Goal: Find specific page/section: Find specific page/section

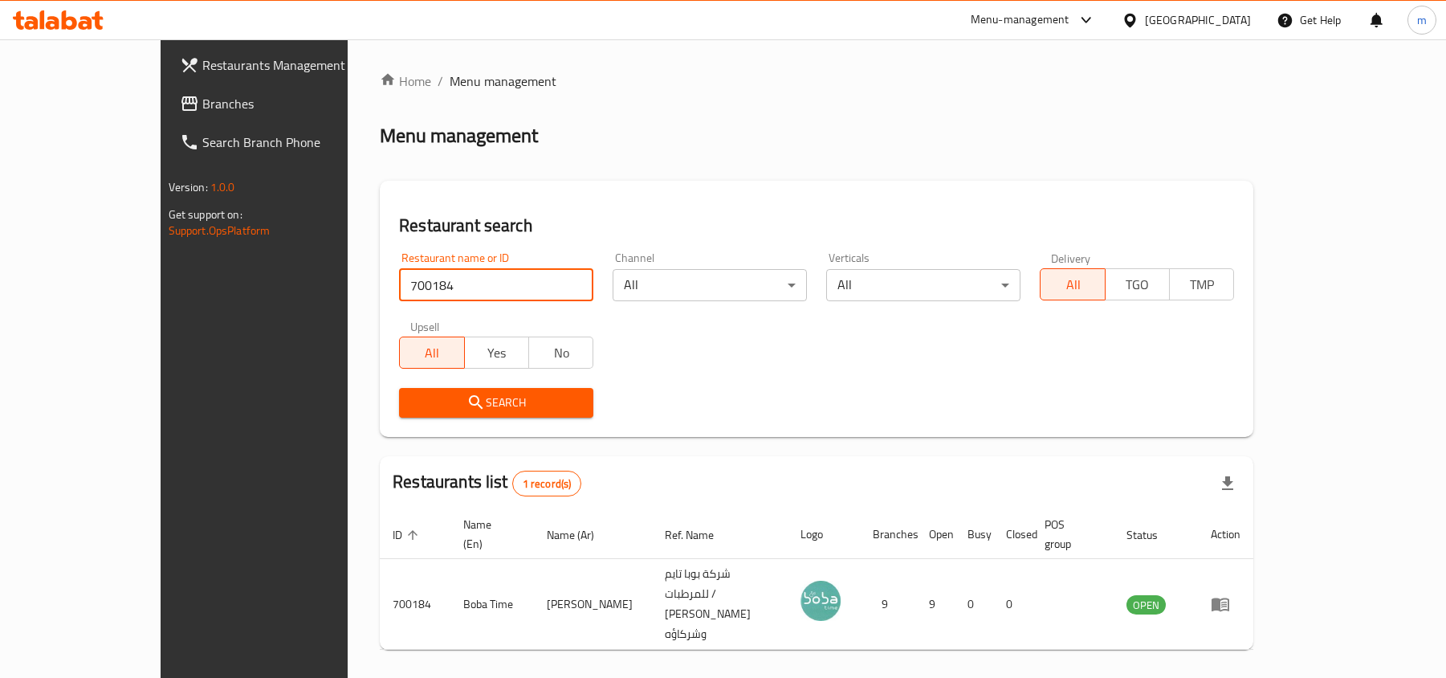
scroll to position [8, 0]
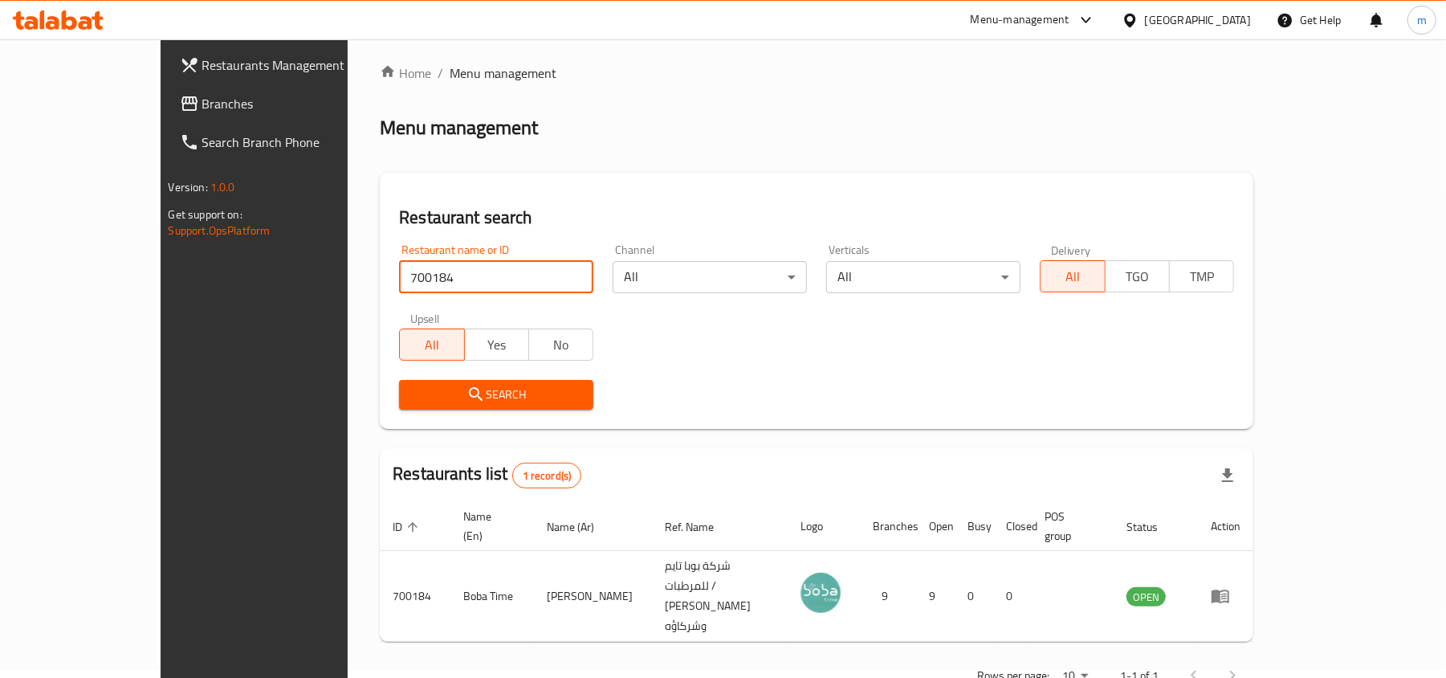
click at [202, 100] on span "Branches" at bounding box center [295, 103] width 187 height 19
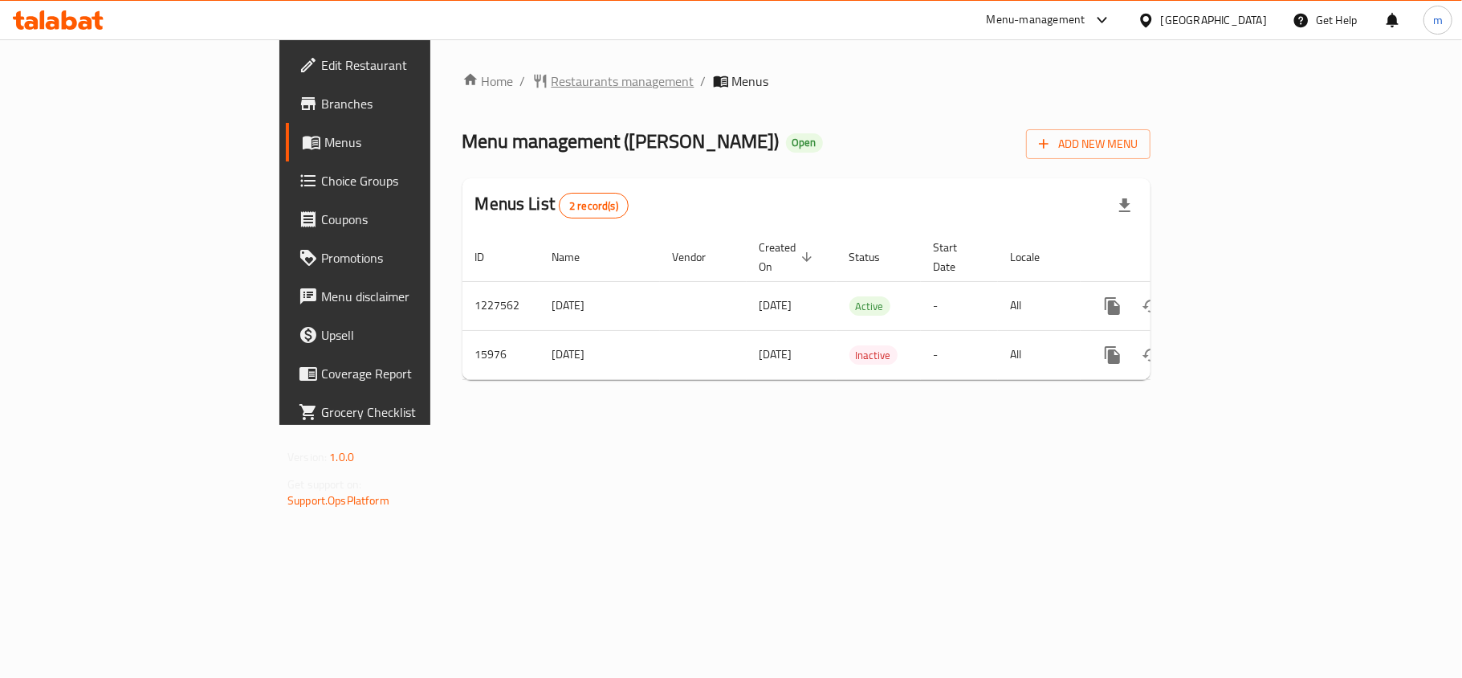
click at [552, 78] on span "Restaurants management" at bounding box center [623, 80] width 143 height 19
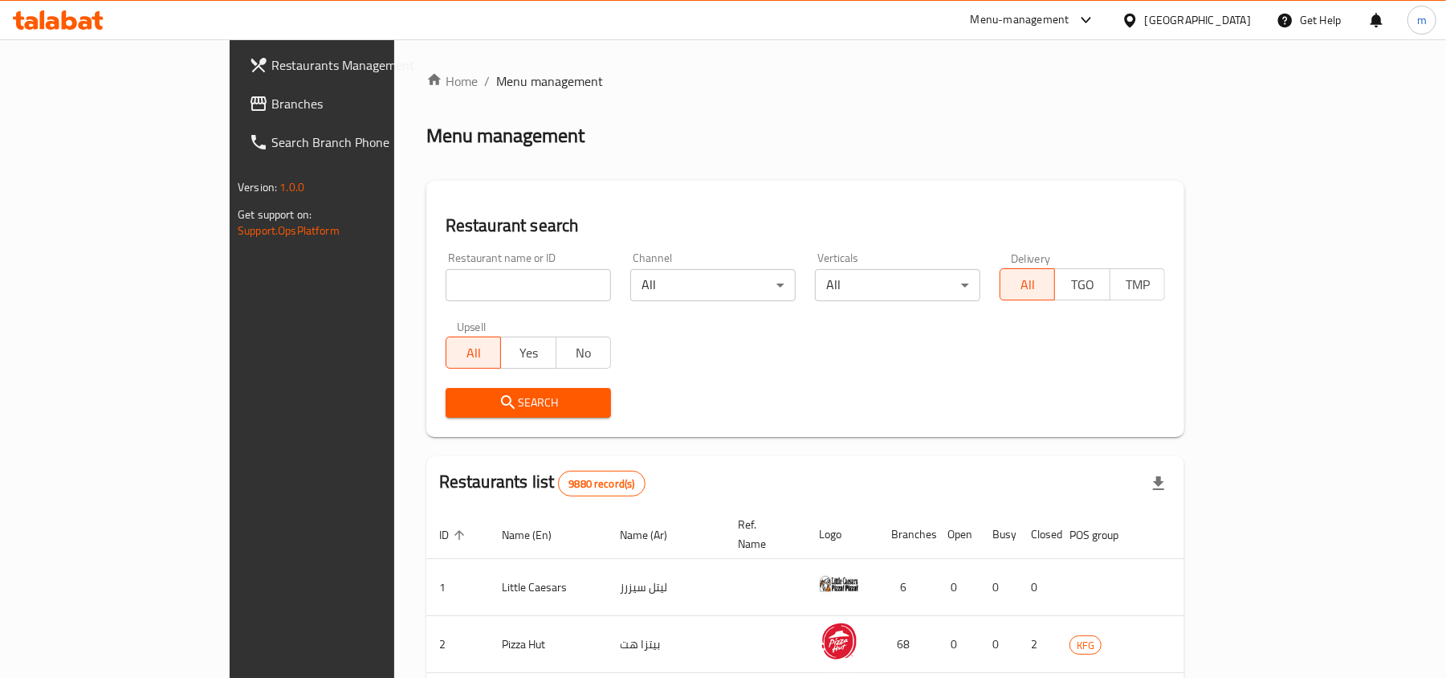
click at [426, 277] on div "Home / Menu management Menu management Restaurant search Restaurant name or ID …" at bounding box center [805, 588] width 758 height 1034
click at [446, 277] on input "search" at bounding box center [528, 285] width 165 height 32
paste input "9220"
type input "9220"
click button "Search" at bounding box center [528, 403] width 165 height 30
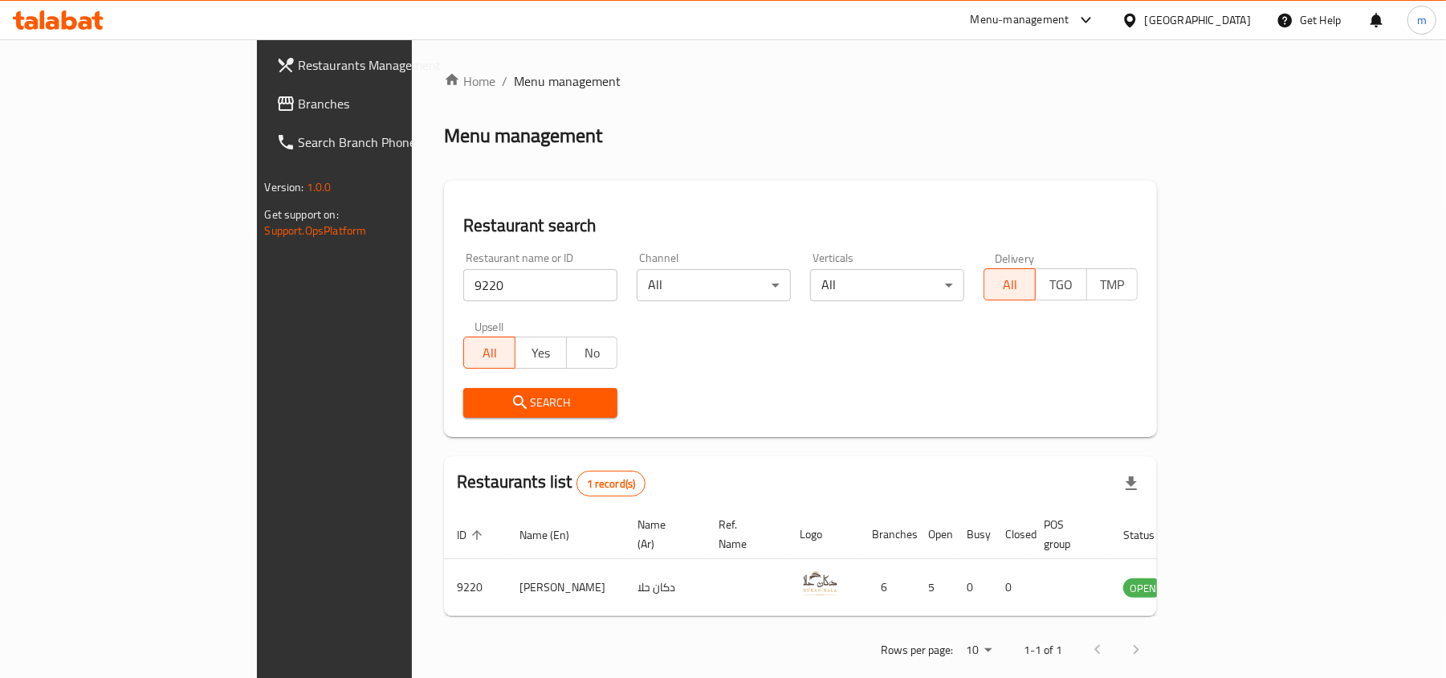
click at [1139, 26] on icon at bounding box center [1130, 20] width 17 height 17
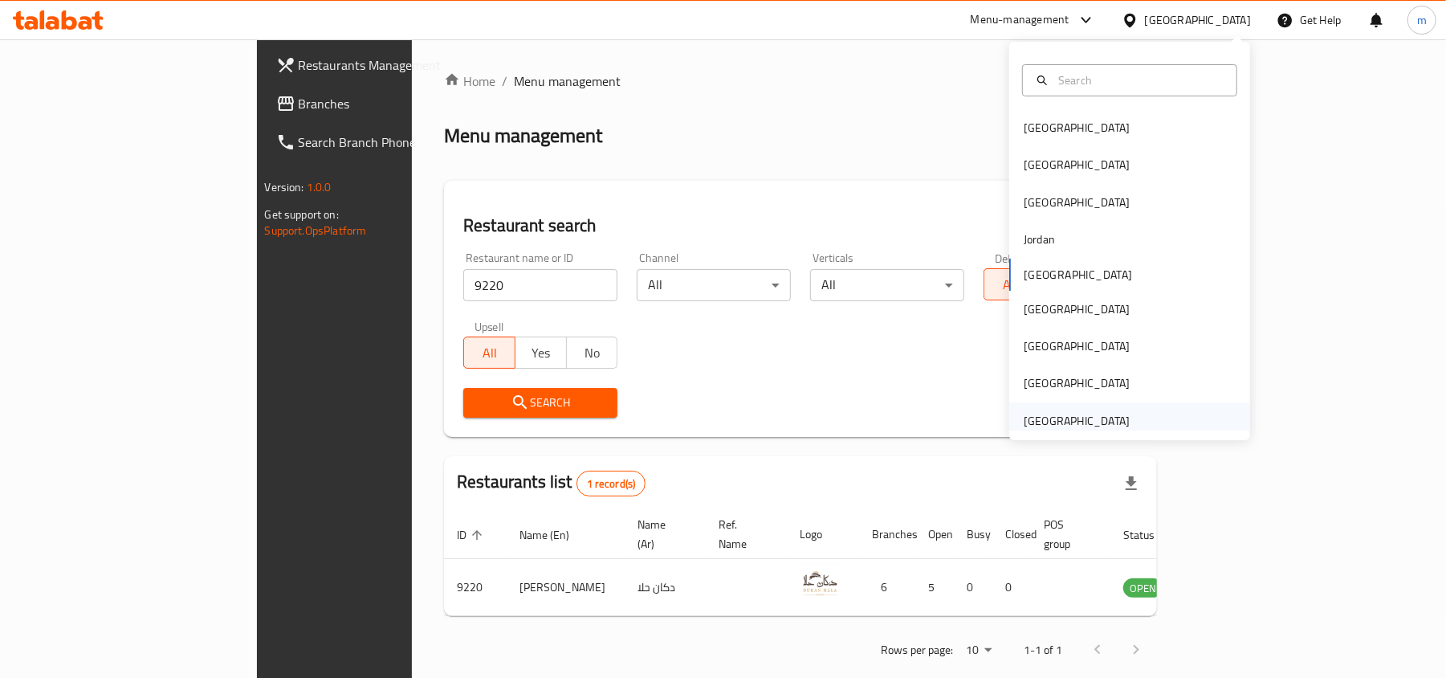
click at [1084, 413] on div "[GEOGRAPHIC_DATA]" at bounding box center [1077, 421] width 106 height 18
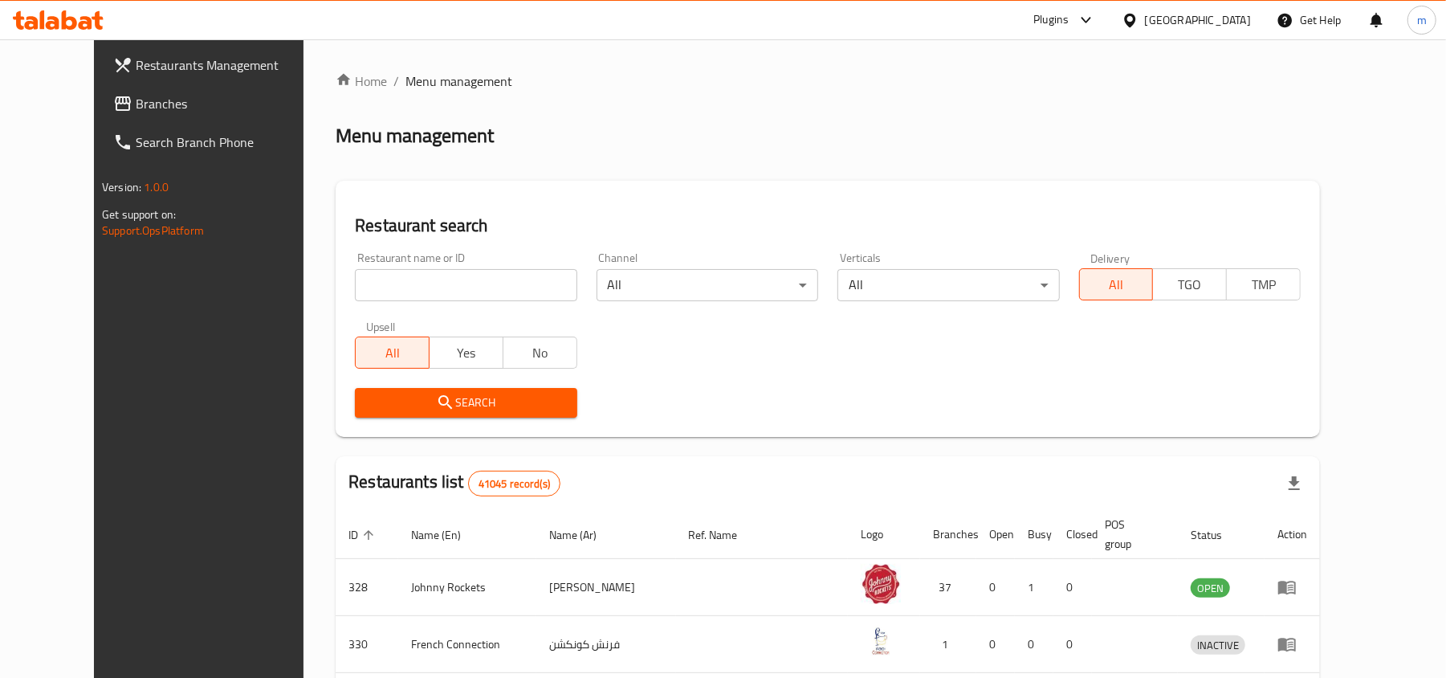
click at [136, 100] on span "Branches" at bounding box center [229, 103] width 187 height 19
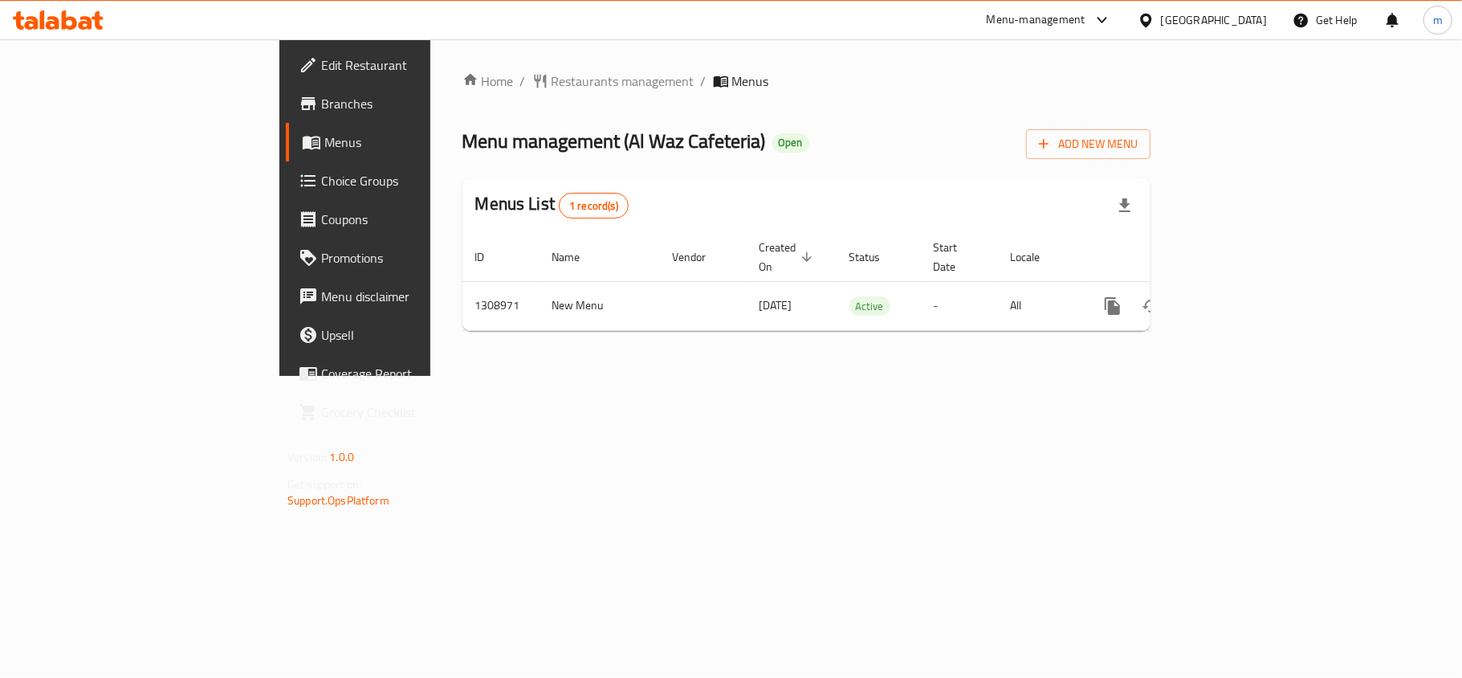
click at [552, 81] on span "Restaurants management" at bounding box center [623, 80] width 143 height 19
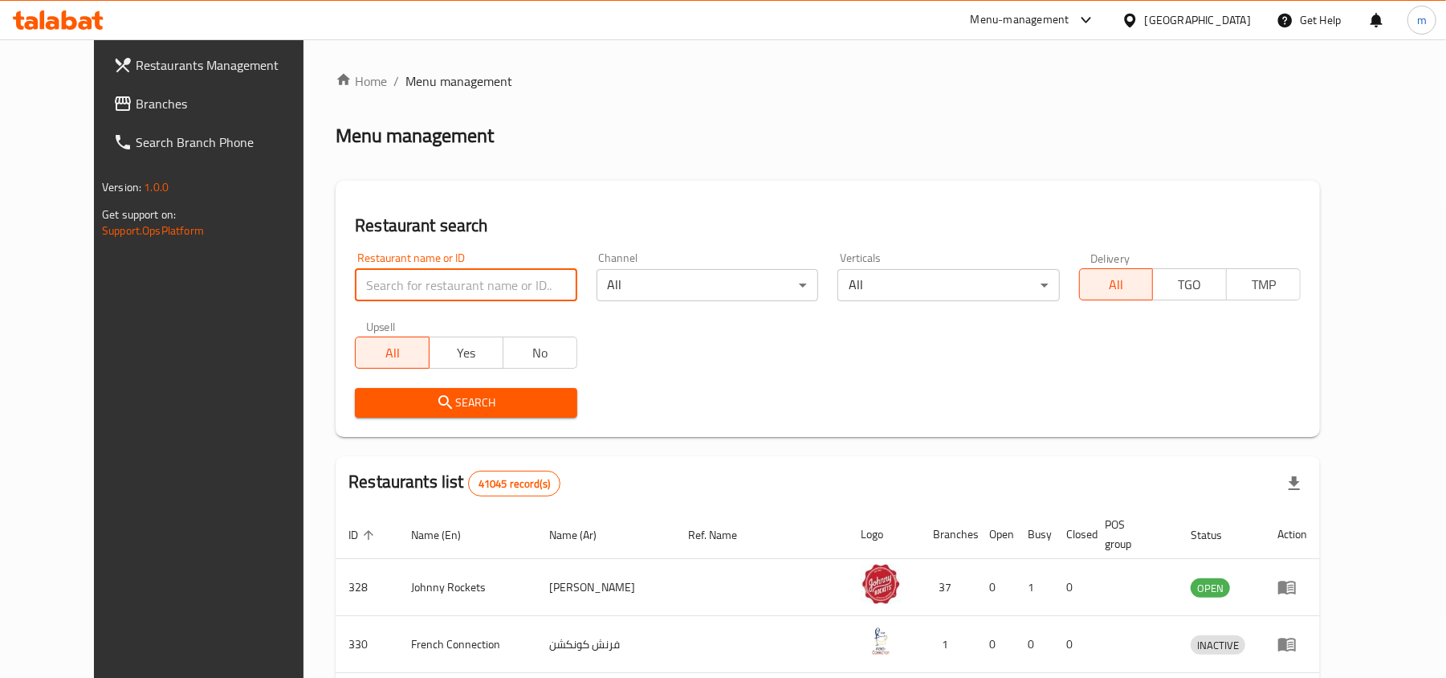
click at [355, 280] on input "search" at bounding box center [466, 285] width 222 height 32
paste input "704622"
type input "704622"
click button "Search" at bounding box center [466, 403] width 222 height 30
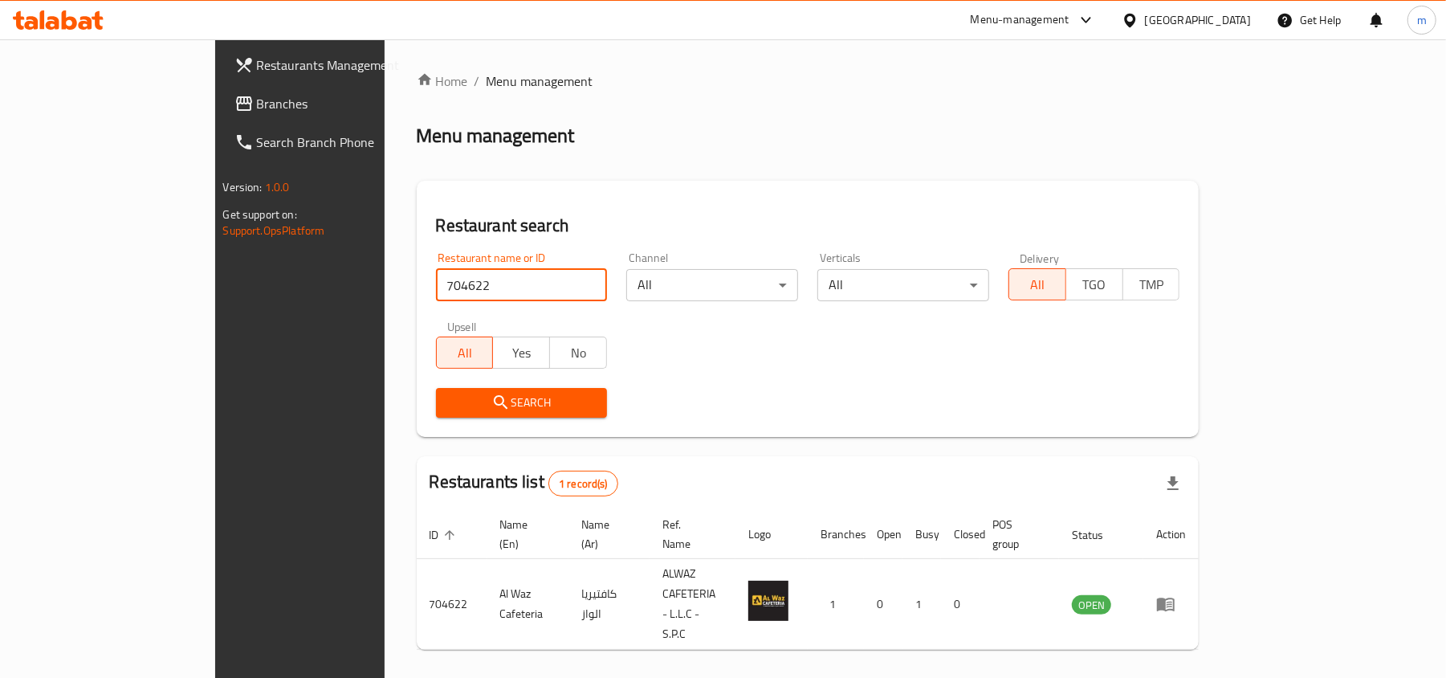
click at [257, 109] on span "Branches" at bounding box center [350, 103] width 187 height 19
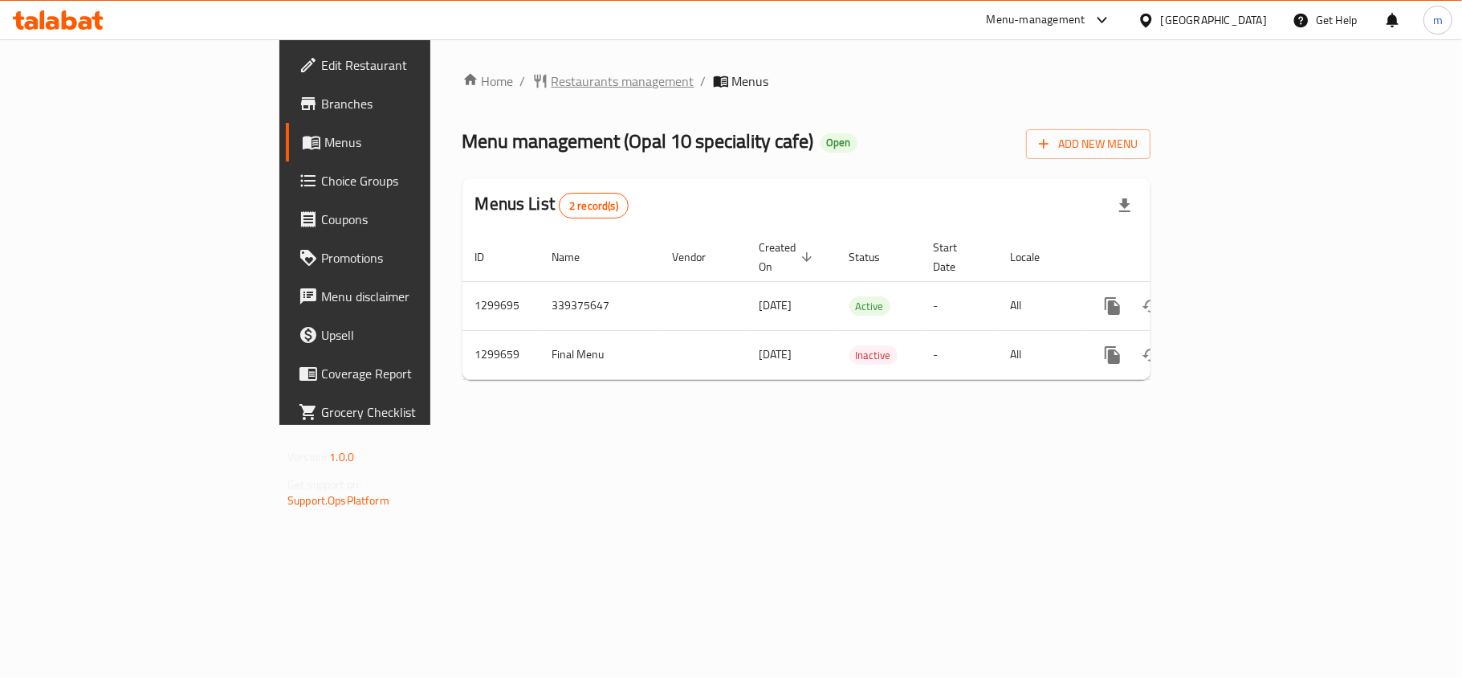
click at [552, 77] on span "Restaurants management" at bounding box center [623, 80] width 143 height 19
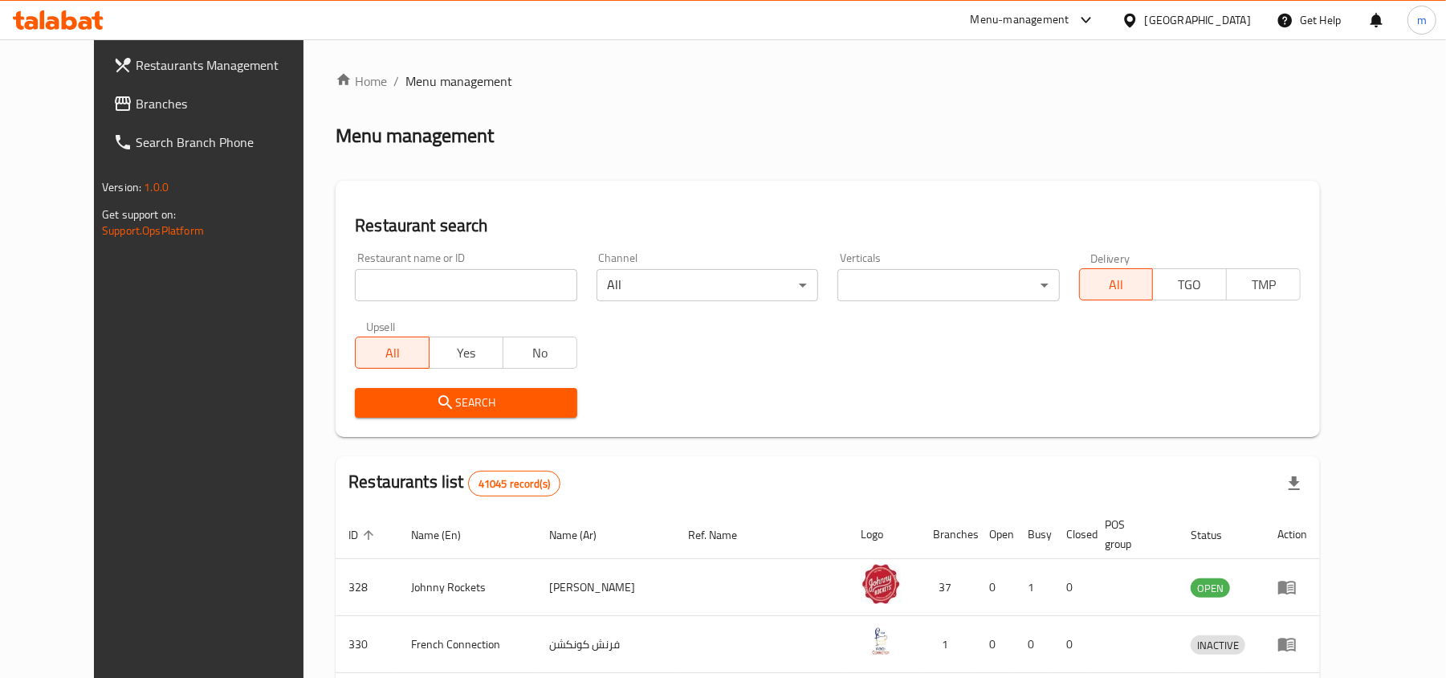
click at [355, 277] on input "search" at bounding box center [466, 285] width 222 height 32
paste input "701448"
type input "701448"
click button "Search" at bounding box center [466, 403] width 222 height 30
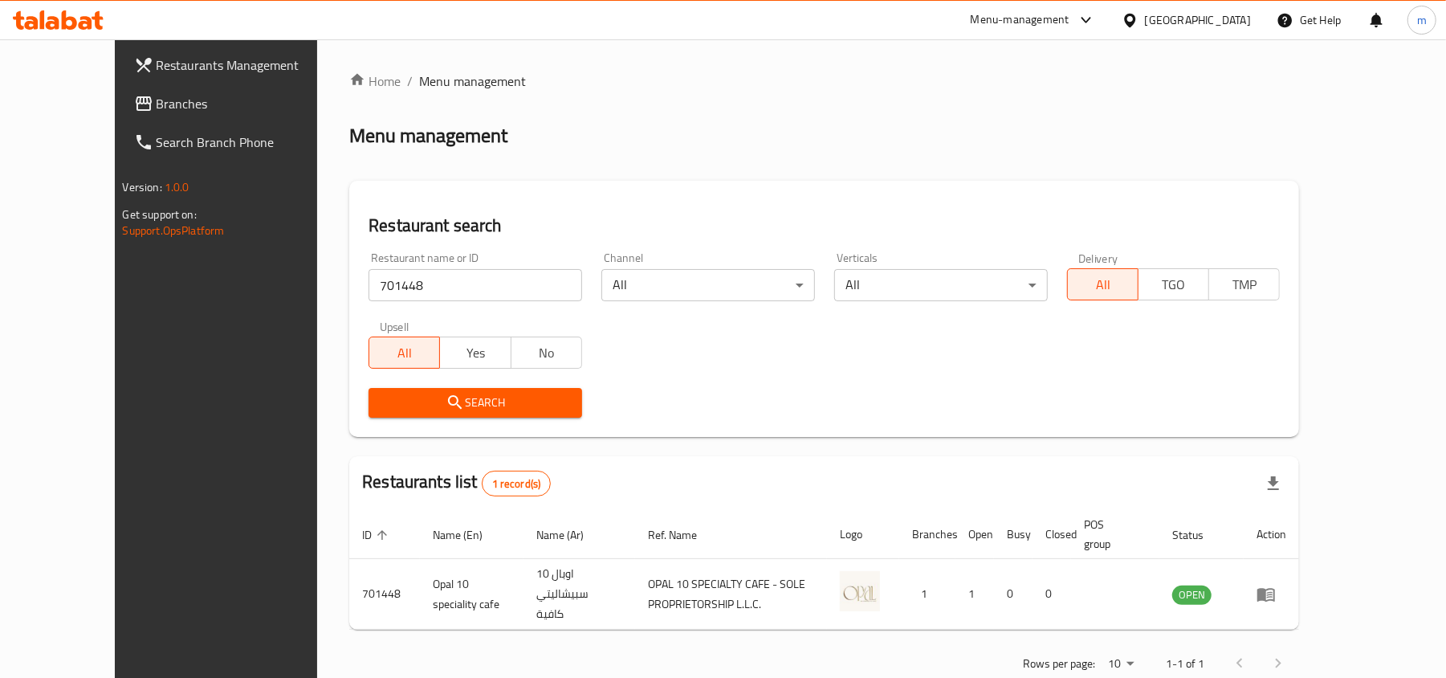
drag, startPoint x: 1183, startPoint y: 16, endPoint x: 1177, endPoint y: 39, distance: 23.4
click at [1183, 16] on div "[GEOGRAPHIC_DATA]" at bounding box center [1198, 20] width 106 height 18
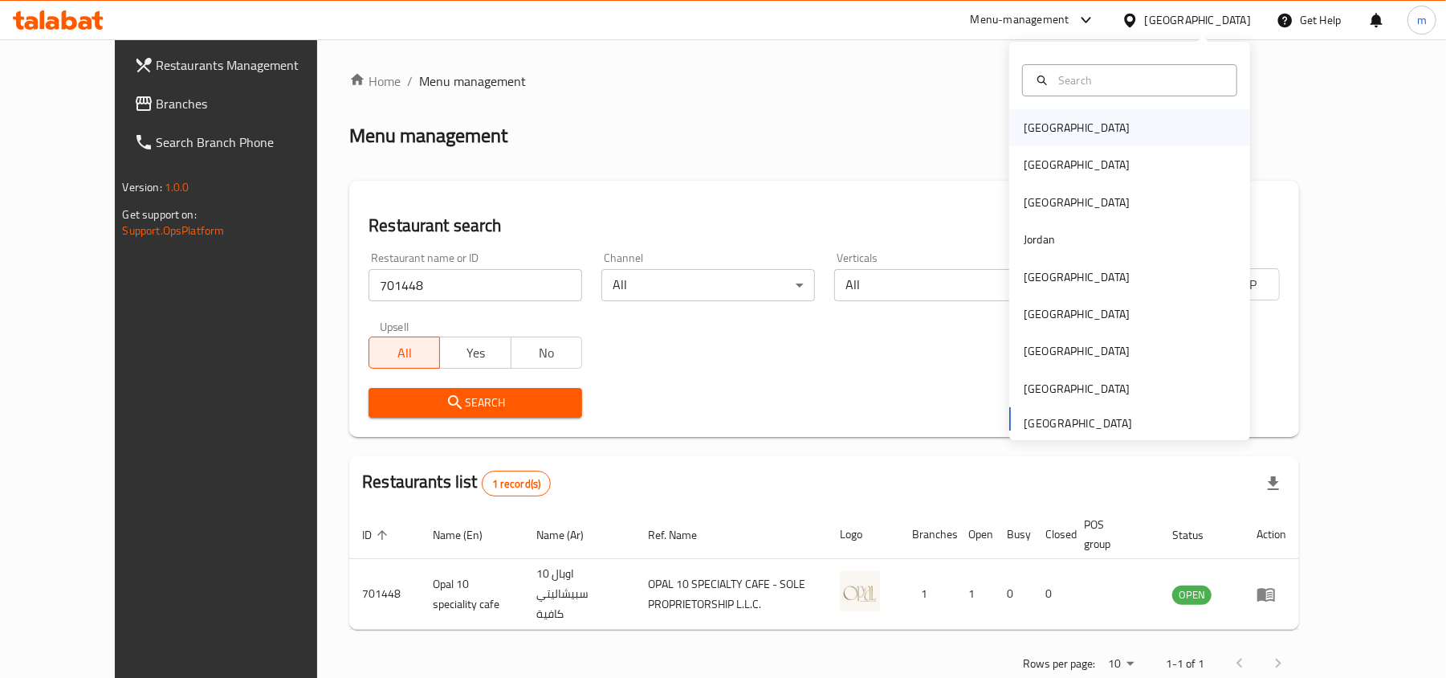
click at [1068, 119] on div "[GEOGRAPHIC_DATA]" at bounding box center [1130, 127] width 241 height 37
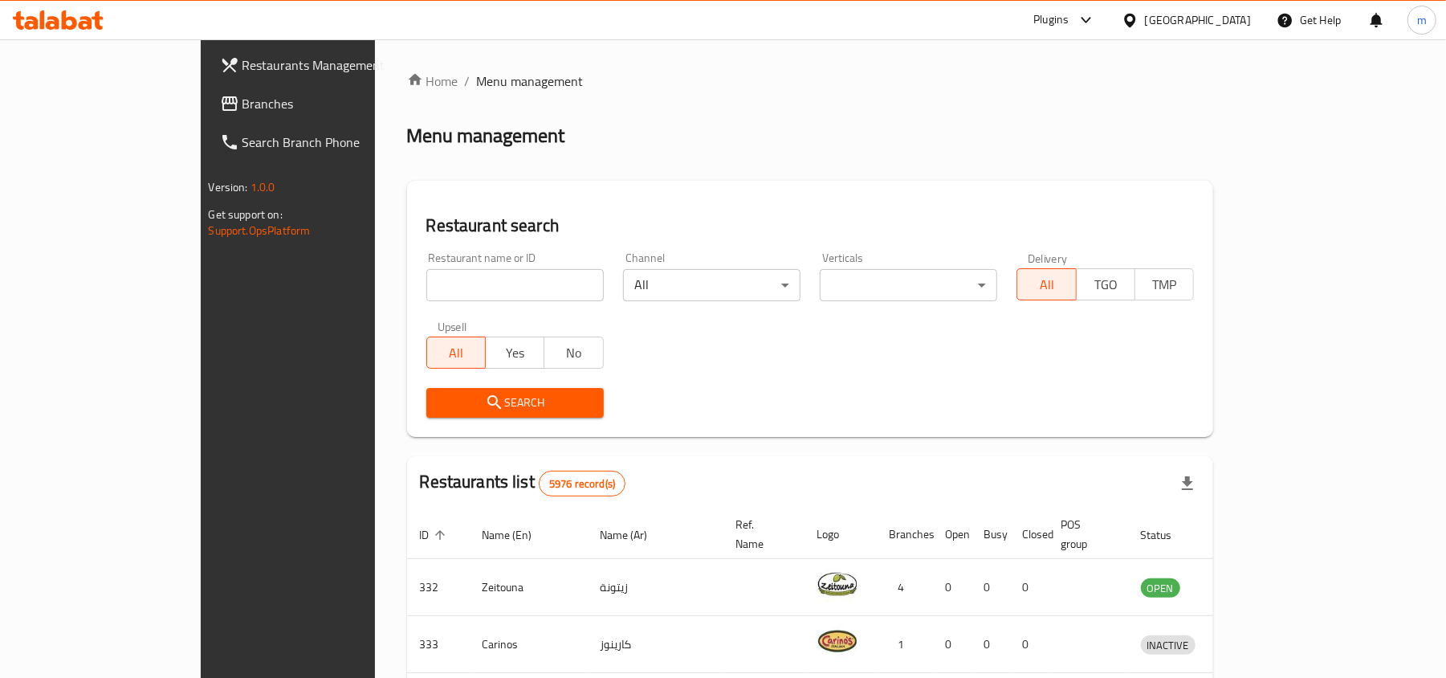
click at [243, 112] on span "Branches" at bounding box center [336, 103] width 187 height 19
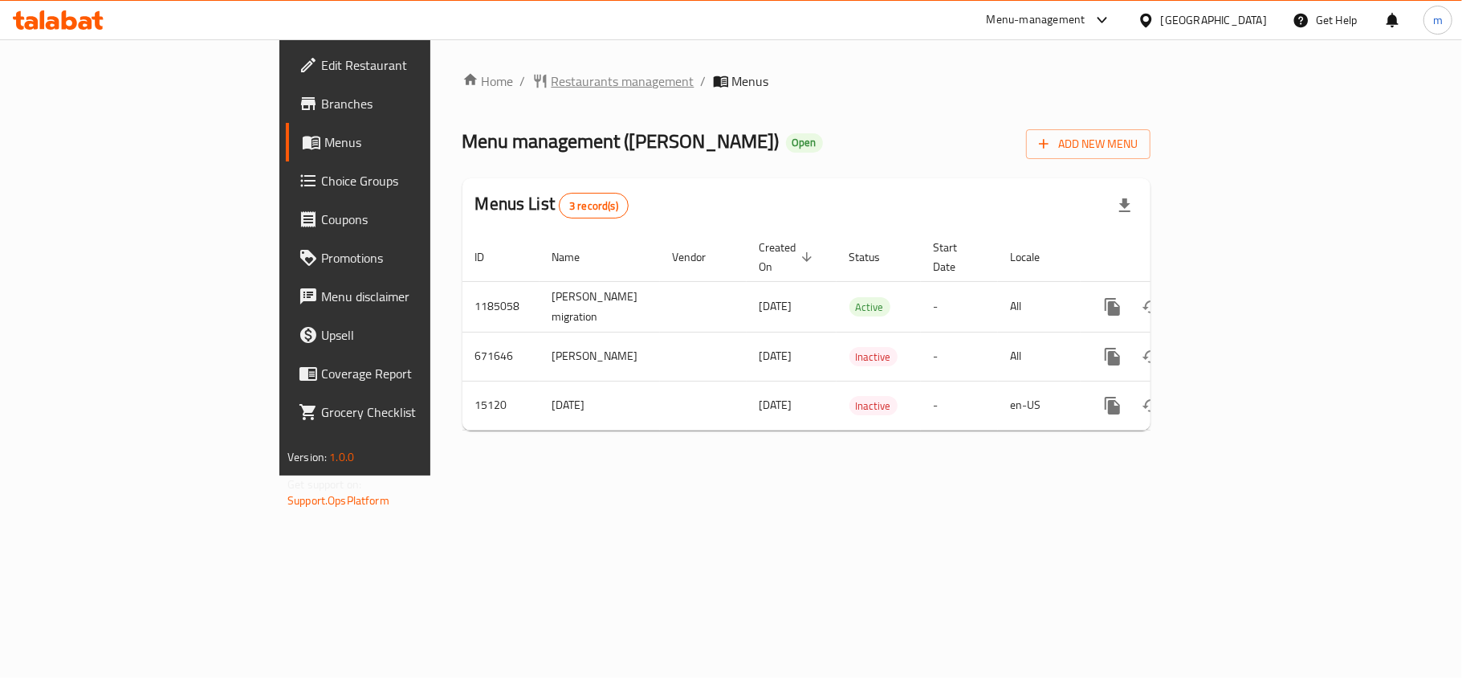
click at [552, 88] on span "Restaurants management" at bounding box center [623, 80] width 143 height 19
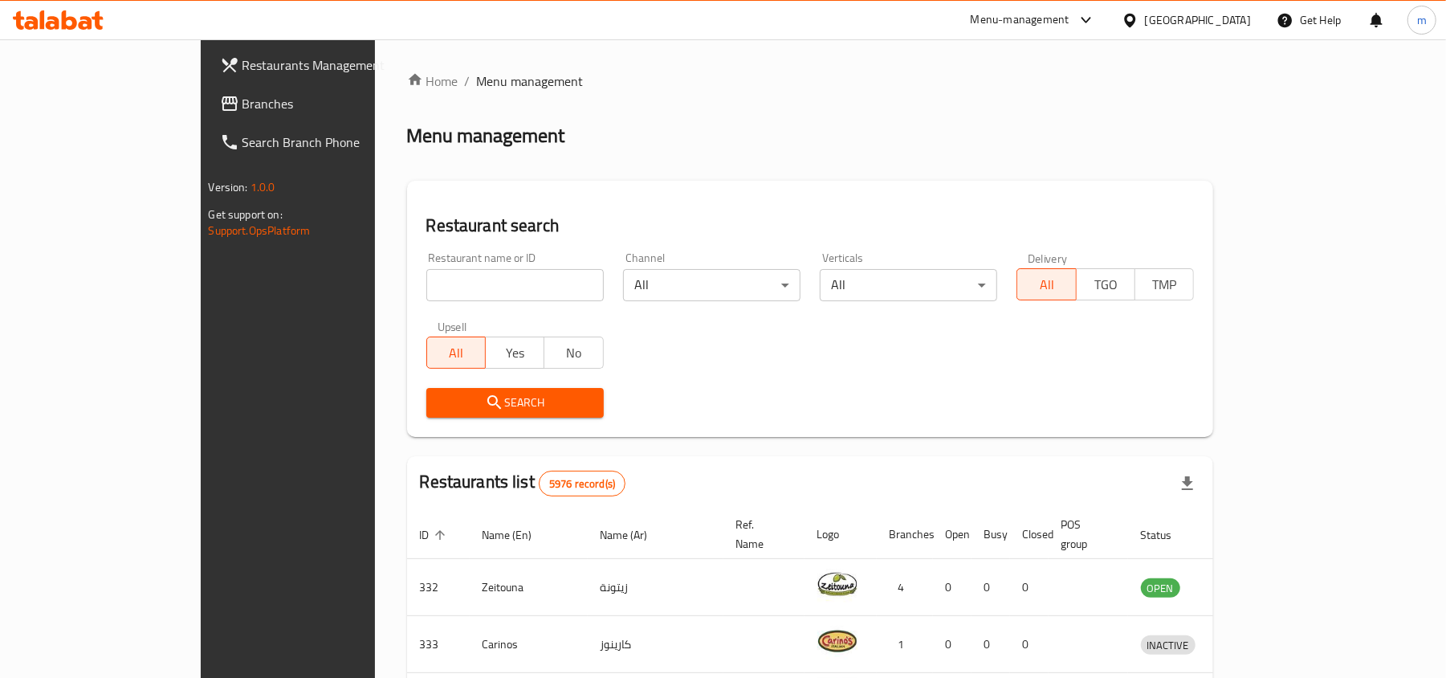
click at [426, 286] on input "search" at bounding box center [514, 285] width 177 height 32
paste input "9146"
type input "9146"
click button "Search" at bounding box center [514, 403] width 177 height 30
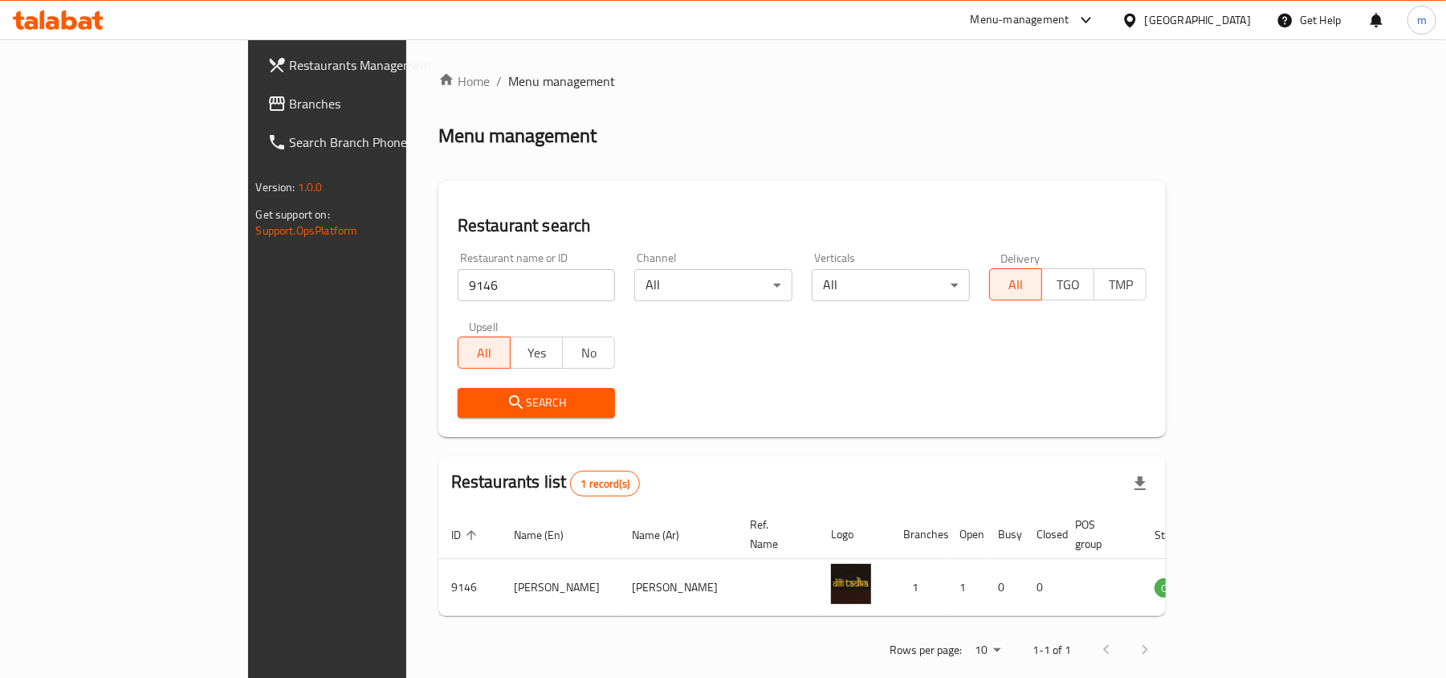
click at [1136, 22] on icon at bounding box center [1129, 20] width 11 height 14
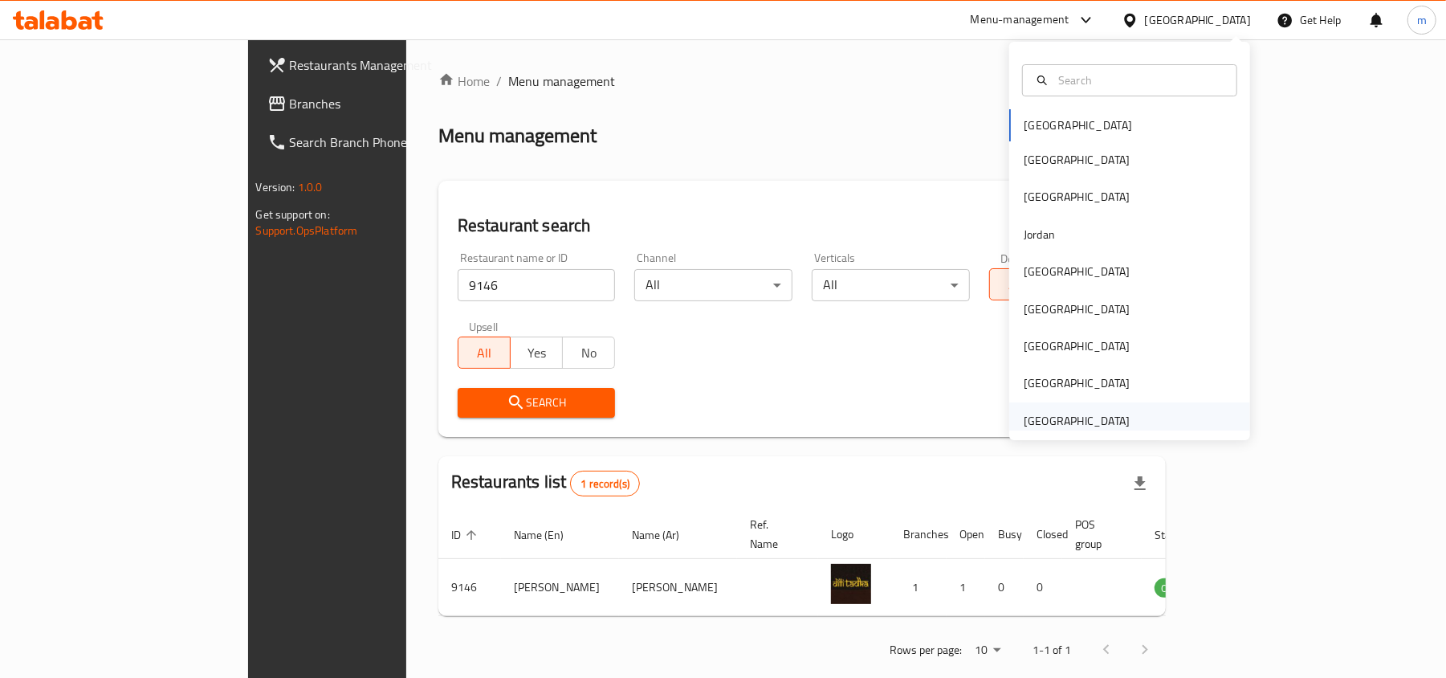
click at [1061, 414] on div "[GEOGRAPHIC_DATA]" at bounding box center [1077, 421] width 106 height 18
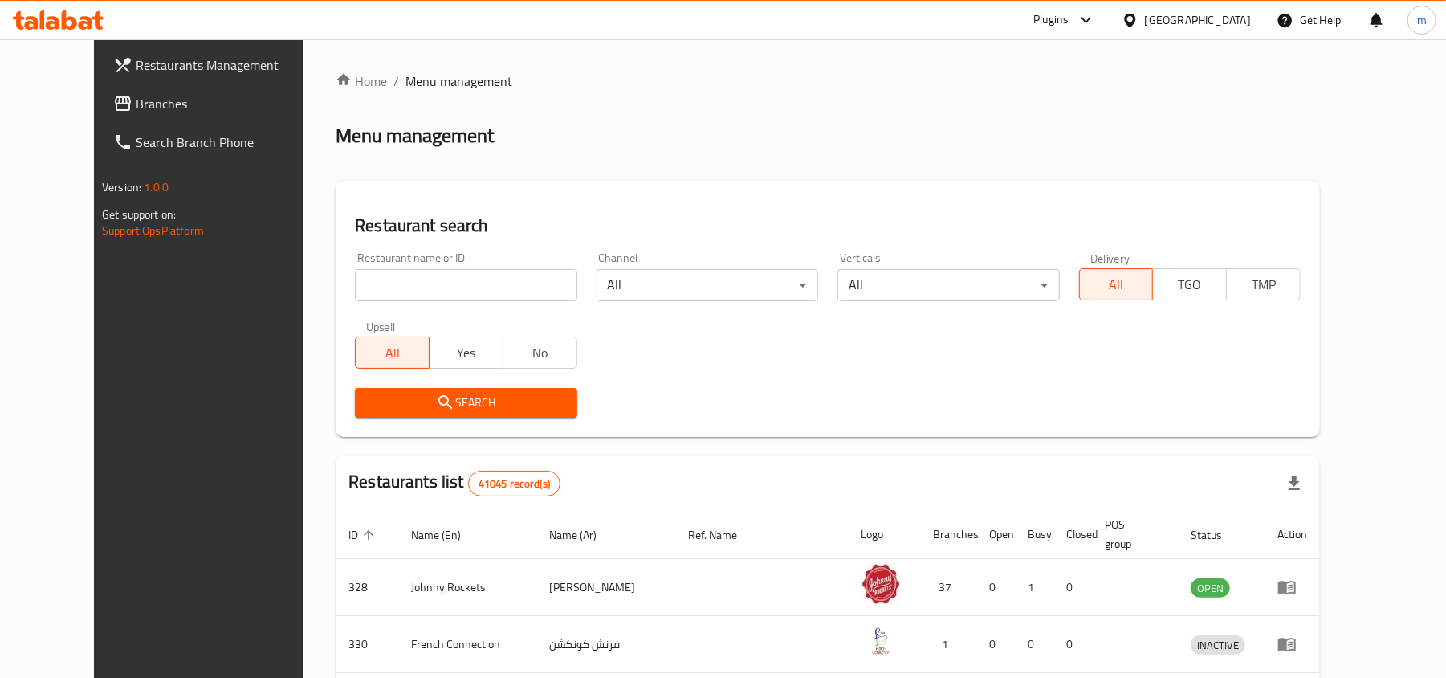
drag, startPoint x: 84, startPoint y: 103, endPoint x: 55, endPoint y: 141, distance: 48.2
click at [136, 103] on span "Branches" at bounding box center [229, 103] width 187 height 19
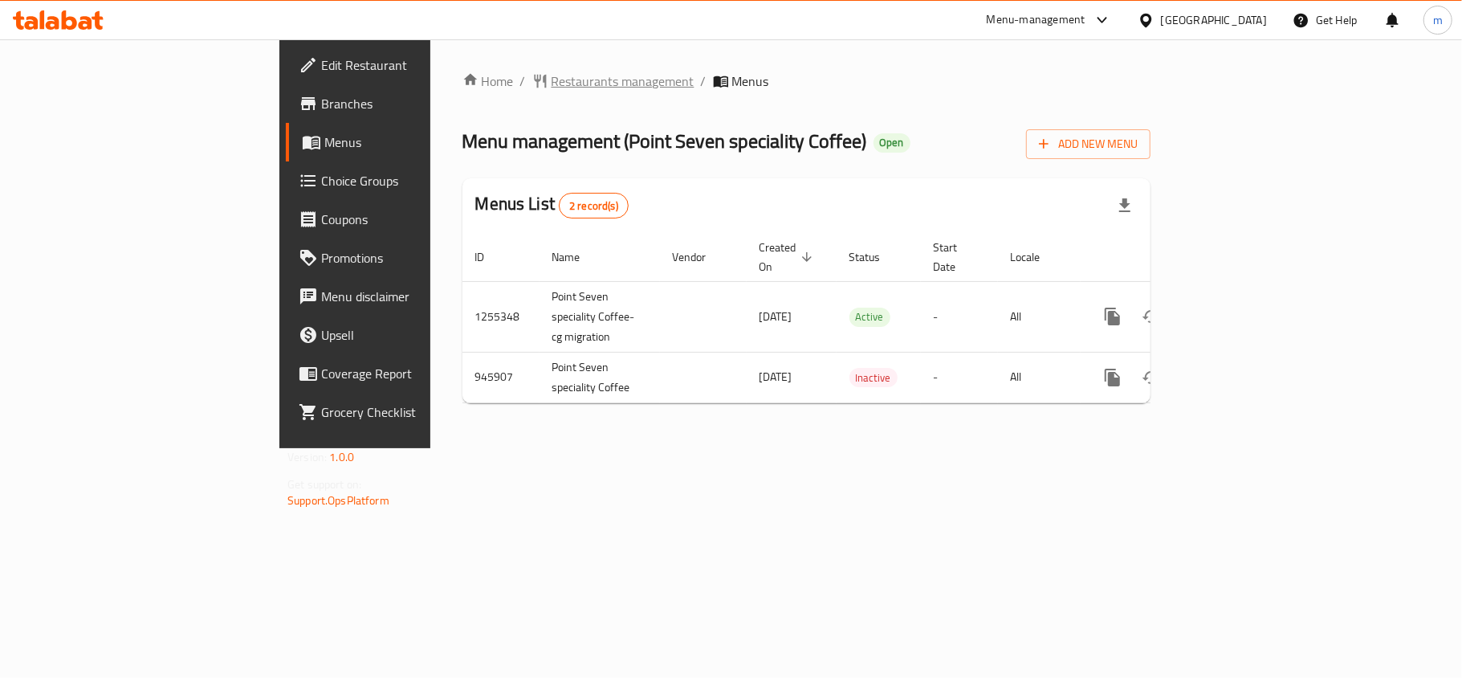
click at [552, 88] on span "Restaurants management" at bounding box center [623, 80] width 143 height 19
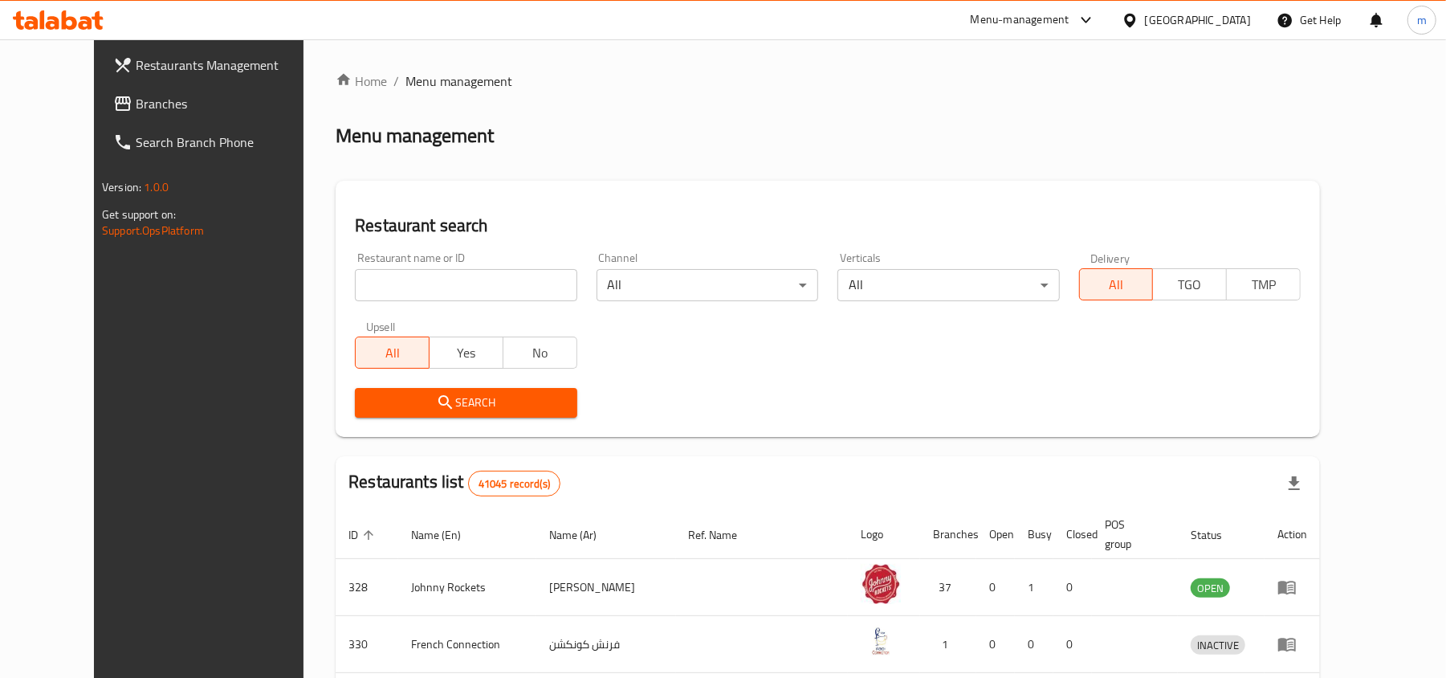
click at [159, 95] on span "Branches" at bounding box center [229, 103] width 187 height 19
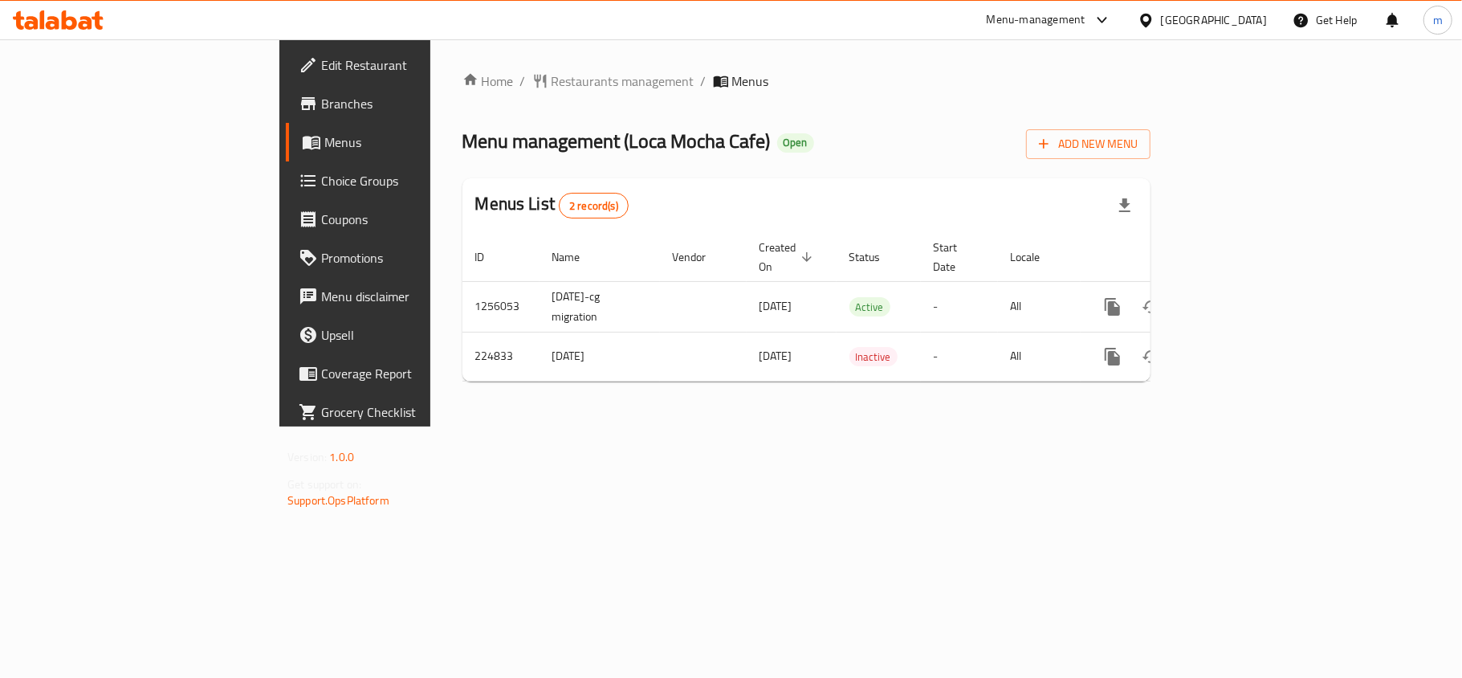
click at [691, 151] on div "Menu management ( Loca Mocha Cafe ) Open Add New Menu" at bounding box center [807, 141] width 688 height 36
click at [552, 88] on span "Restaurants management" at bounding box center [623, 80] width 143 height 19
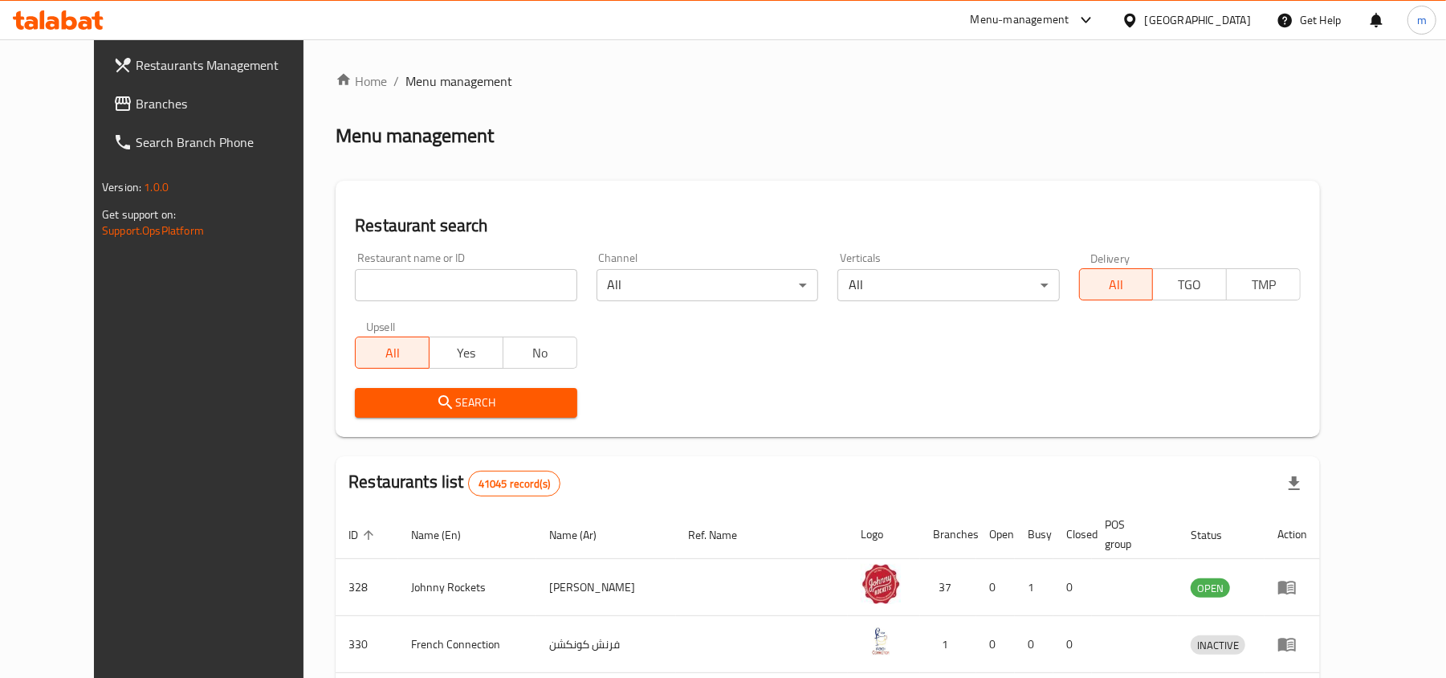
click at [355, 293] on input "search" at bounding box center [466, 285] width 222 height 32
paste input "625540"
type input "625540"
click at [444, 408] on span "Search" at bounding box center [466, 403] width 196 height 20
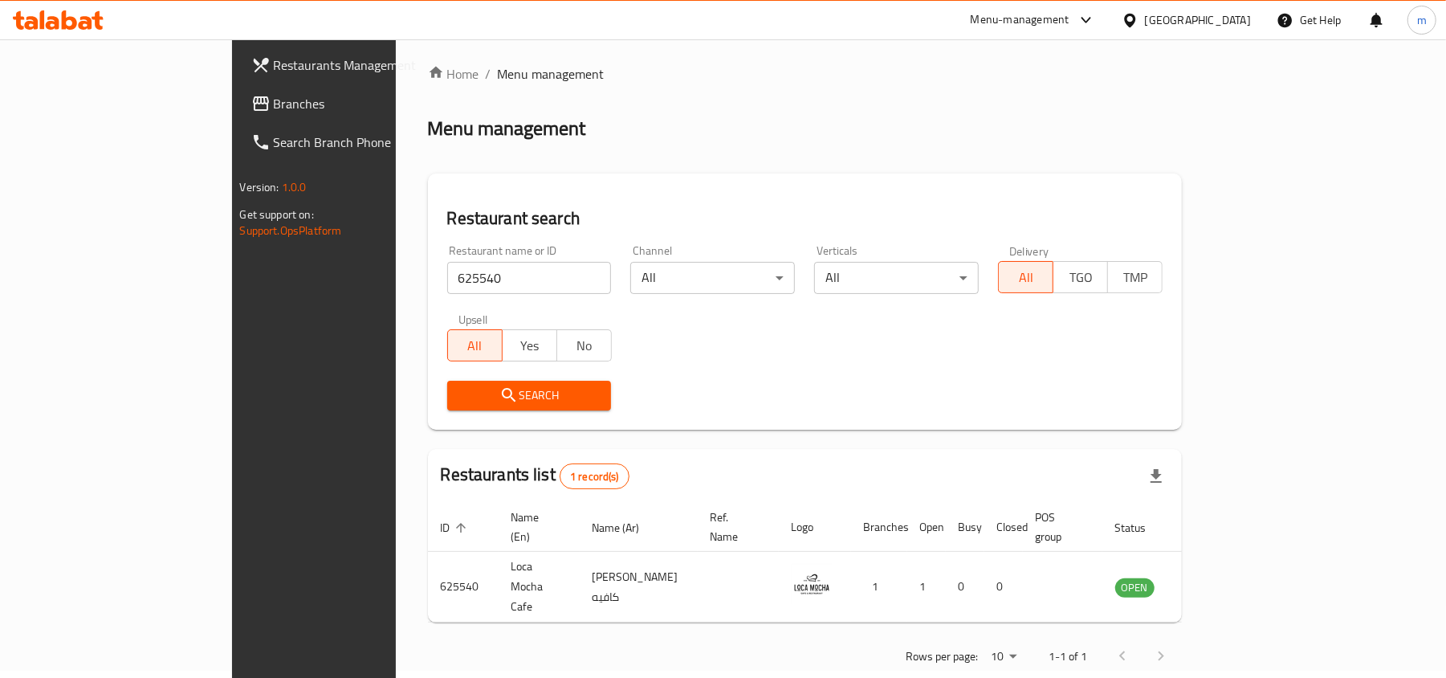
scroll to position [8, 0]
drag, startPoint x: 1165, startPoint y: 32, endPoint x: 1158, endPoint y: 40, distance: 10.3
click at [1165, 32] on div "[GEOGRAPHIC_DATA]" at bounding box center [1186, 20] width 155 height 39
click at [1138, 30] on div "[GEOGRAPHIC_DATA]" at bounding box center [1186, 20] width 155 height 39
click at [1135, 21] on icon at bounding box center [1129, 20] width 11 height 14
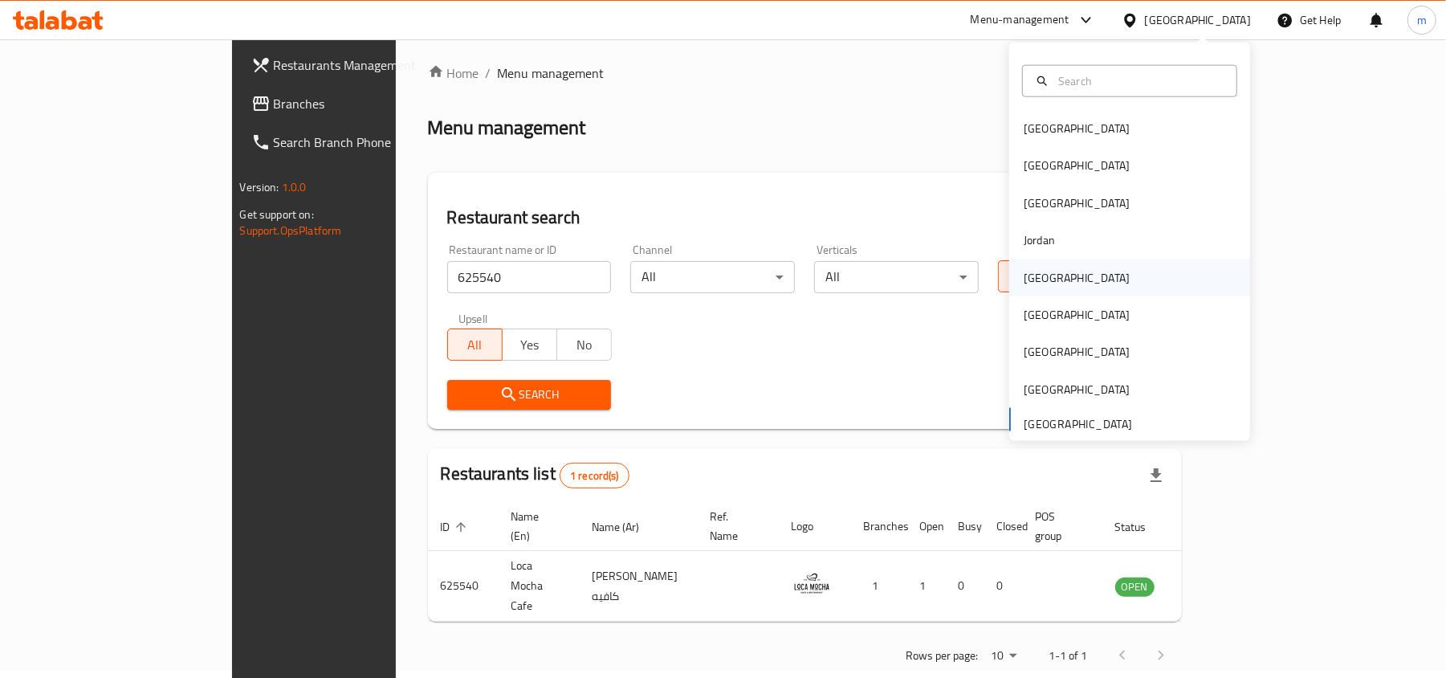
click at [1023, 264] on div "[GEOGRAPHIC_DATA]" at bounding box center [1077, 277] width 132 height 37
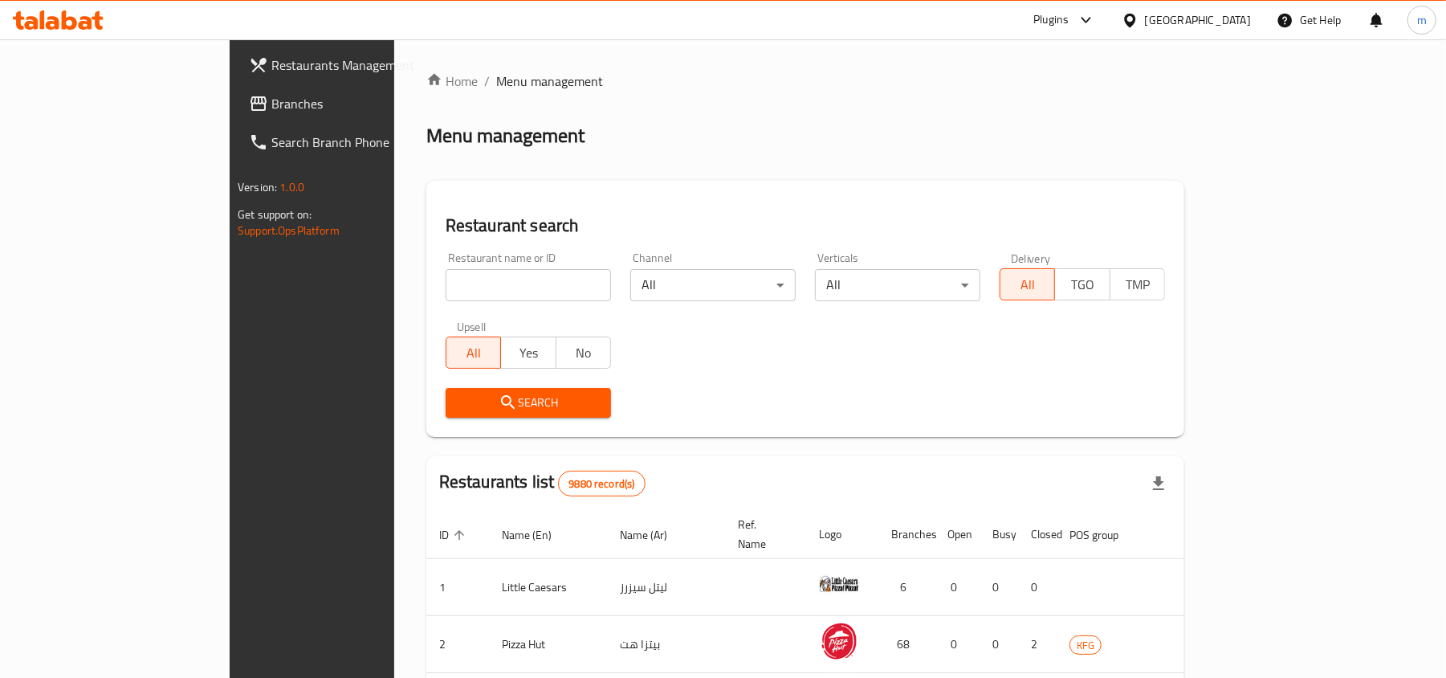
drag, startPoint x: 124, startPoint y: 110, endPoint x: 106, endPoint y: 117, distance: 19.1
click at [271, 110] on span "Branches" at bounding box center [364, 103] width 187 height 19
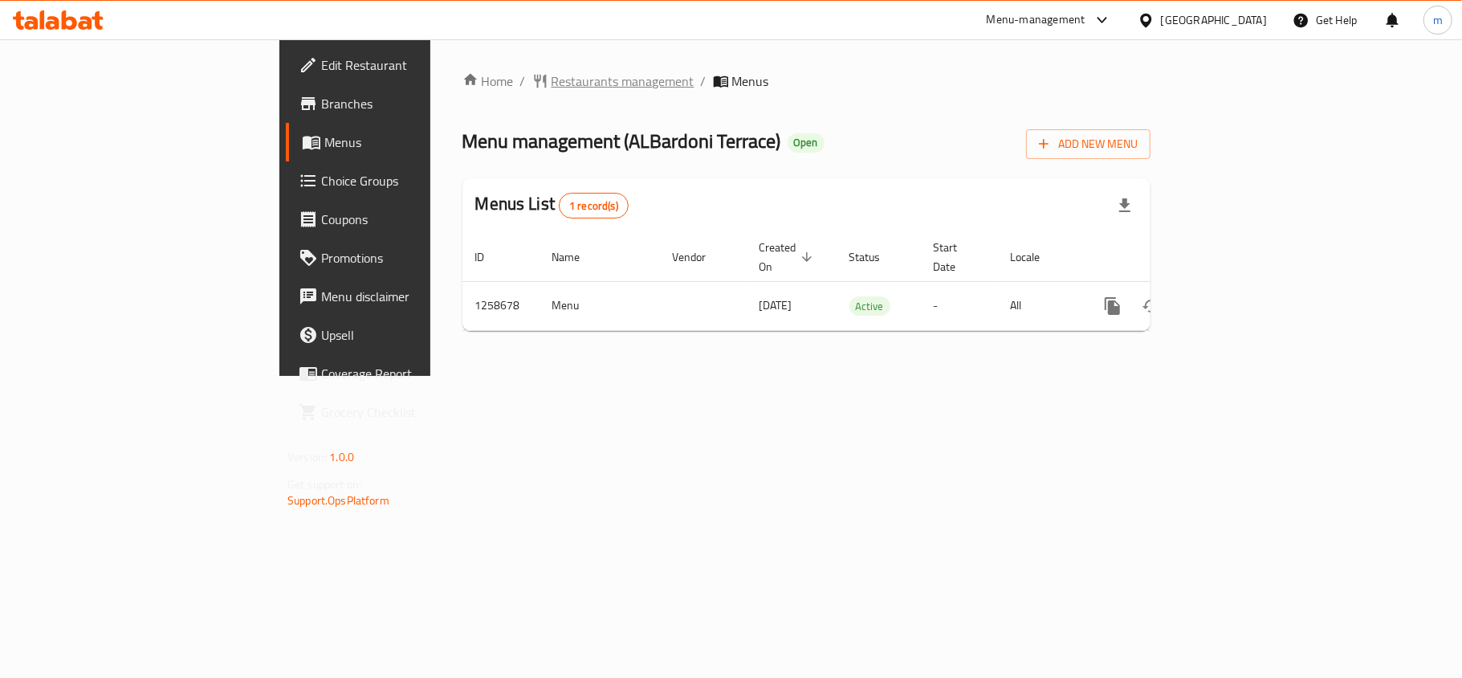
click at [552, 88] on span "Restaurants management" at bounding box center [623, 80] width 143 height 19
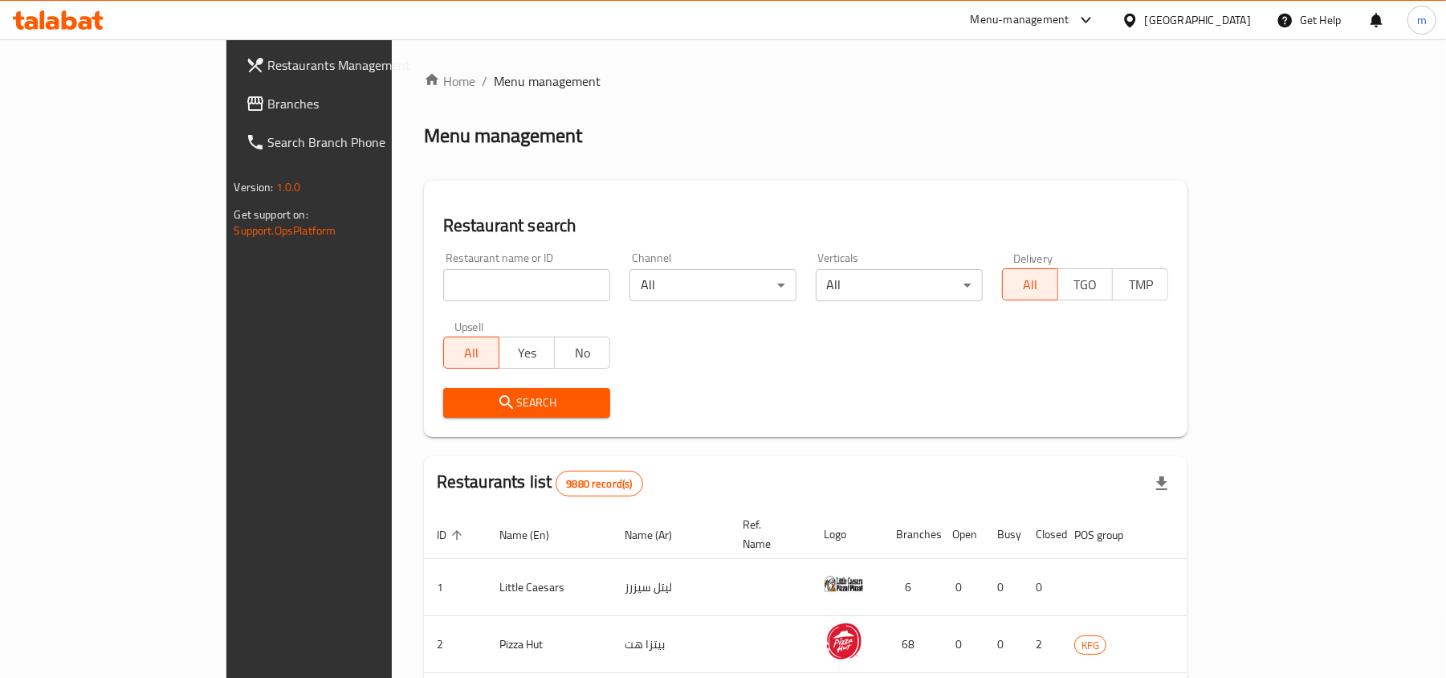
click at [443, 283] on input "search" at bounding box center [526, 285] width 167 height 32
paste input "684096"
click button "Search" at bounding box center [526, 403] width 167 height 30
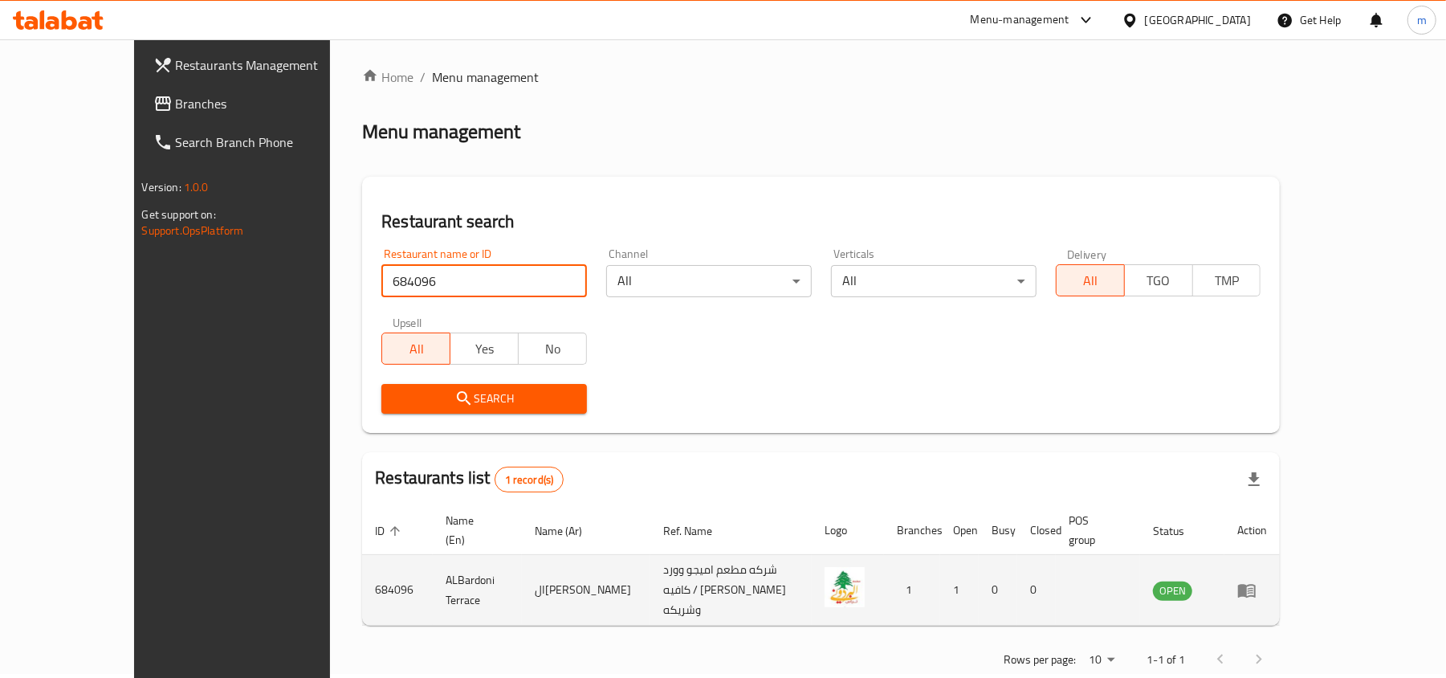
scroll to position [8, 0]
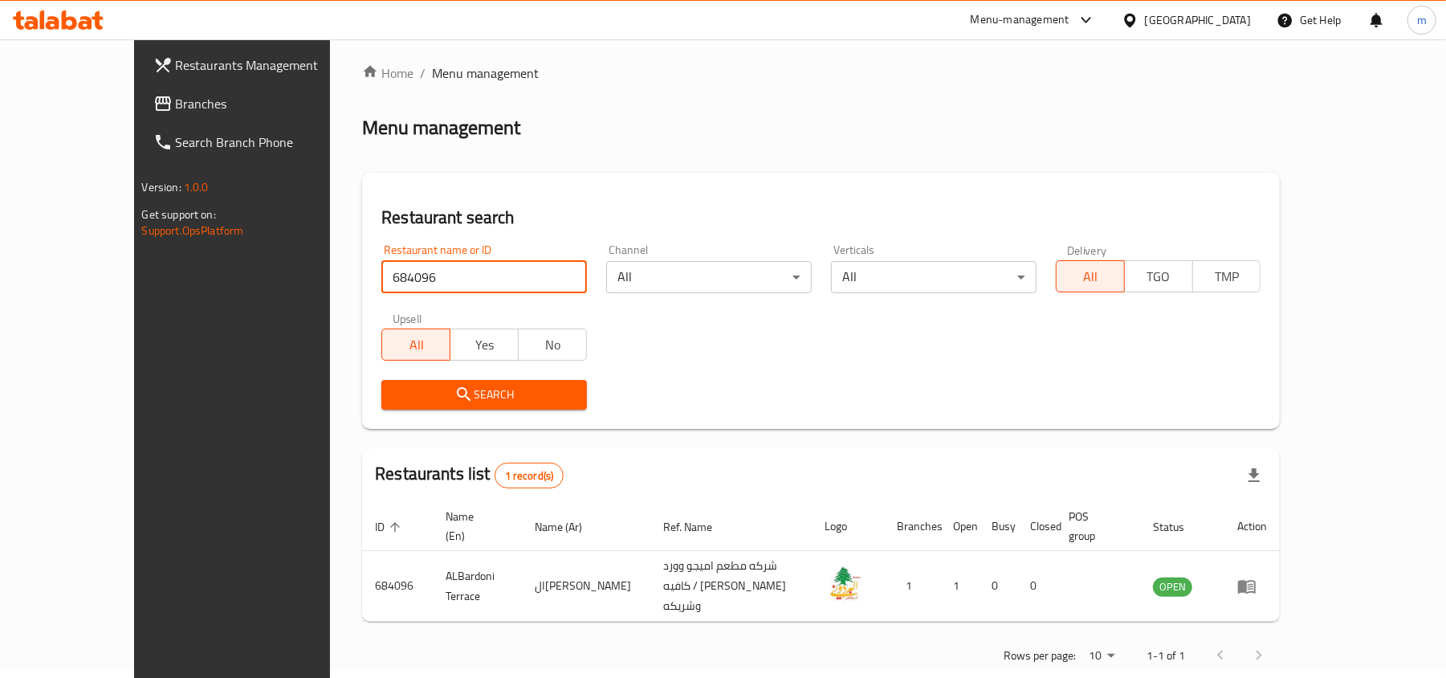
type input "684096"
click at [1145, 18] on div at bounding box center [1133, 20] width 23 height 18
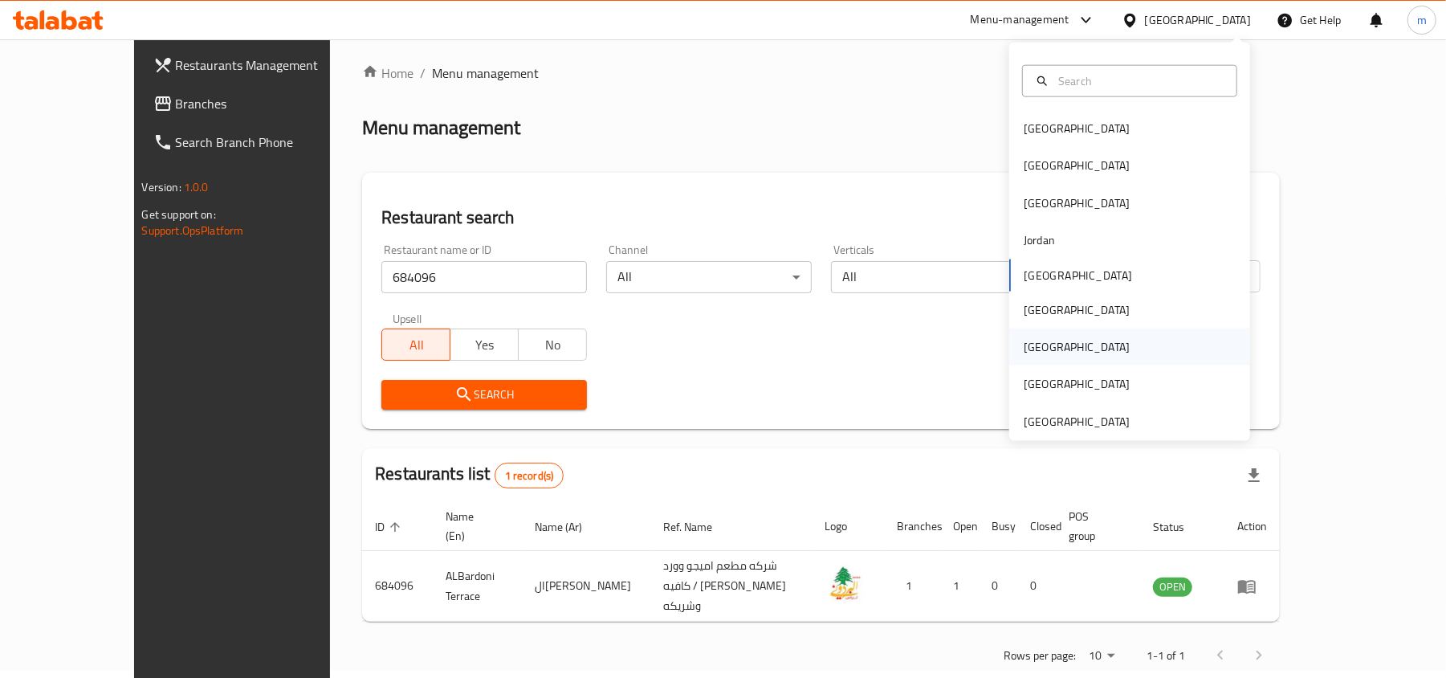
click at [1058, 332] on div "Qatar" at bounding box center [1130, 346] width 241 height 37
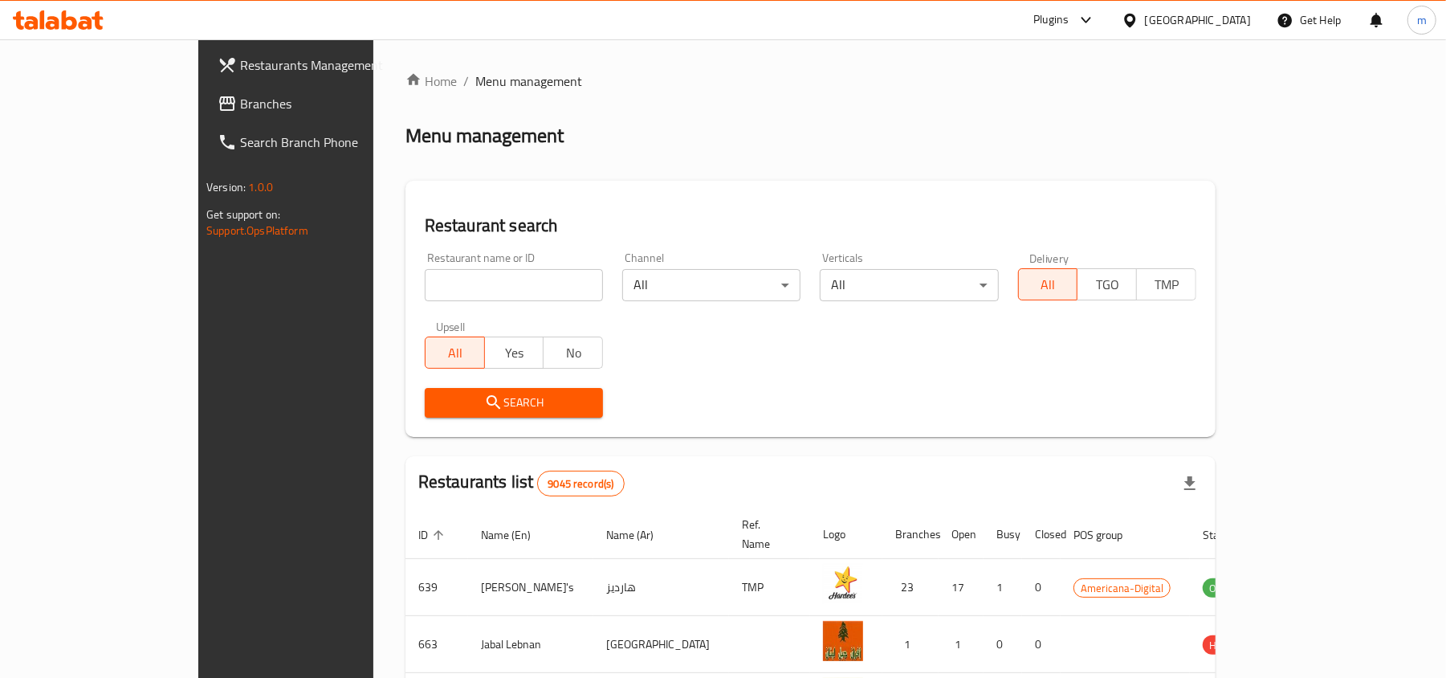
click at [1230, 24] on div "[GEOGRAPHIC_DATA]" at bounding box center [1198, 20] width 106 height 18
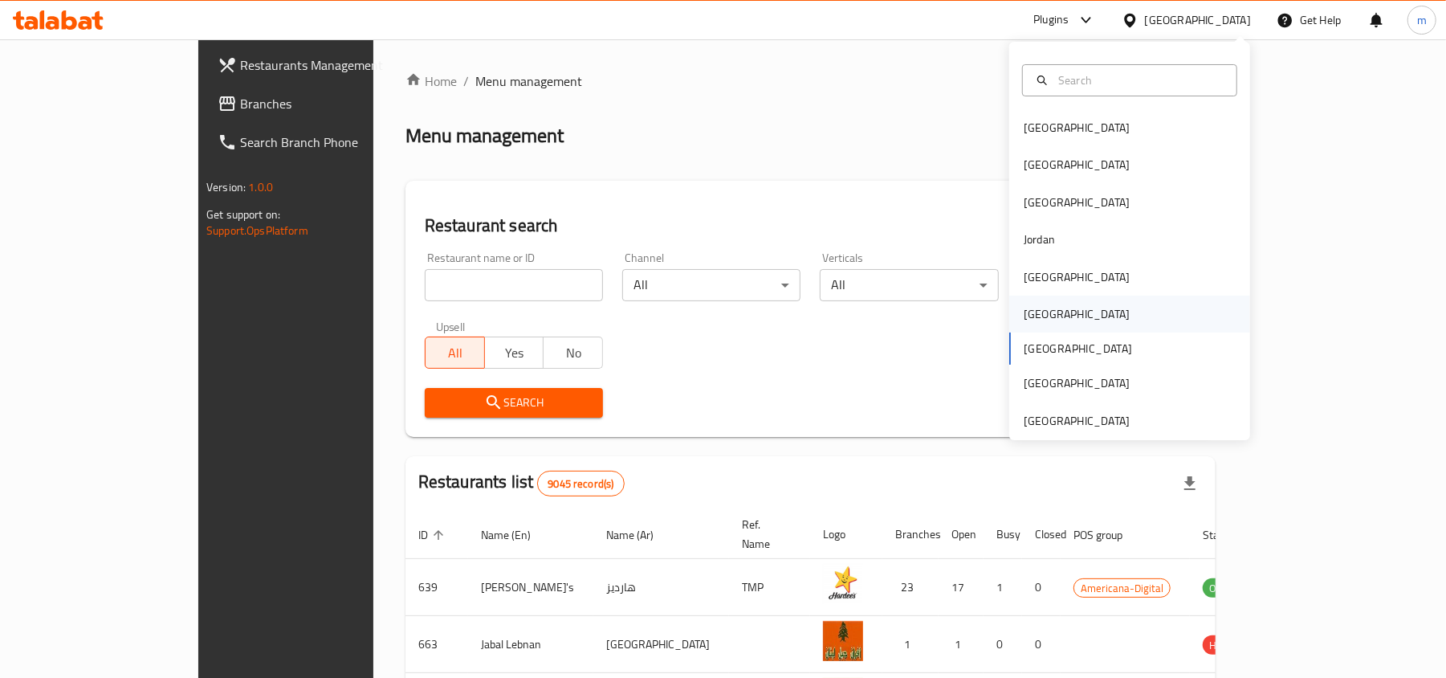
click at [1025, 320] on div "[GEOGRAPHIC_DATA]" at bounding box center [1077, 314] width 106 height 18
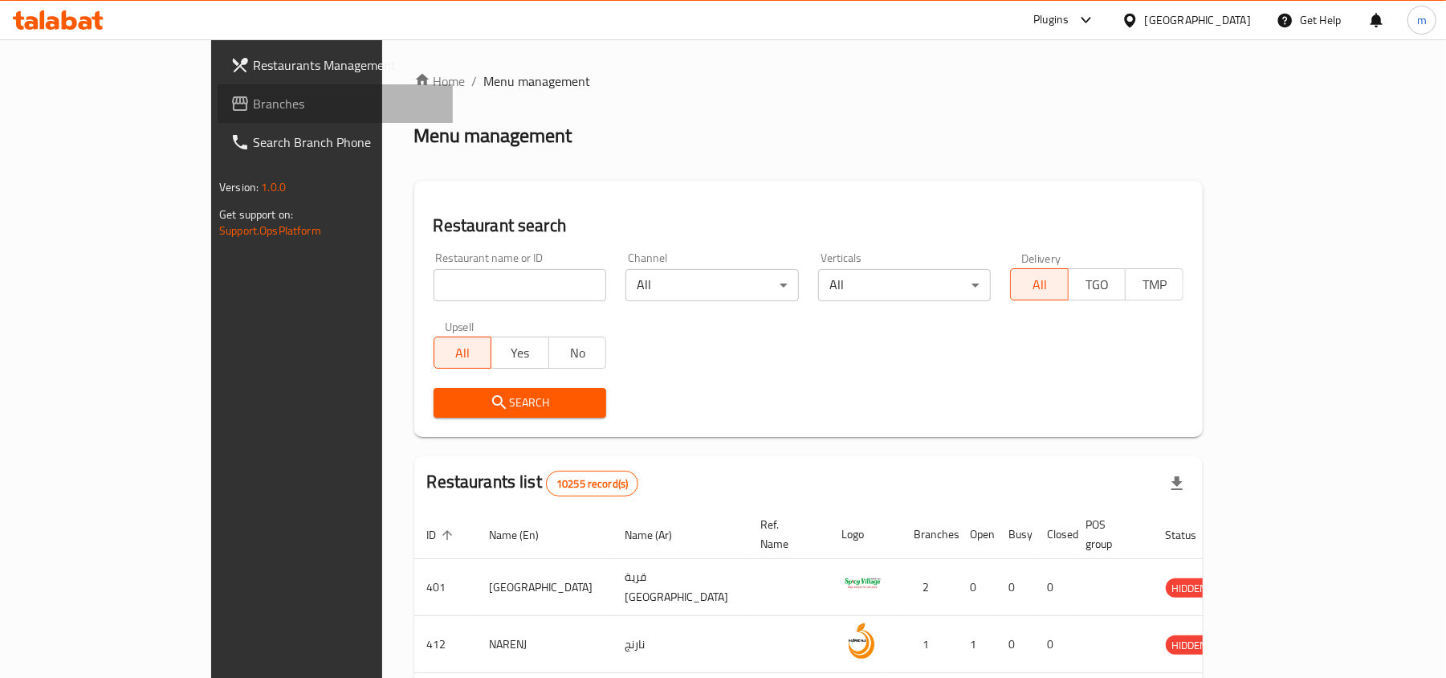
click at [218, 90] on link "Branches" at bounding box center [335, 103] width 235 height 39
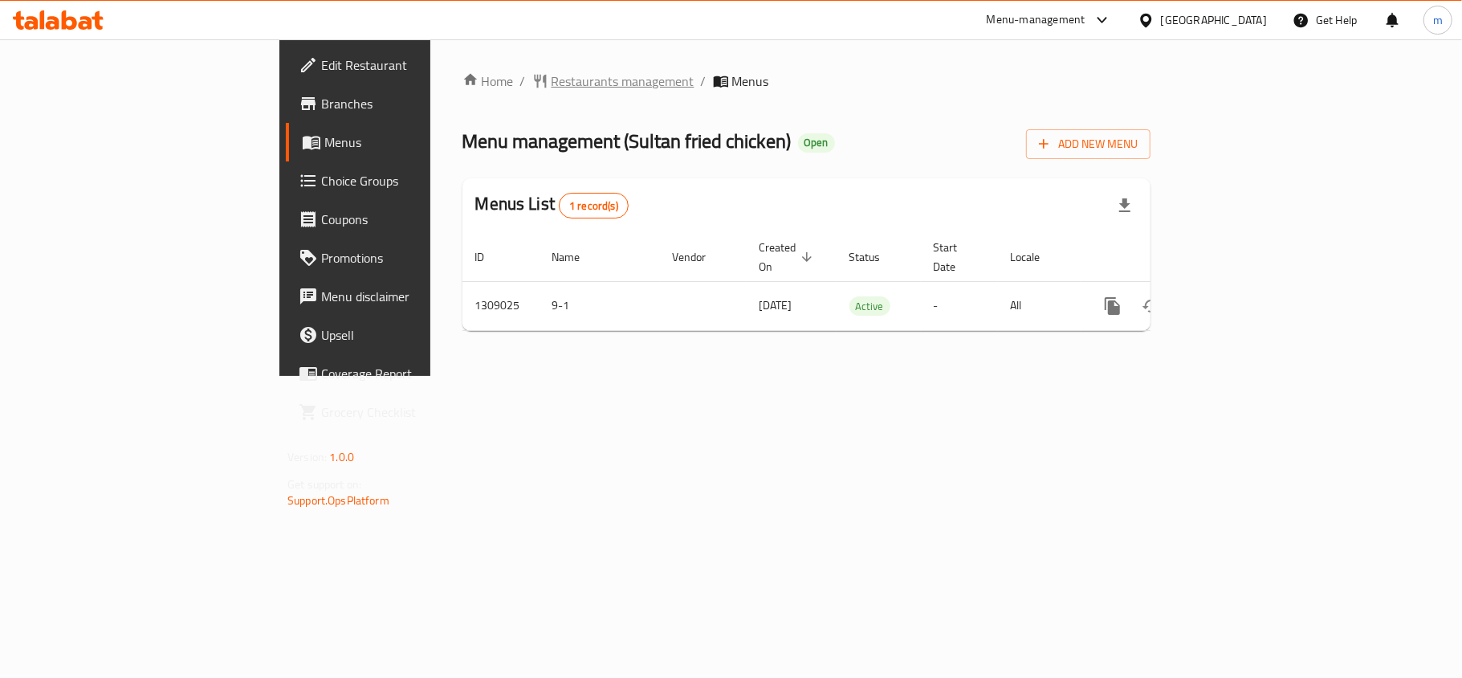
click at [552, 80] on span "Restaurants management" at bounding box center [623, 80] width 143 height 19
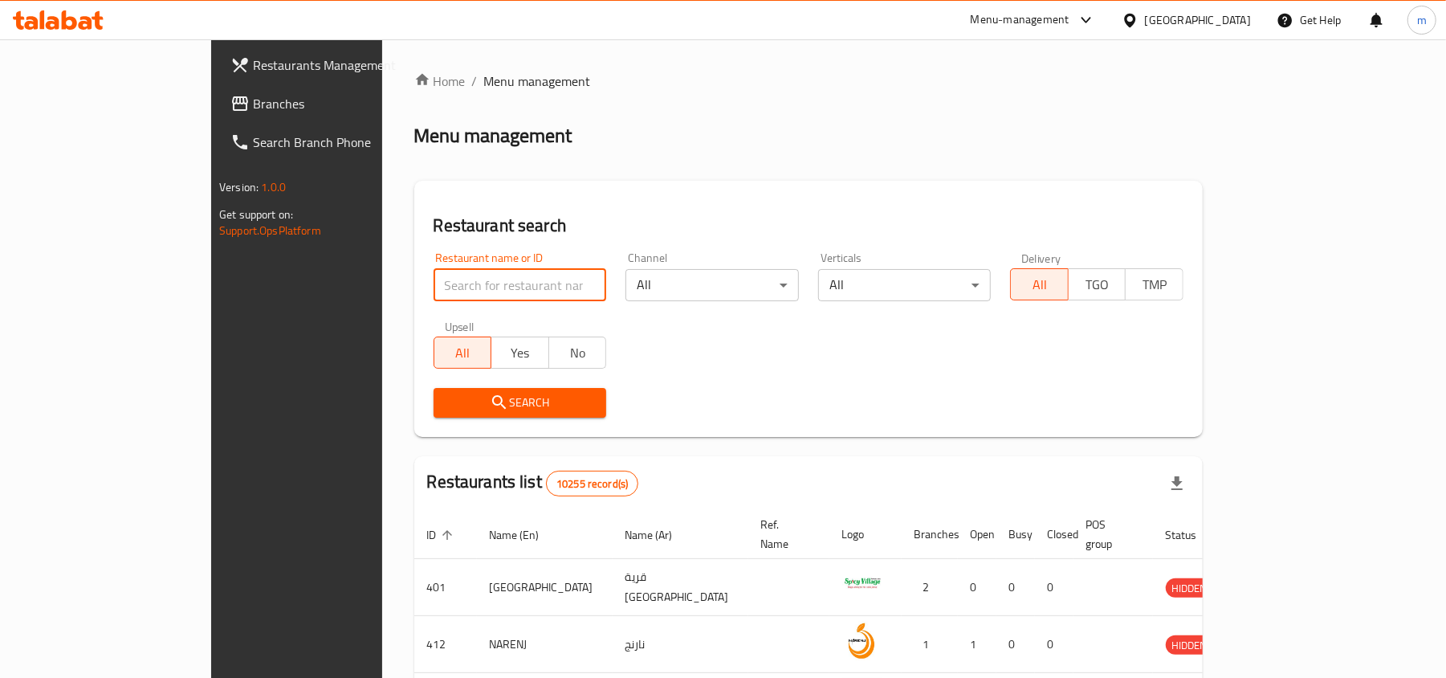
click at [434, 290] on input "search" at bounding box center [520, 285] width 173 height 32
paste input "705133"
type input "705133"
click button "Search" at bounding box center [520, 403] width 173 height 30
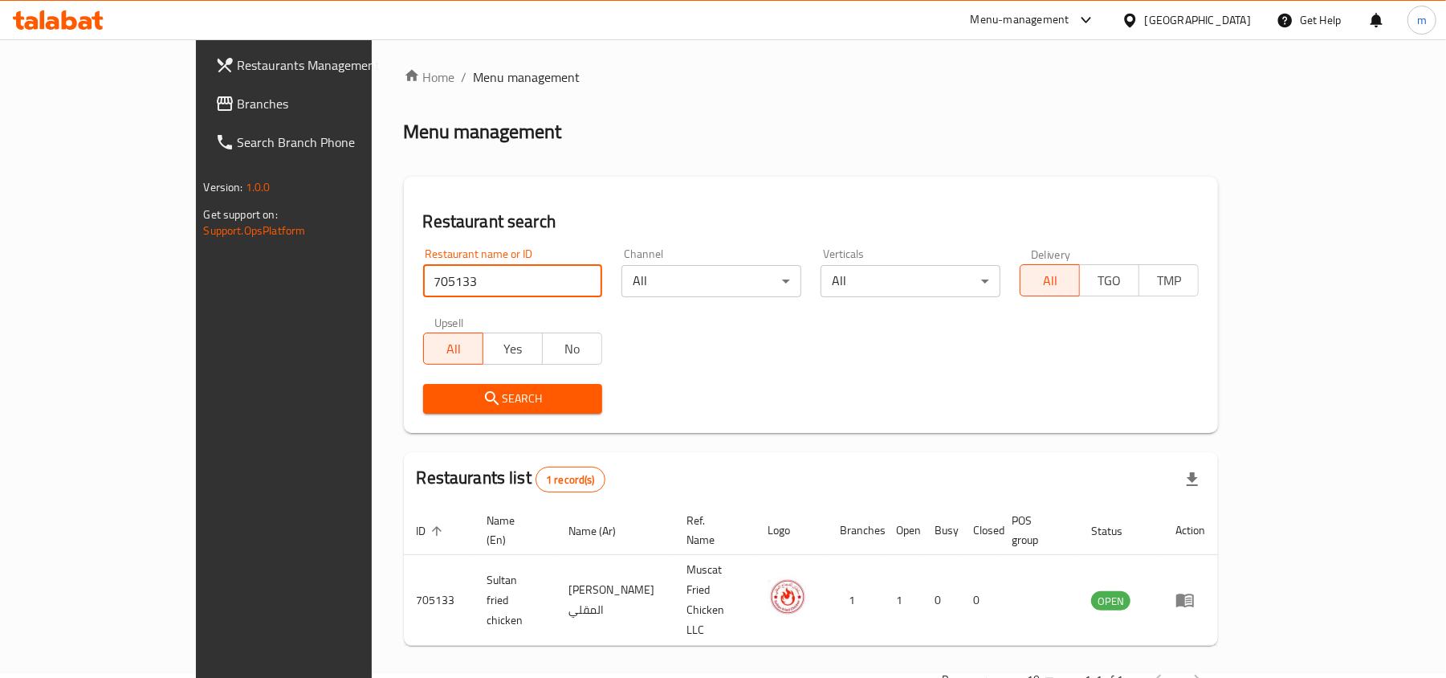
scroll to position [8, 0]
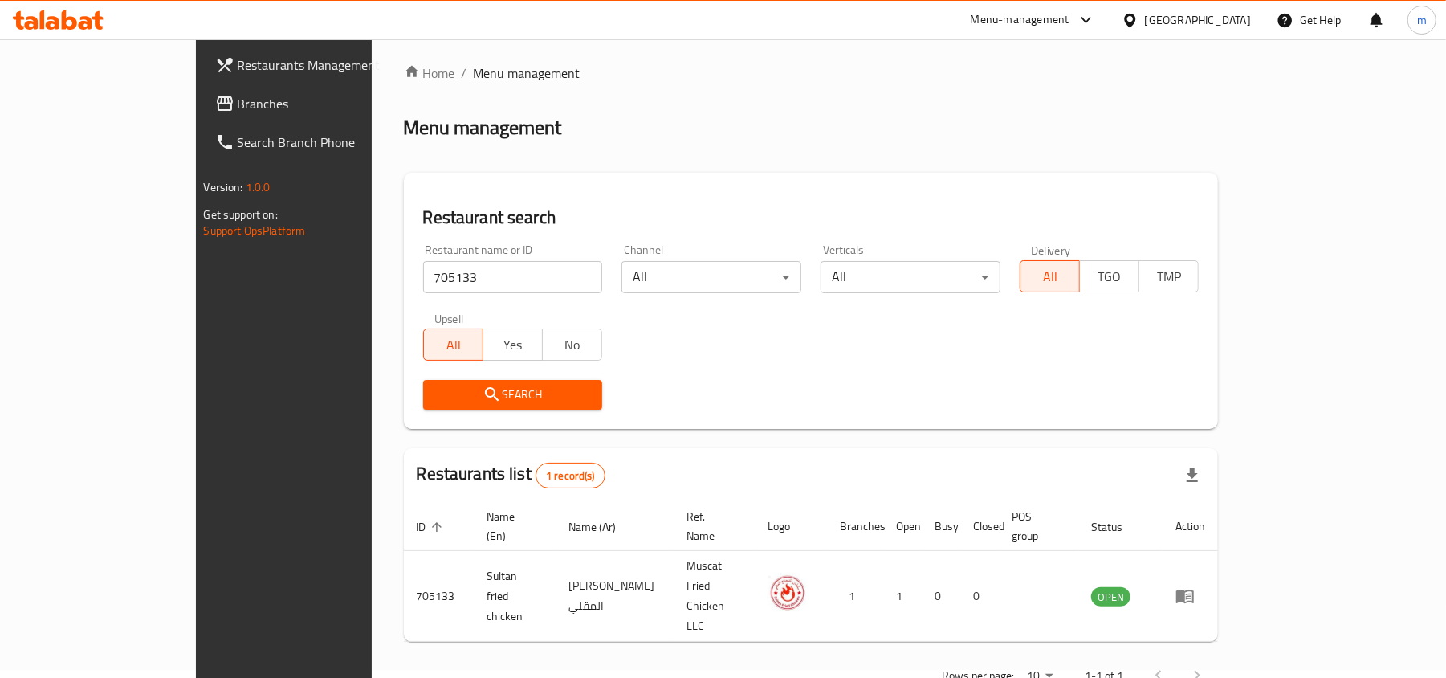
drag, startPoint x: 1205, startPoint y: 20, endPoint x: 1199, endPoint y: 37, distance: 18.0
click at [1139, 20] on icon at bounding box center [1130, 20] width 17 height 17
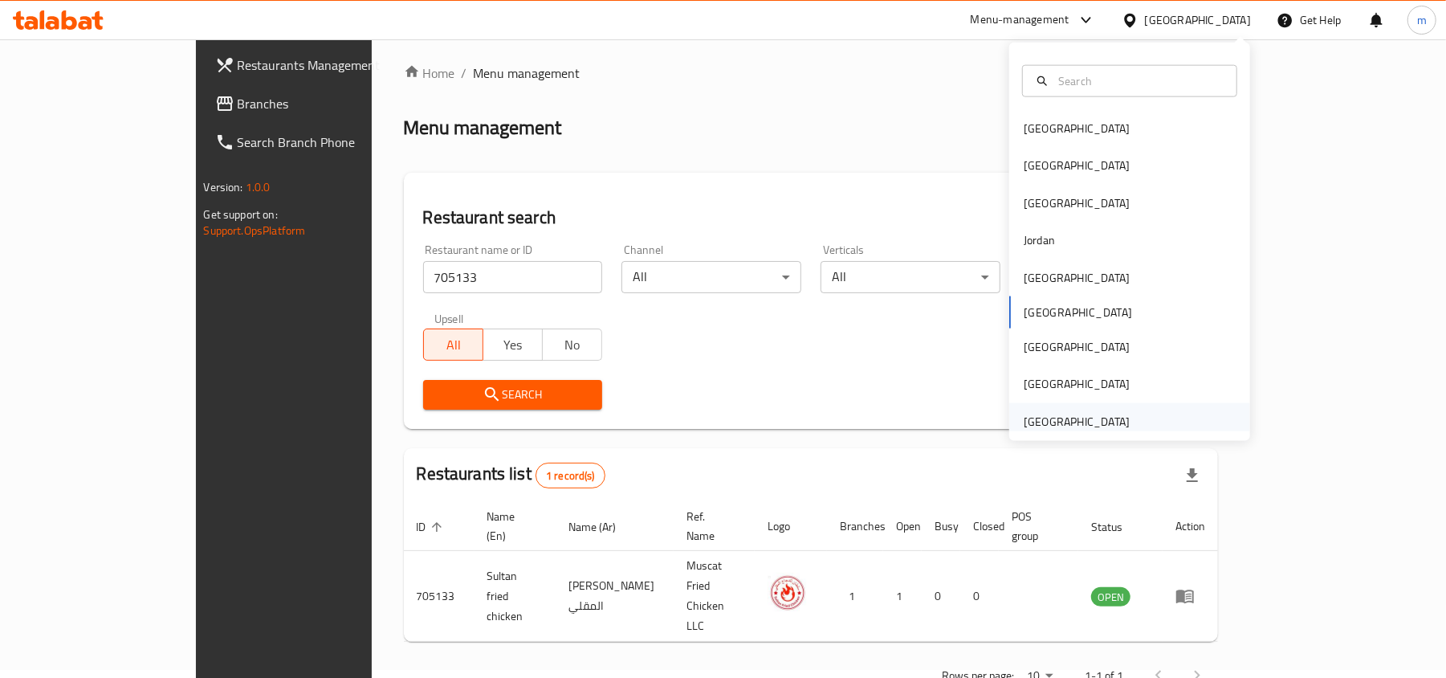
click at [1060, 415] on div "[GEOGRAPHIC_DATA]" at bounding box center [1077, 422] width 106 height 18
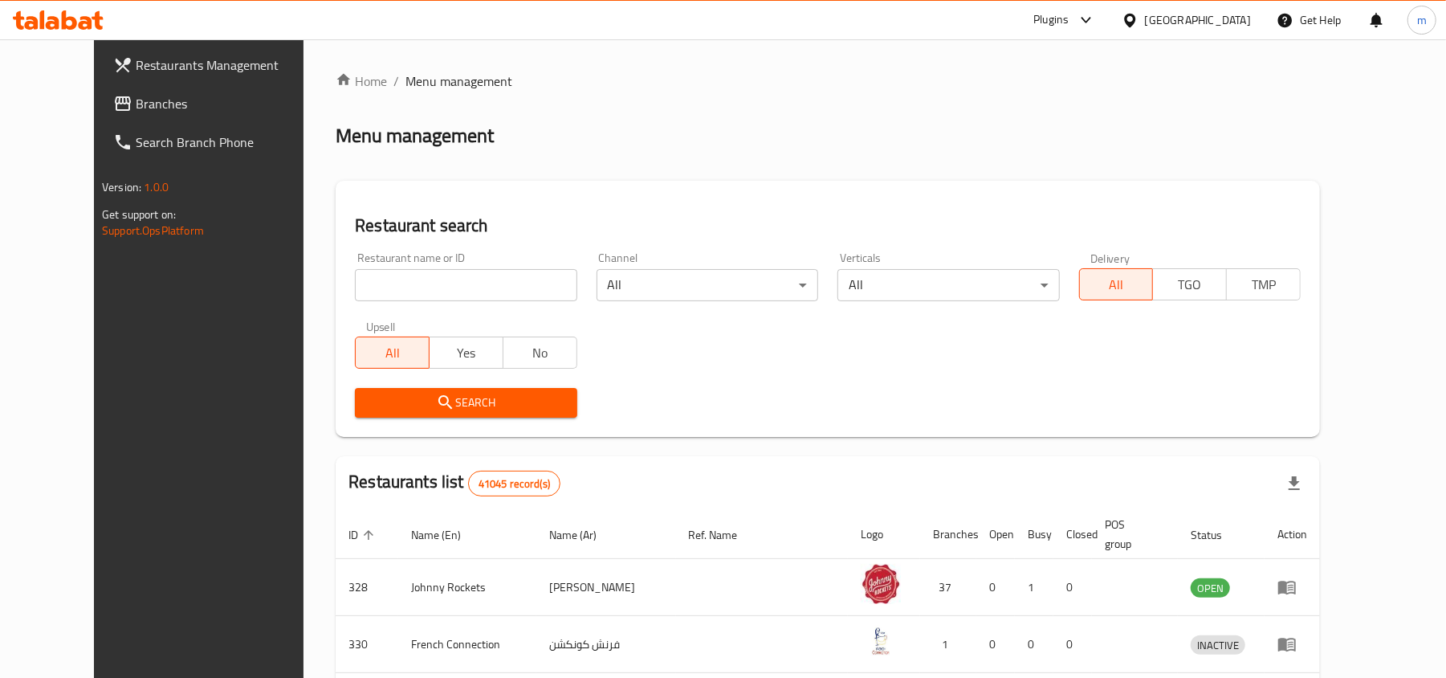
click at [136, 108] on span "Branches" at bounding box center [229, 103] width 187 height 19
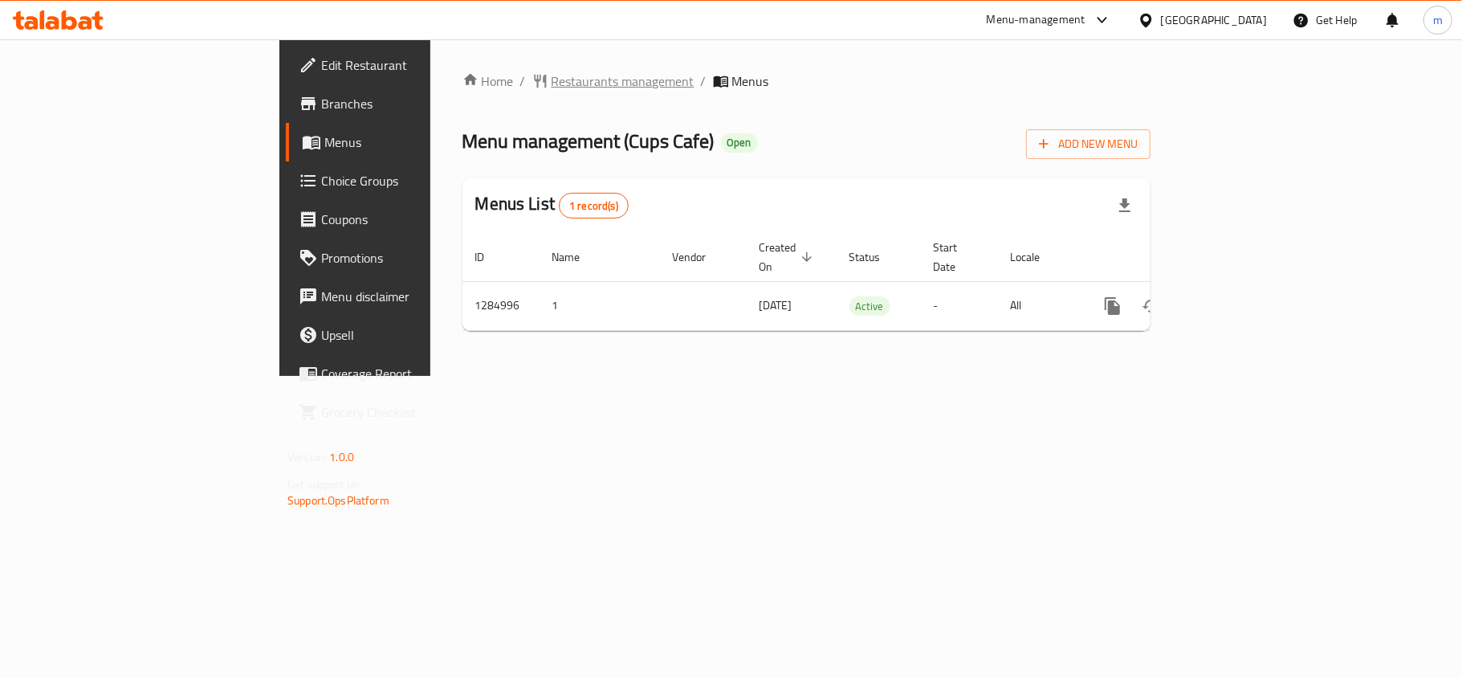
click at [552, 72] on span "Restaurants management" at bounding box center [623, 80] width 143 height 19
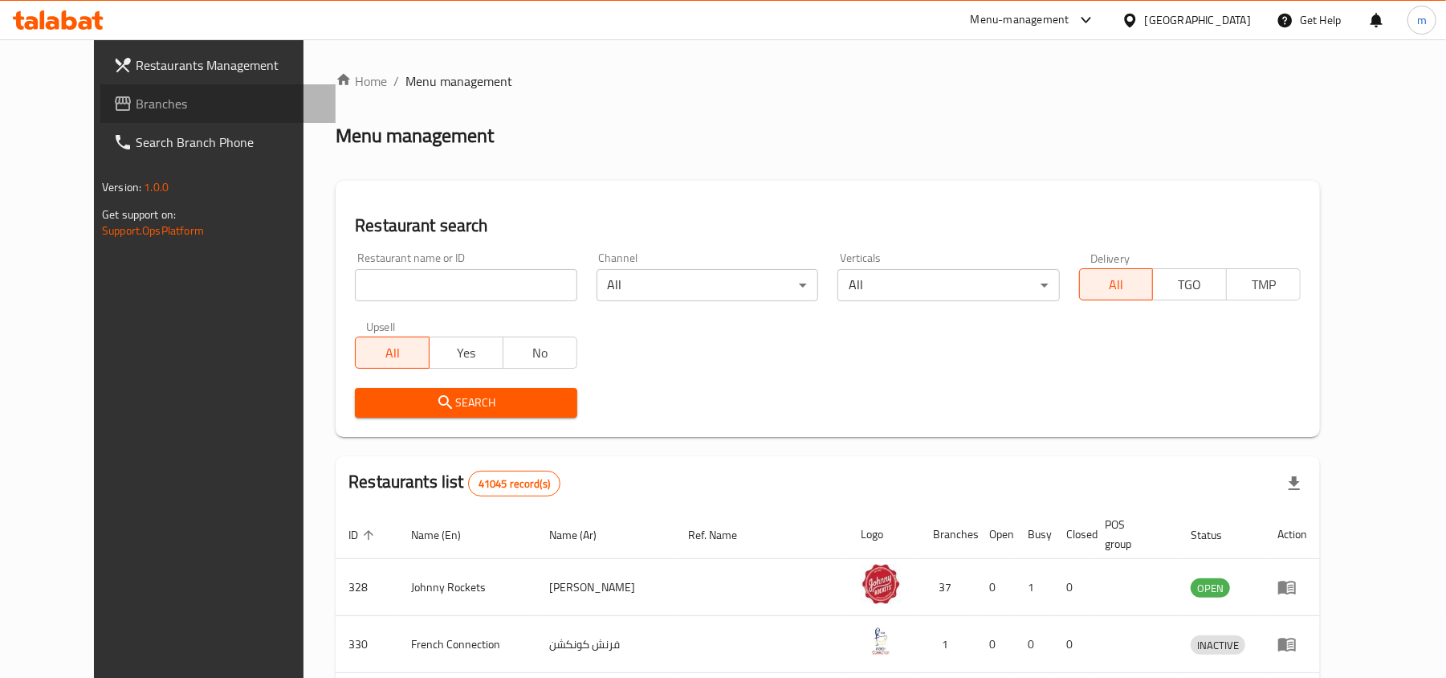
click at [136, 100] on span "Branches" at bounding box center [229, 103] width 187 height 19
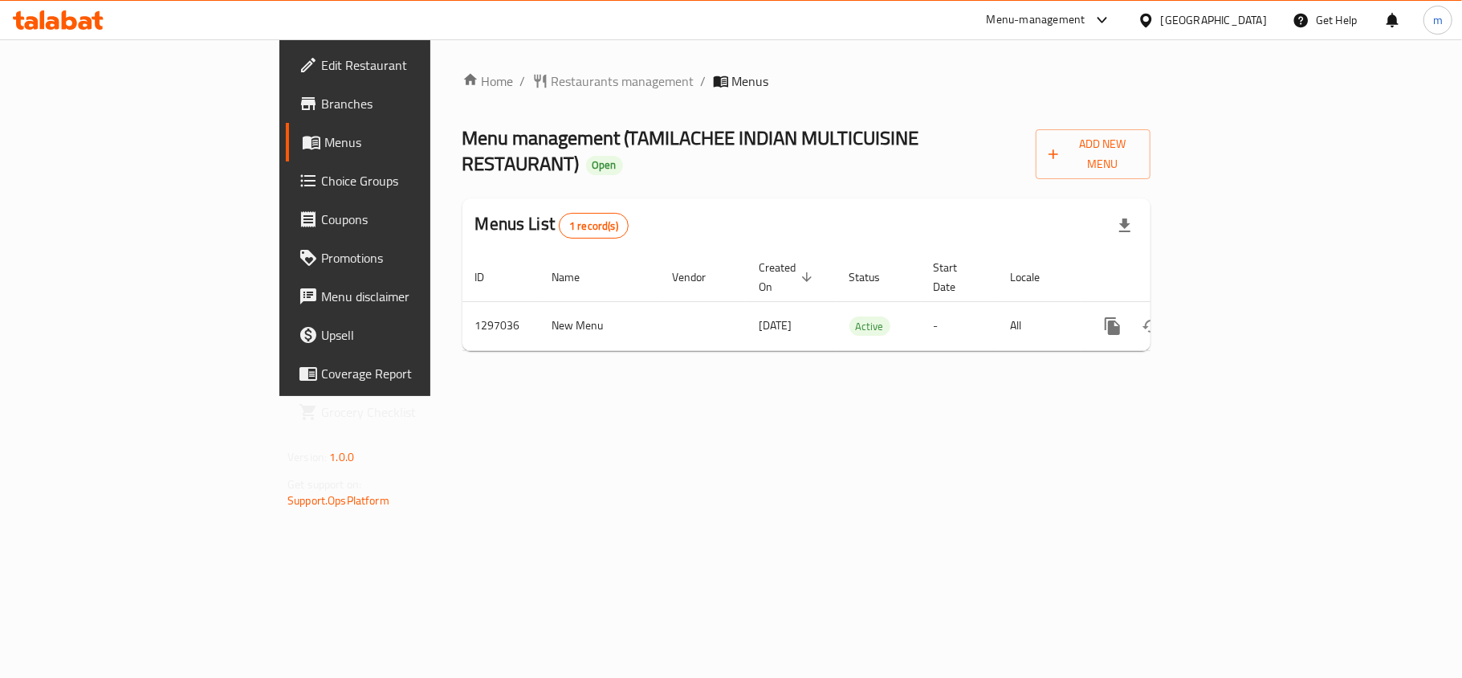
click at [1212, 11] on div "[GEOGRAPHIC_DATA]" at bounding box center [1214, 20] width 106 height 18
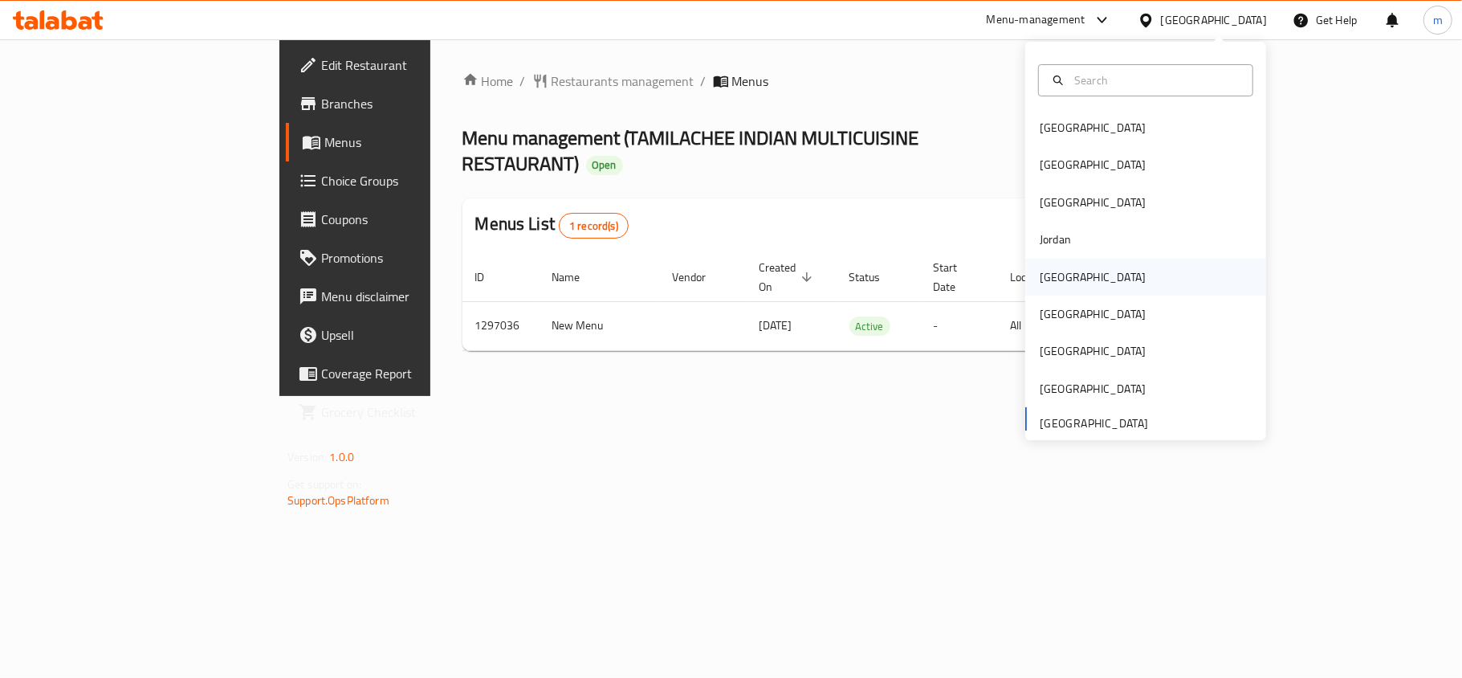
click at [1040, 274] on div "[GEOGRAPHIC_DATA]" at bounding box center [1093, 277] width 106 height 18
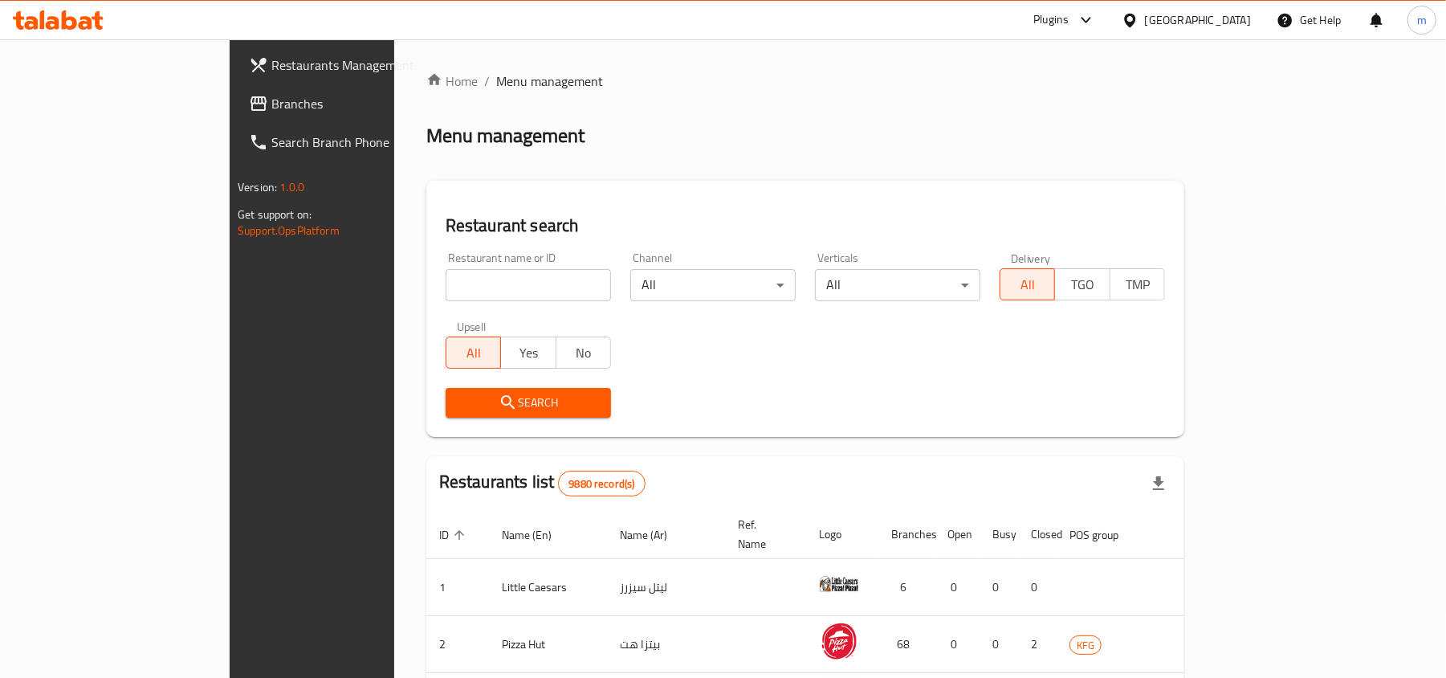
click at [236, 119] on link "Branches" at bounding box center [353, 103] width 235 height 39
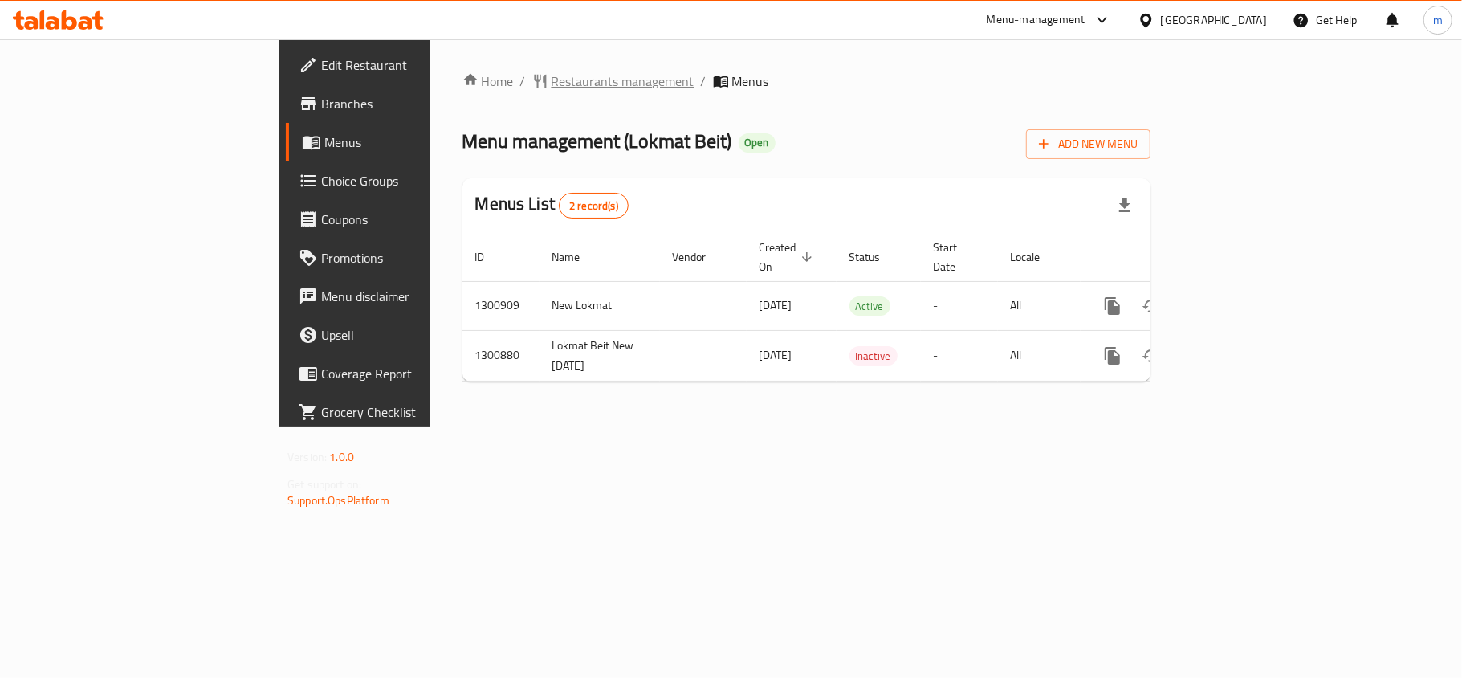
click at [552, 85] on span "Restaurants management" at bounding box center [623, 80] width 143 height 19
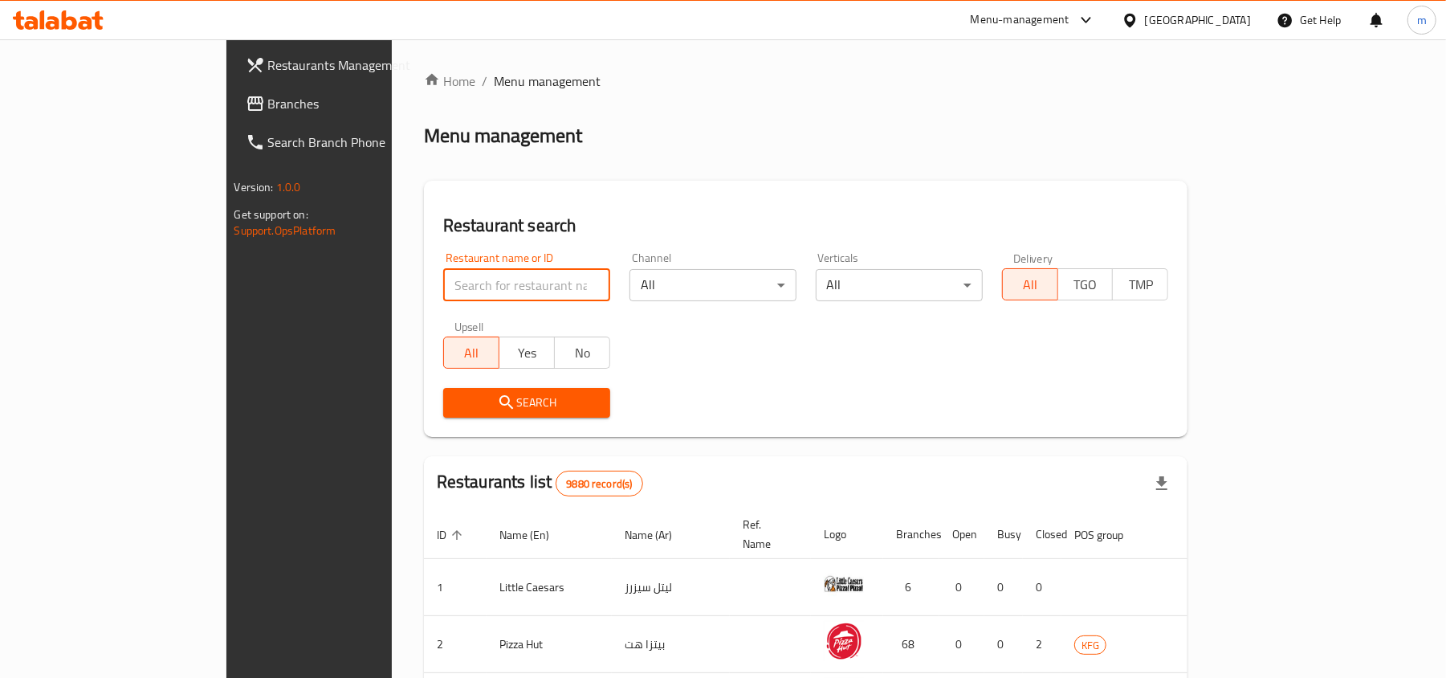
click at [443, 284] on input "search" at bounding box center [526, 285] width 167 height 32
paste input "701752"
type input "701752"
click button "Search" at bounding box center [526, 403] width 167 height 30
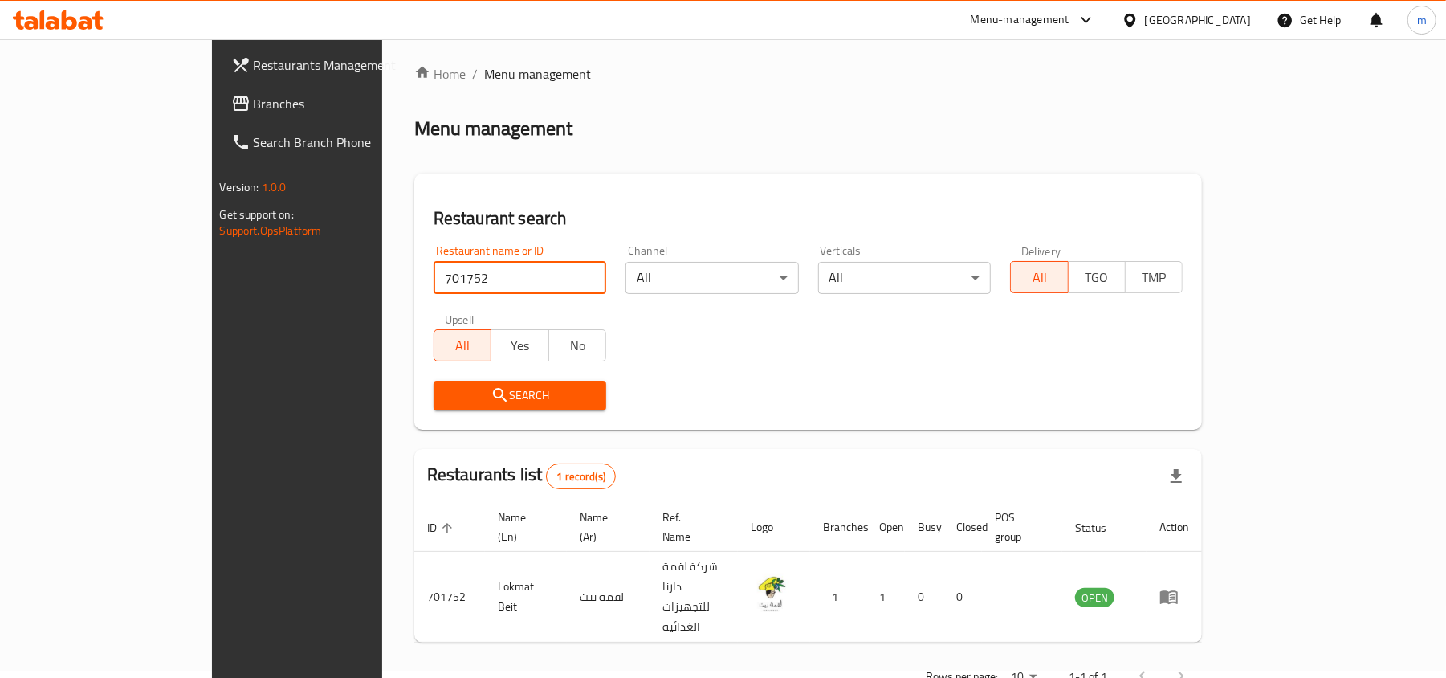
scroll to position [8, 0]
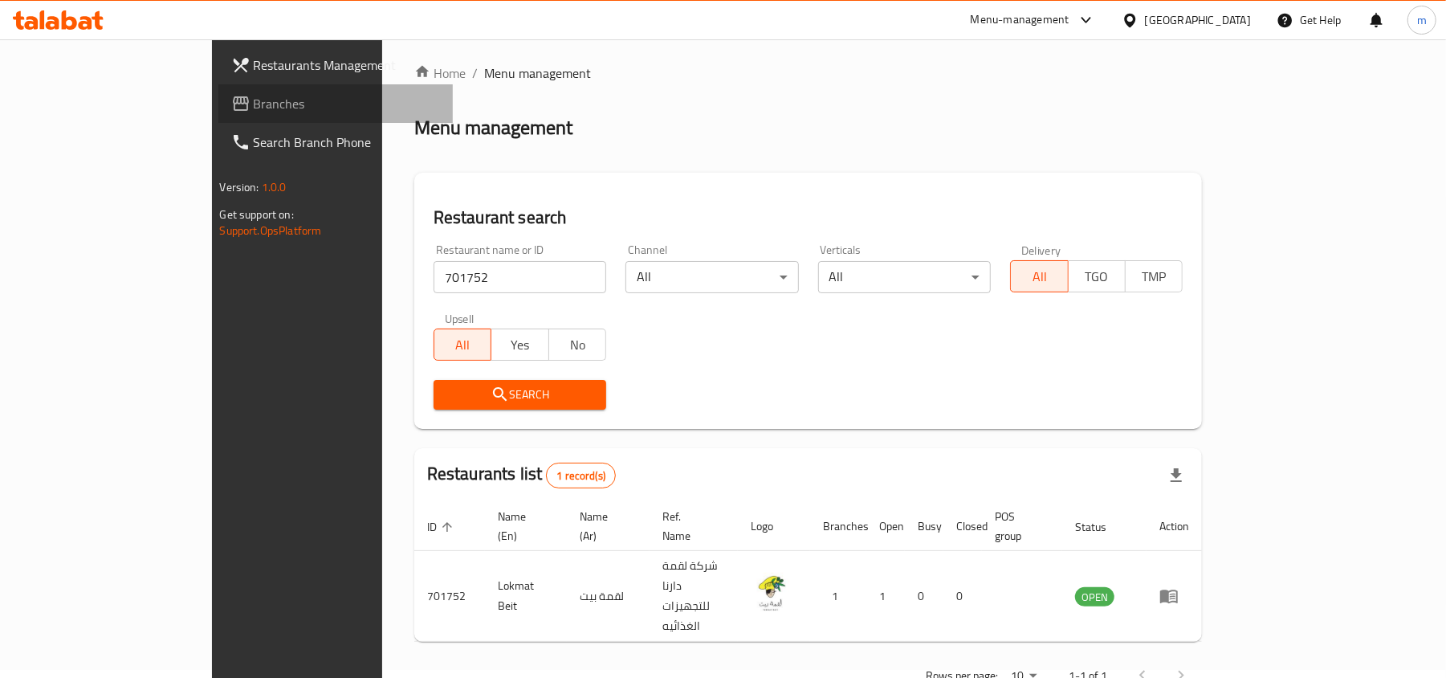
click at [254, 104] on span "Branches" at bounding box center [347, 103] width 187 height 19
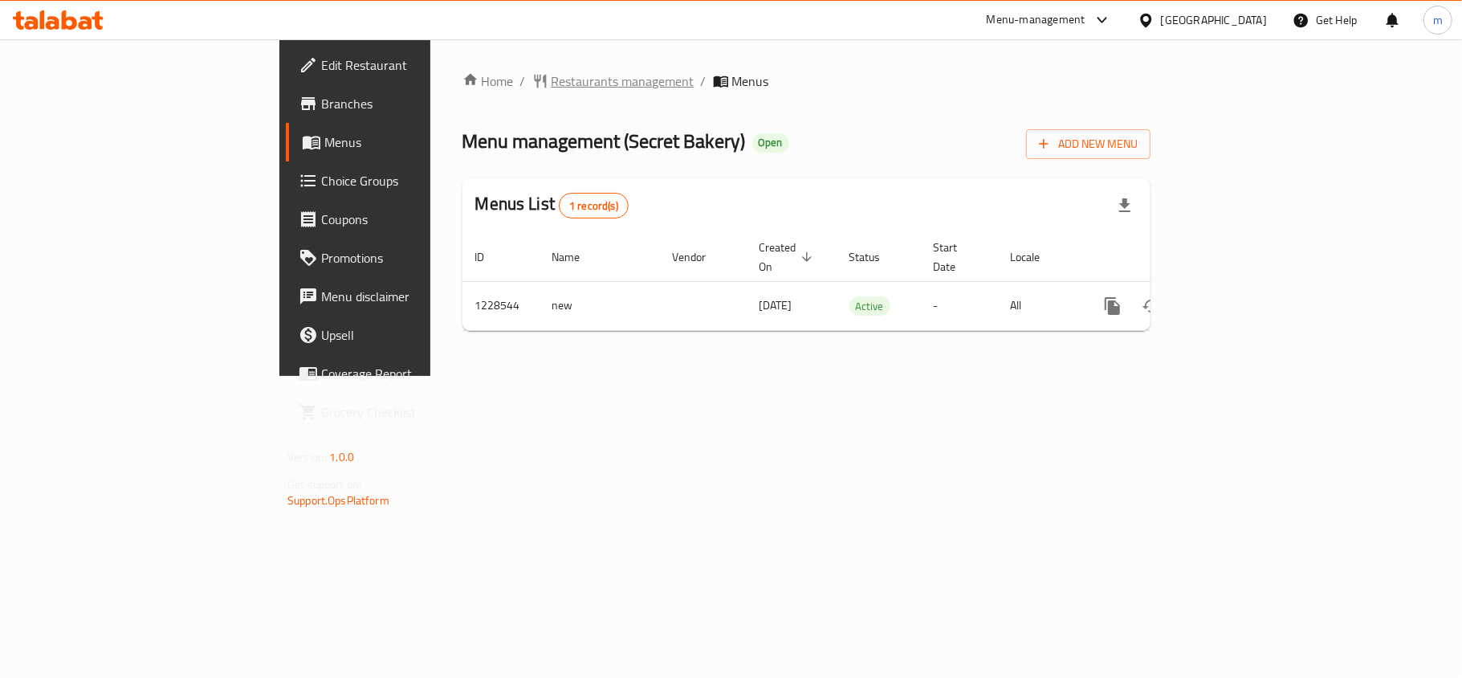
click at [552, 85] on span "Restaurants management" at bounding box center [623, 80] width 143 height 19
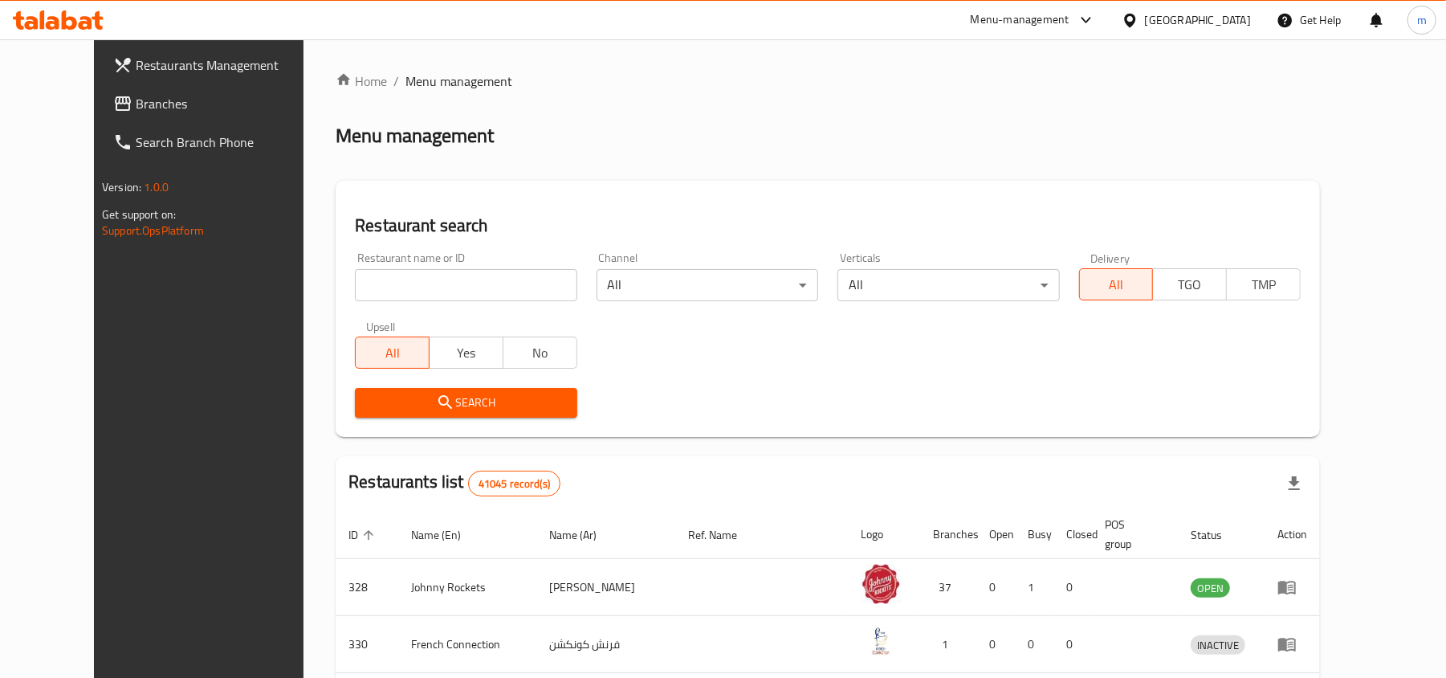
click at [355, 288] on input "search" at bounding box center [466, 285] width 222 height 32
paste input "676459"
type input "676459"
click button "Search" at bounding box center [466, 403] width 222 height 30
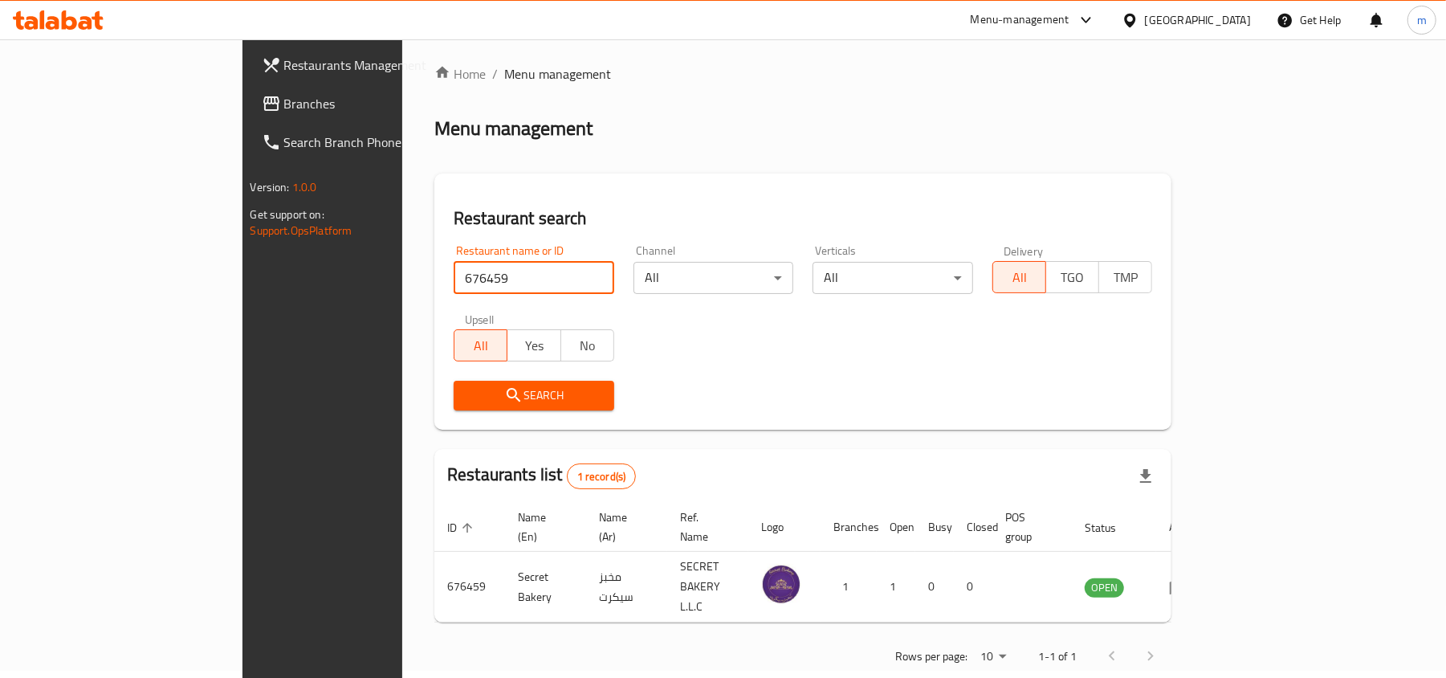
scroll to position [8, 0]
drag, startPoint x: 82, startPoint y: 100, endPoint x: 71, endPoint y: 103, distance: 10.9
click at [284, 100] on span "Branches" at bounding box center [377, 103] width 187 height 19
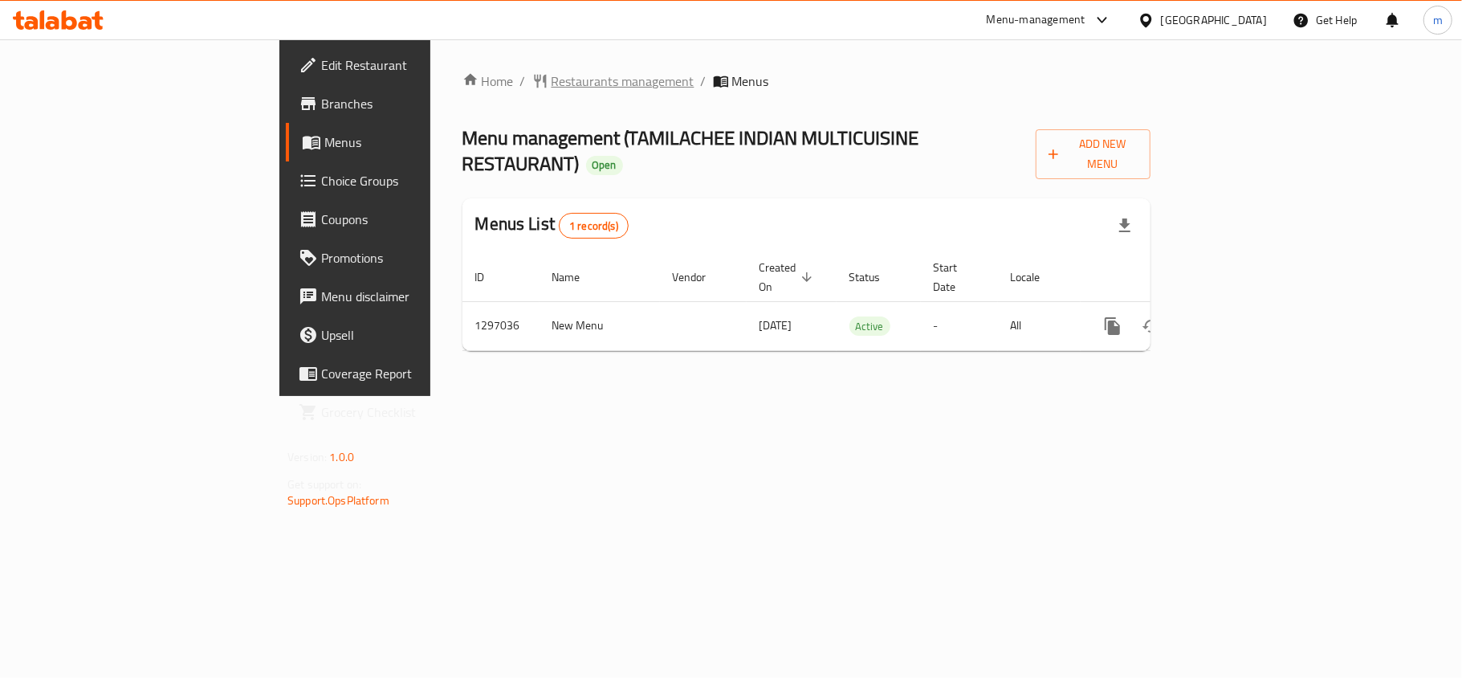
click at [552, 80] on span "Restaurants management" at bounding box center [623, 80] width 143 height 19
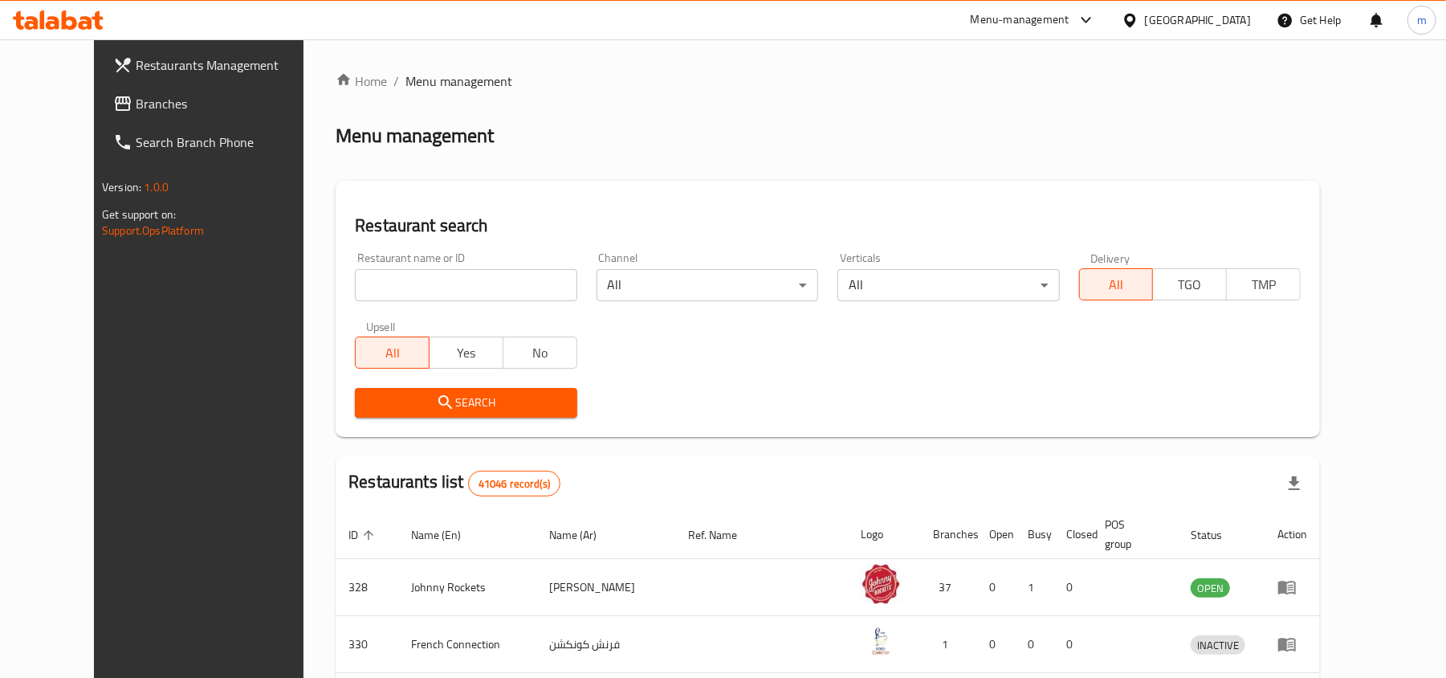
click at [136, 110] on span "Branches" at bounding box center [229, 103] width 187 height 19
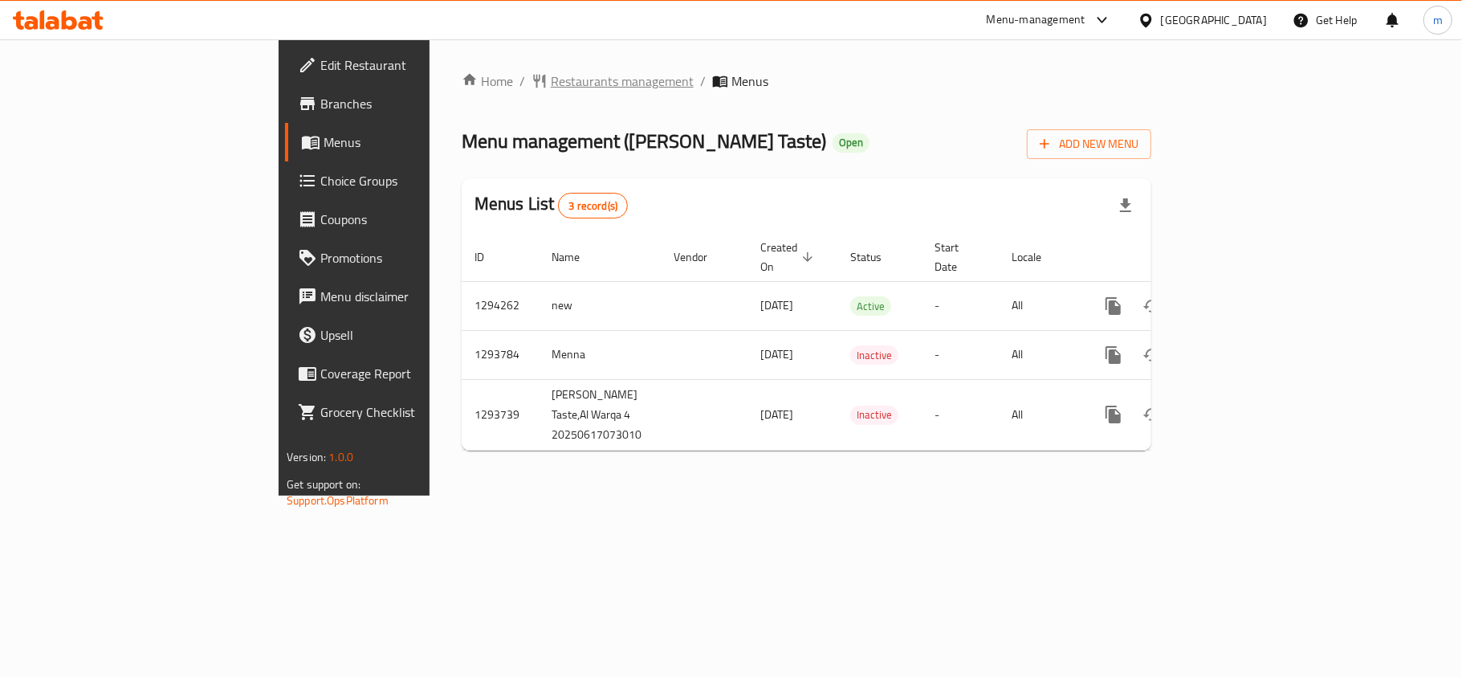
click at [551, 90] on span "Restaurants management" at bounding box center [622, 80] width 143 height 19
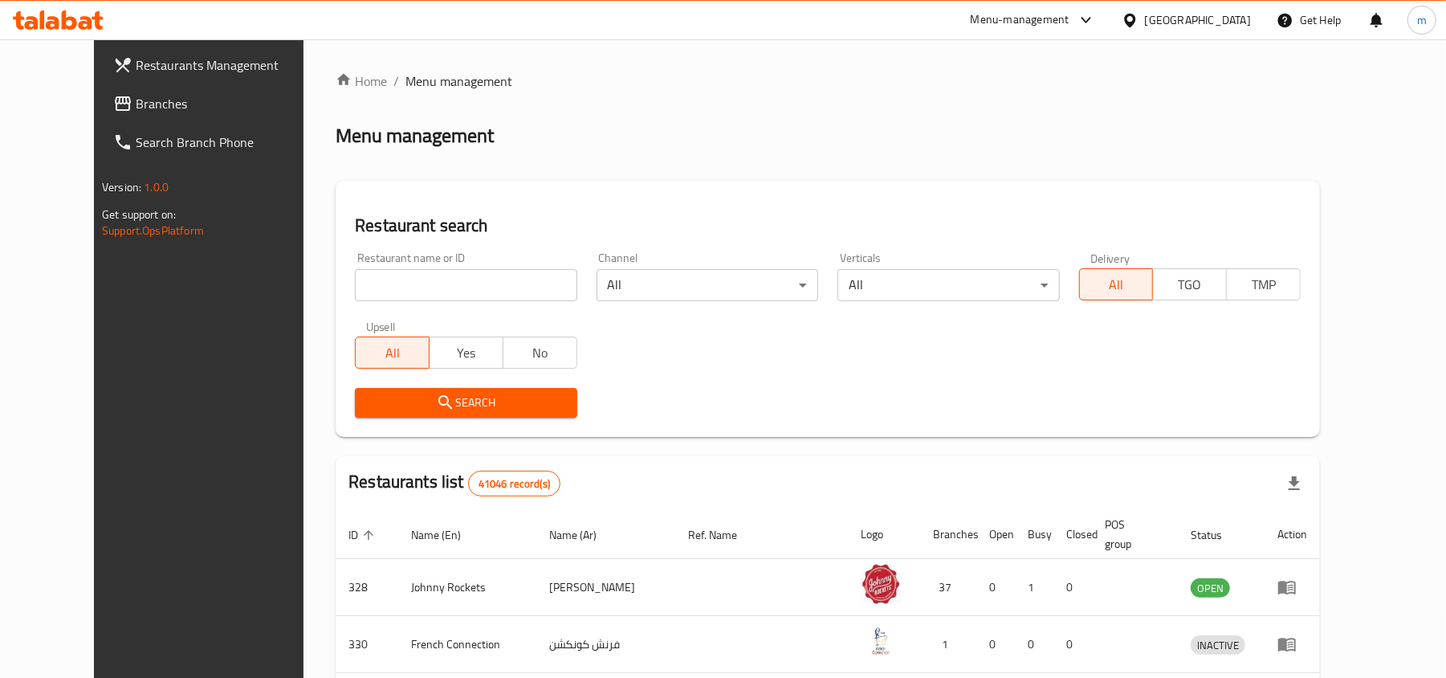
click at [136, 110] on span "Branches" at bounding box center [229, 103] width 187 height 19
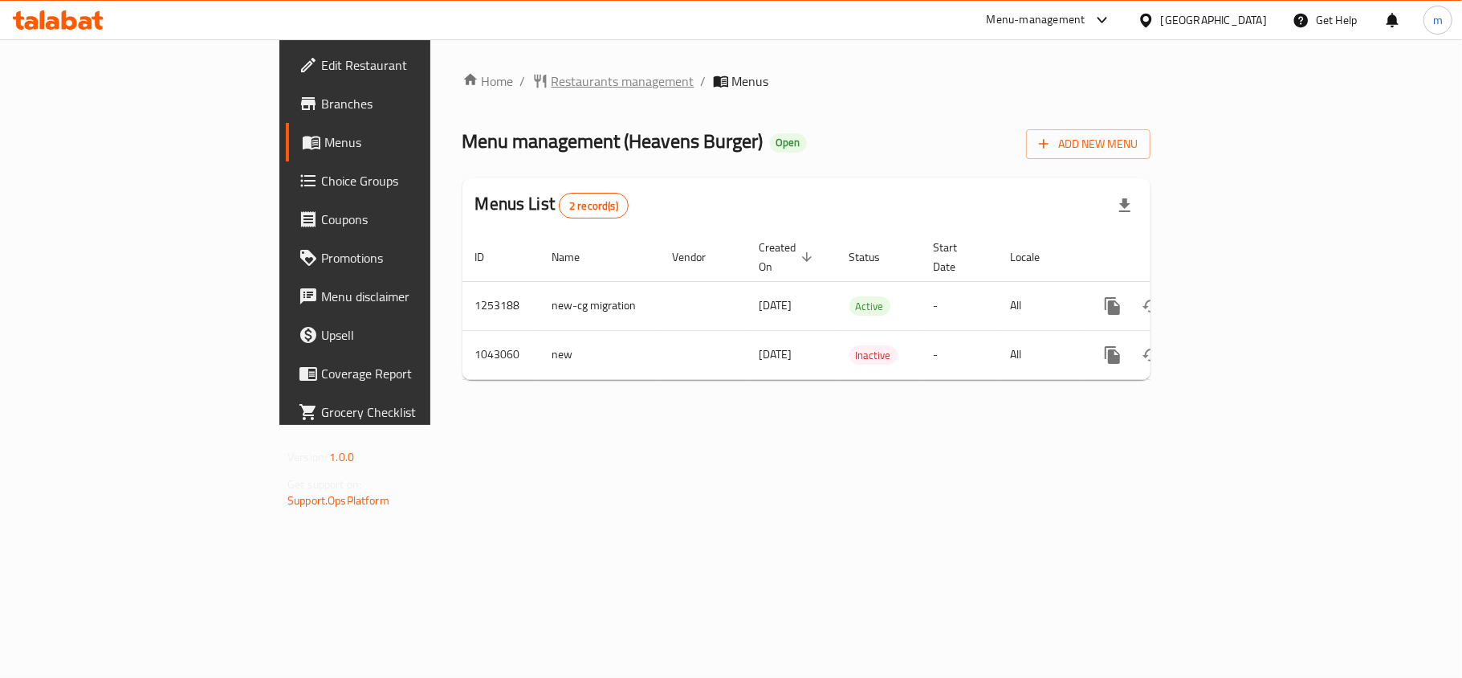
click at [552, 84] on span "Restaurants management" at bounding box center [623, 80] width 143 height 19
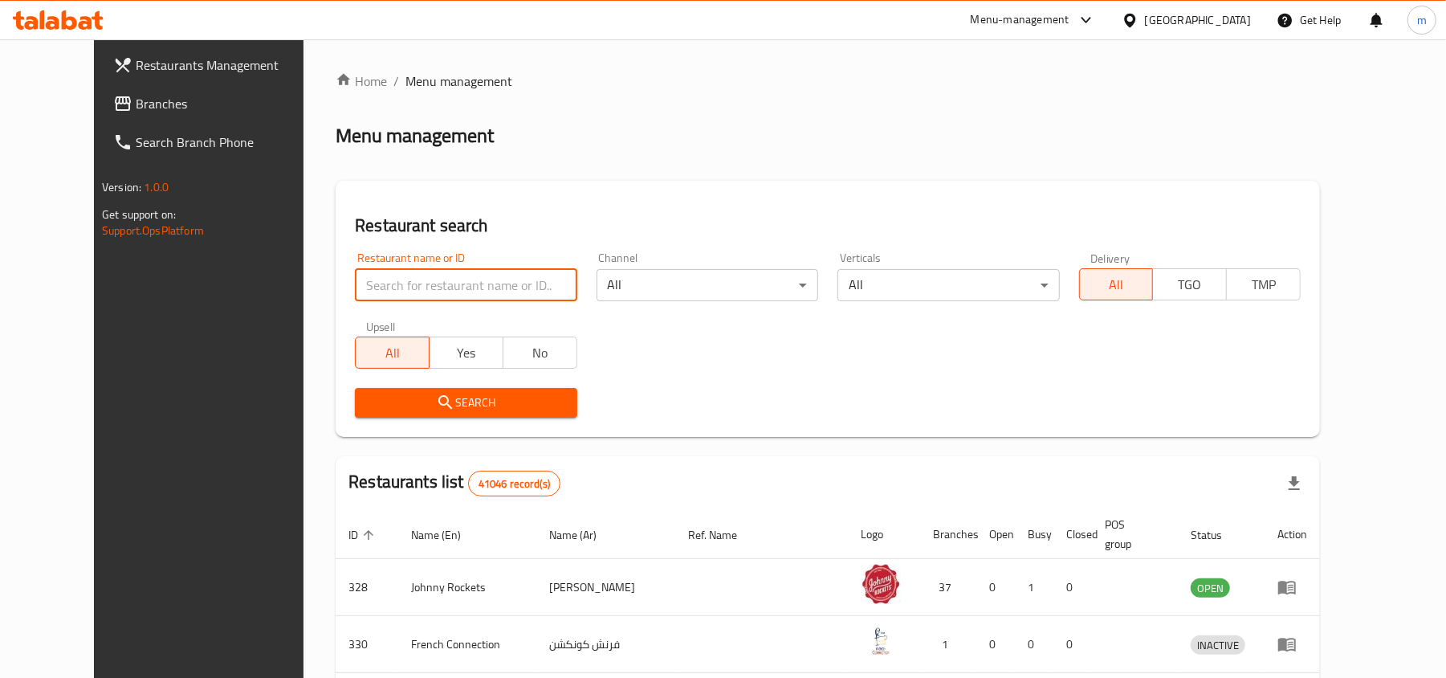
click at [358, 294] on input "search" at bounding box center [466, 285] width 222 height 32
paste input "662205"
type input "662205"
click button "Search" at bounding box center [466, 403] width 222 height 30
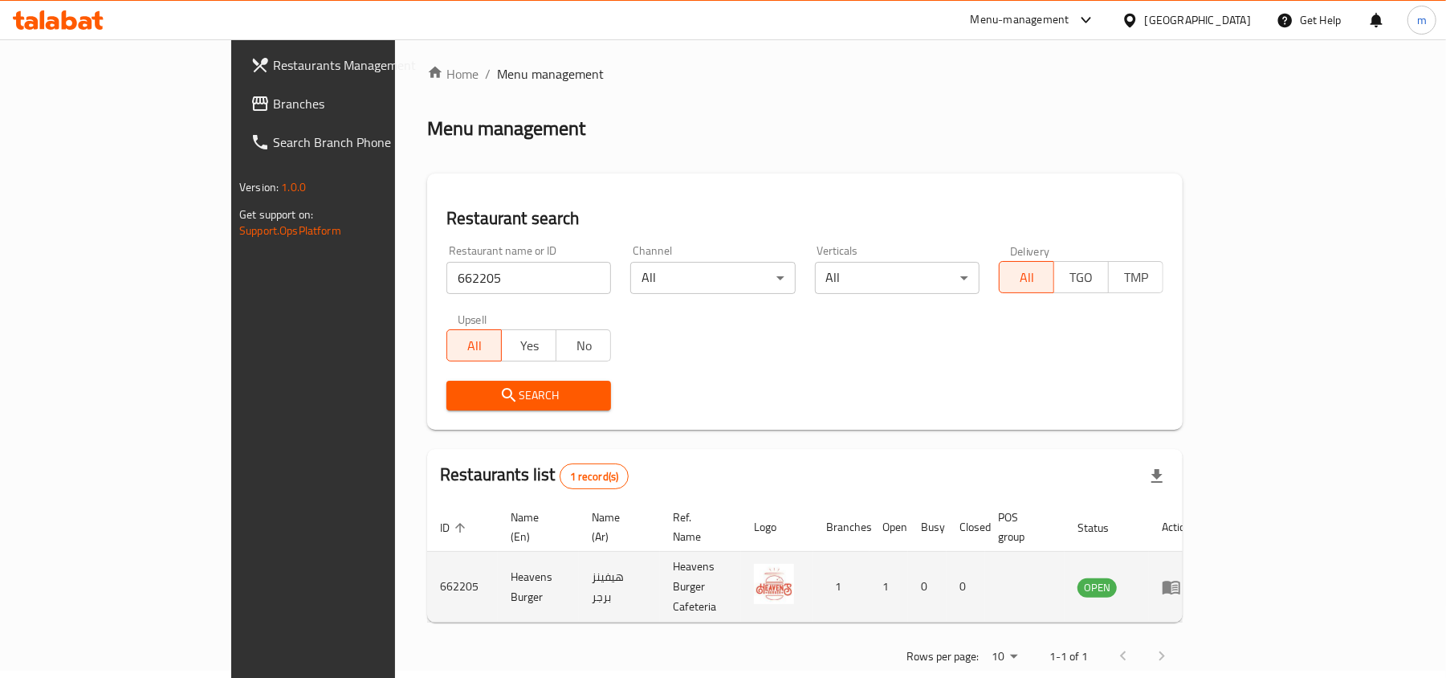
scroll to position [8, 0]
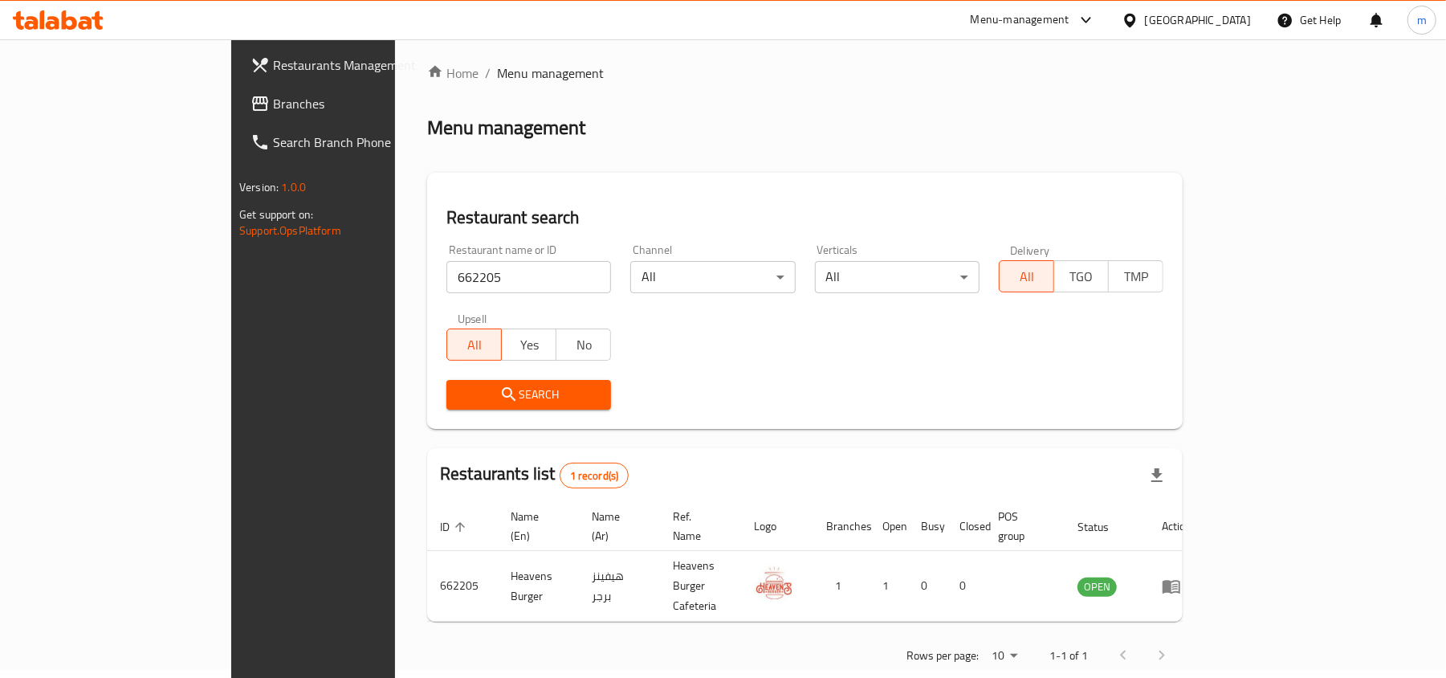
click at [273, 100] on span "Branches" at bounding box center [366, 103] width 187 height 19
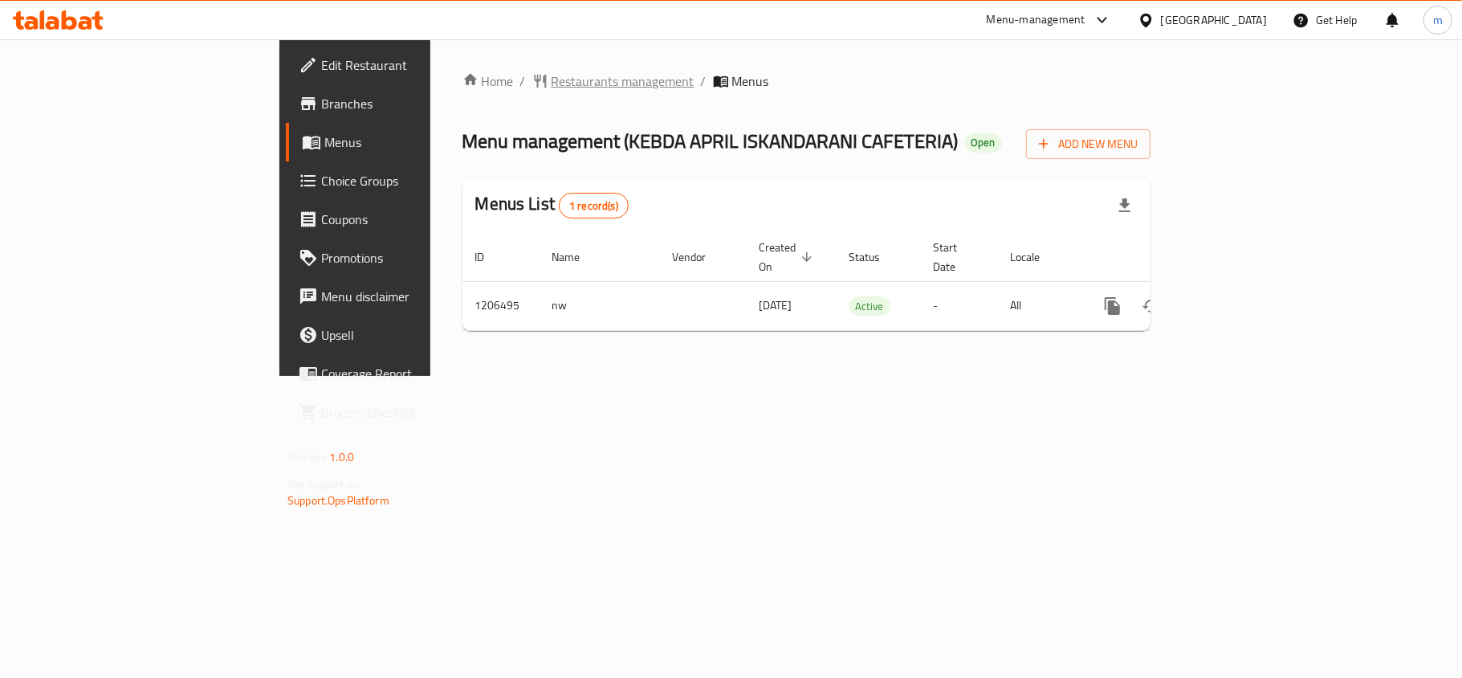
click at [552, 72] on span "Restaurants management" at bounding box center [623, 80] width 143 height 19
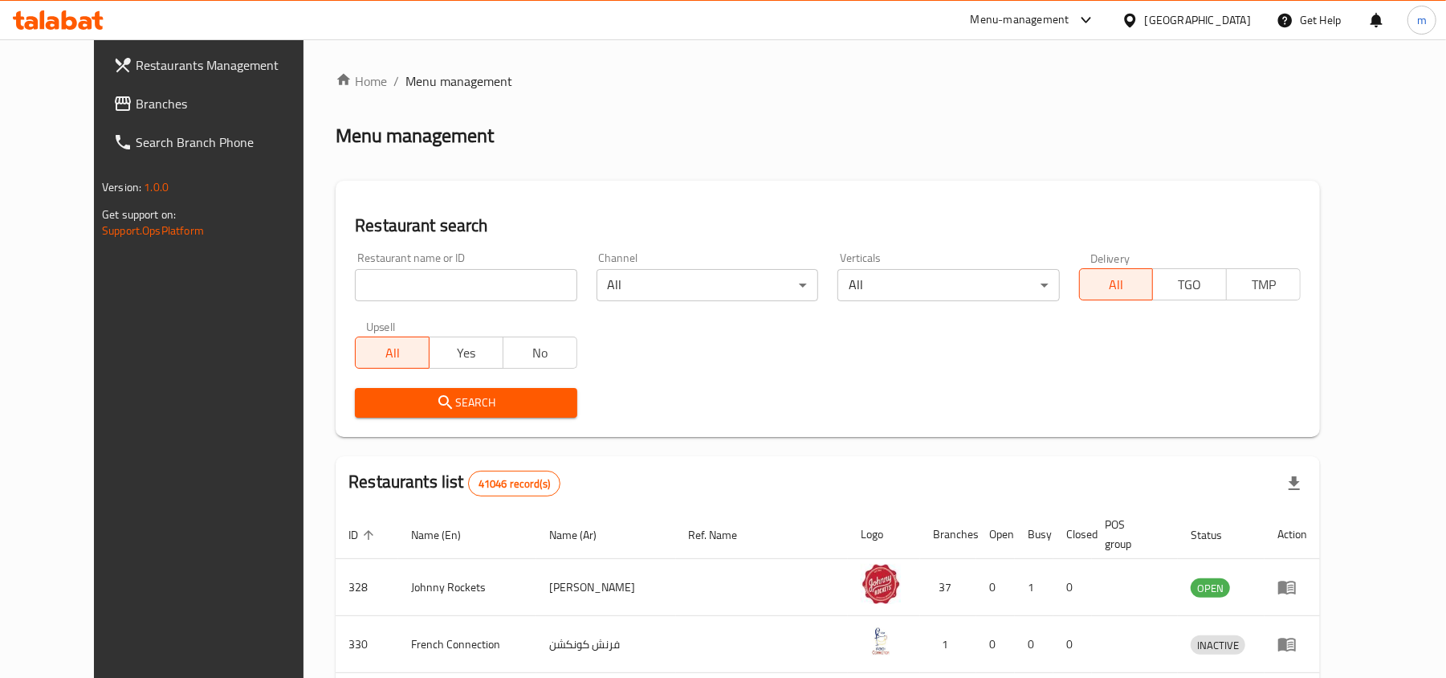
click at [355, 286] on input "search" at bounding box center [466, 285] width 222 height 32
paste input "670412"
type input "670412"
click button "Search" at bounding box center [466, 403] width 222 height 30
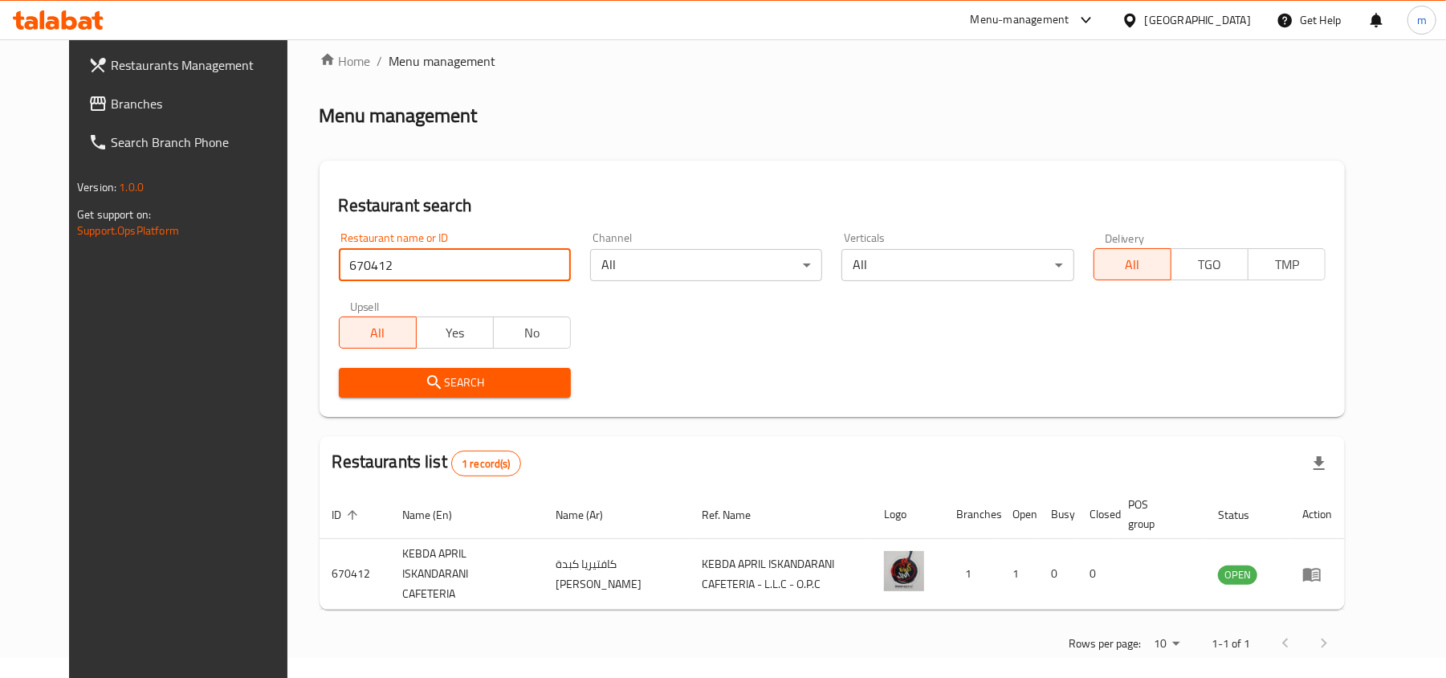
scroll to position [26, 0]
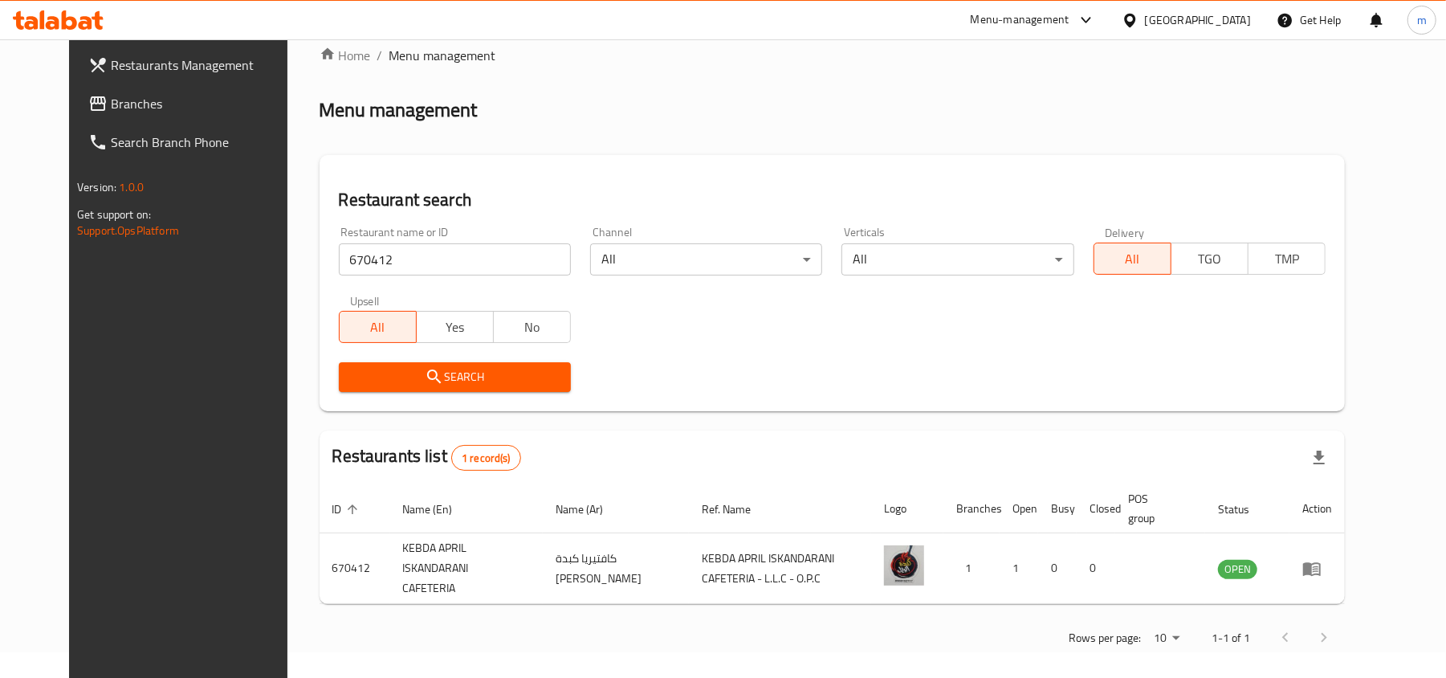
drag, startPoint x: 1202, startPoint y: 22, endPoint x: 1177, endPoint y: 36, distance: 28.4
click at [1202, 22] on div "[GEOGRAPHIC_DATA]" at bounding box center [1198, 20] width 106 height 18
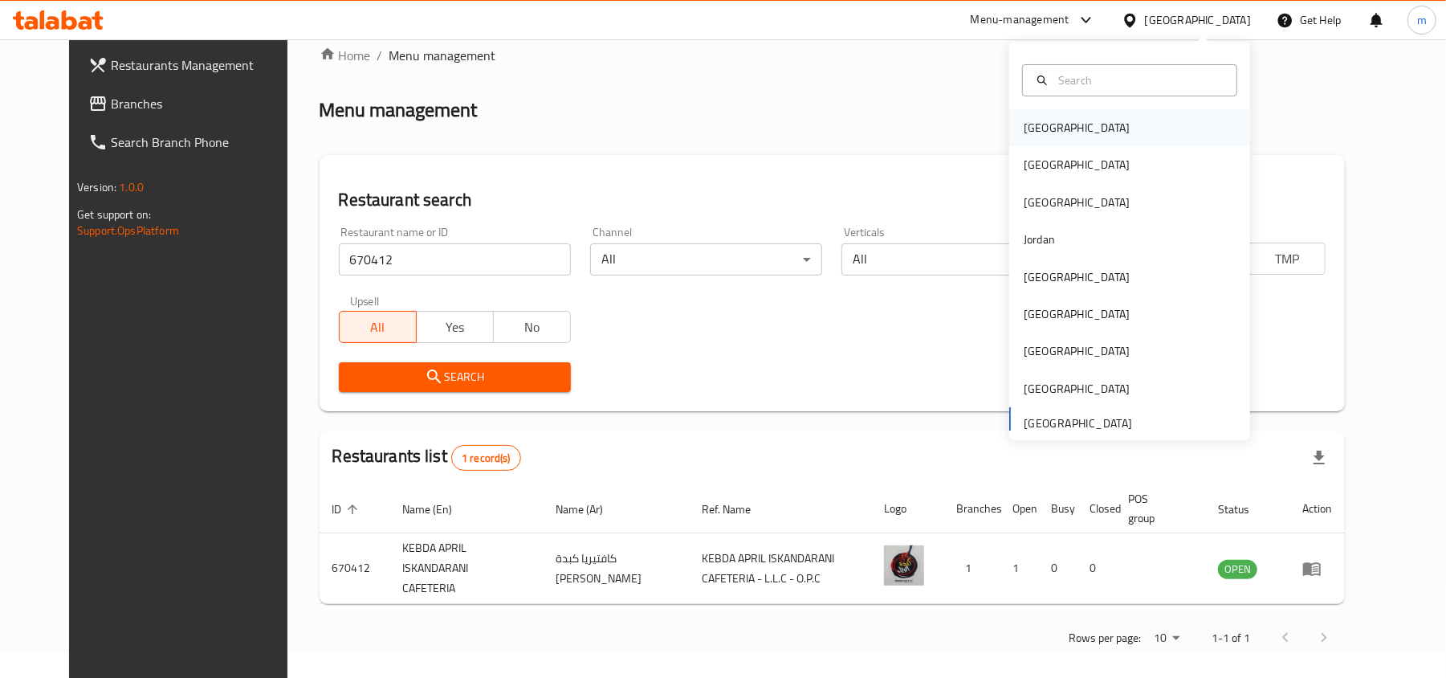
click at [1055, 132] on div "[GEOGRAPHIC_DATA]" at bounding box center [1077, 127] width 132 height 37
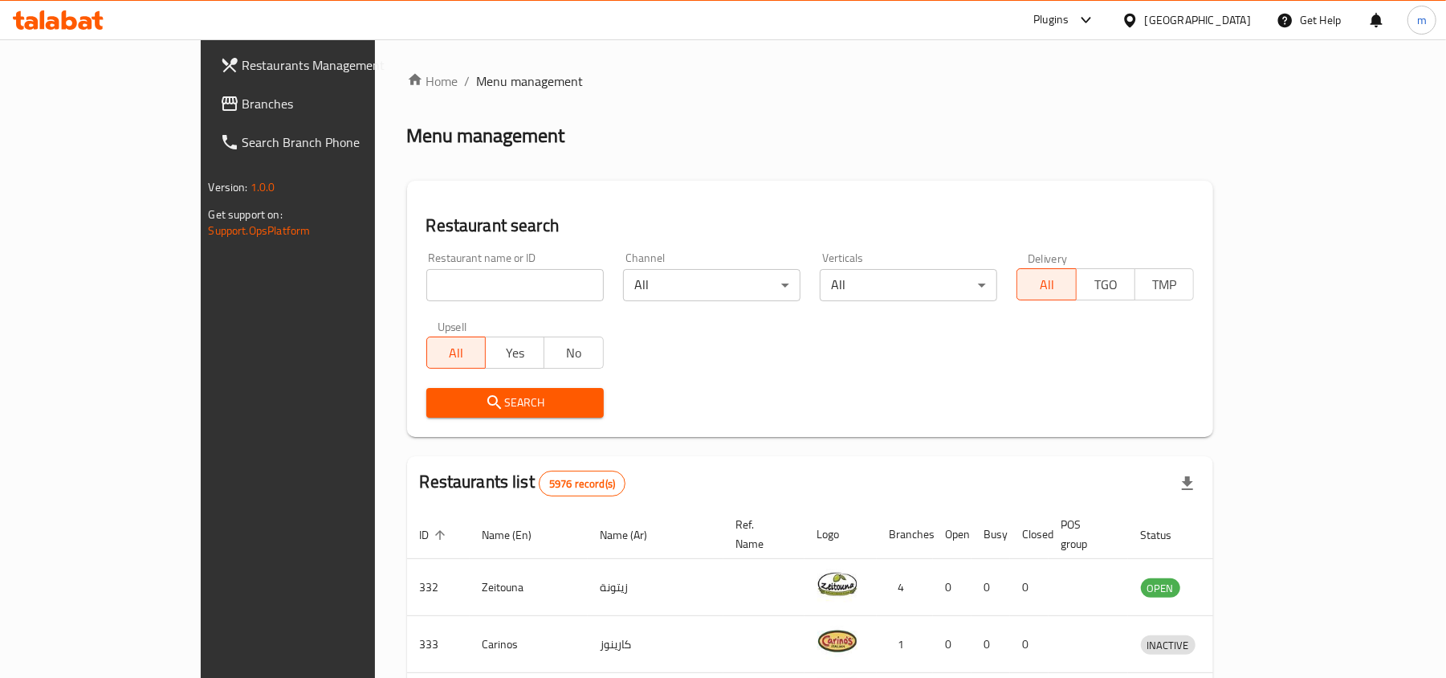
drag, startPoint x: 81, startPoint y: 94, endPoint x: 95, endPoint y: 167, distance: 74.3
click at [243, 94] on span "Branches" at bounding box center [336, 103] width 187 height 19
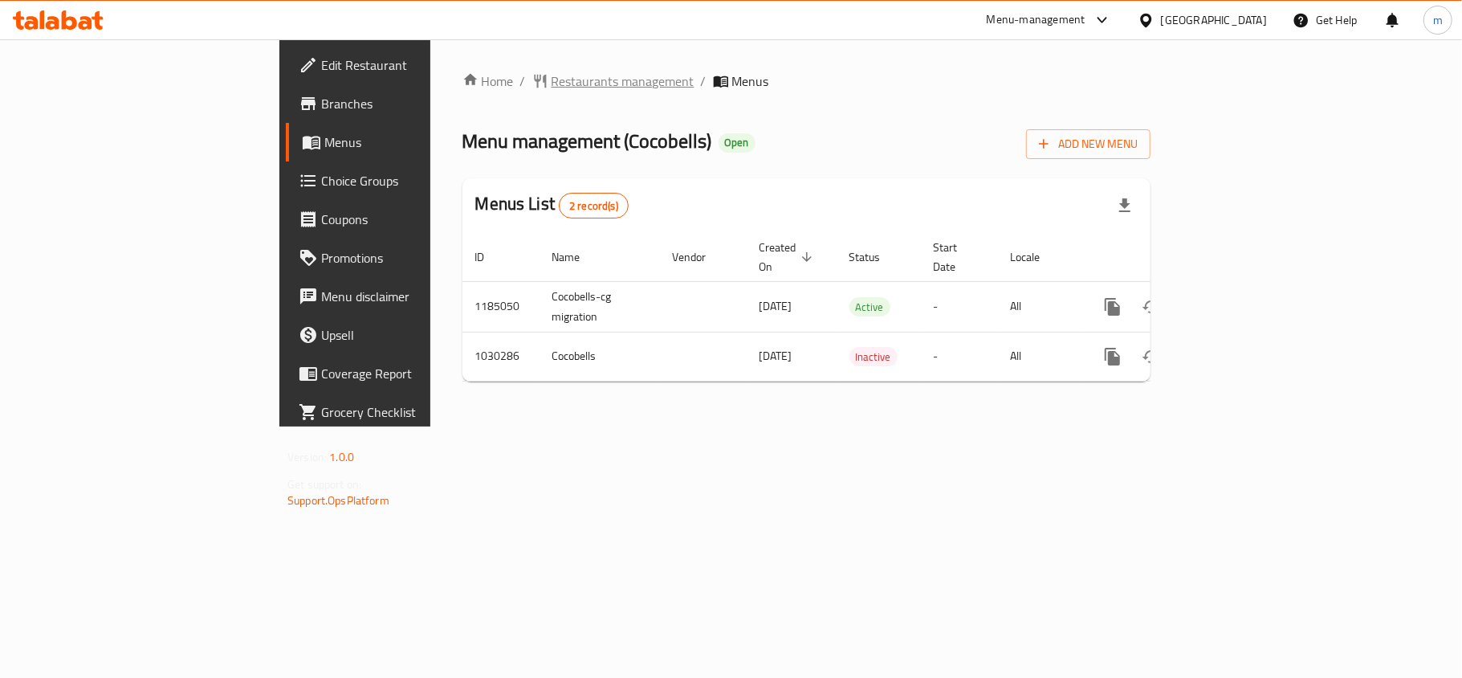
click at [552, 81] on span "Restaurants management" at bounding box center [623, 80] width 143 height 19
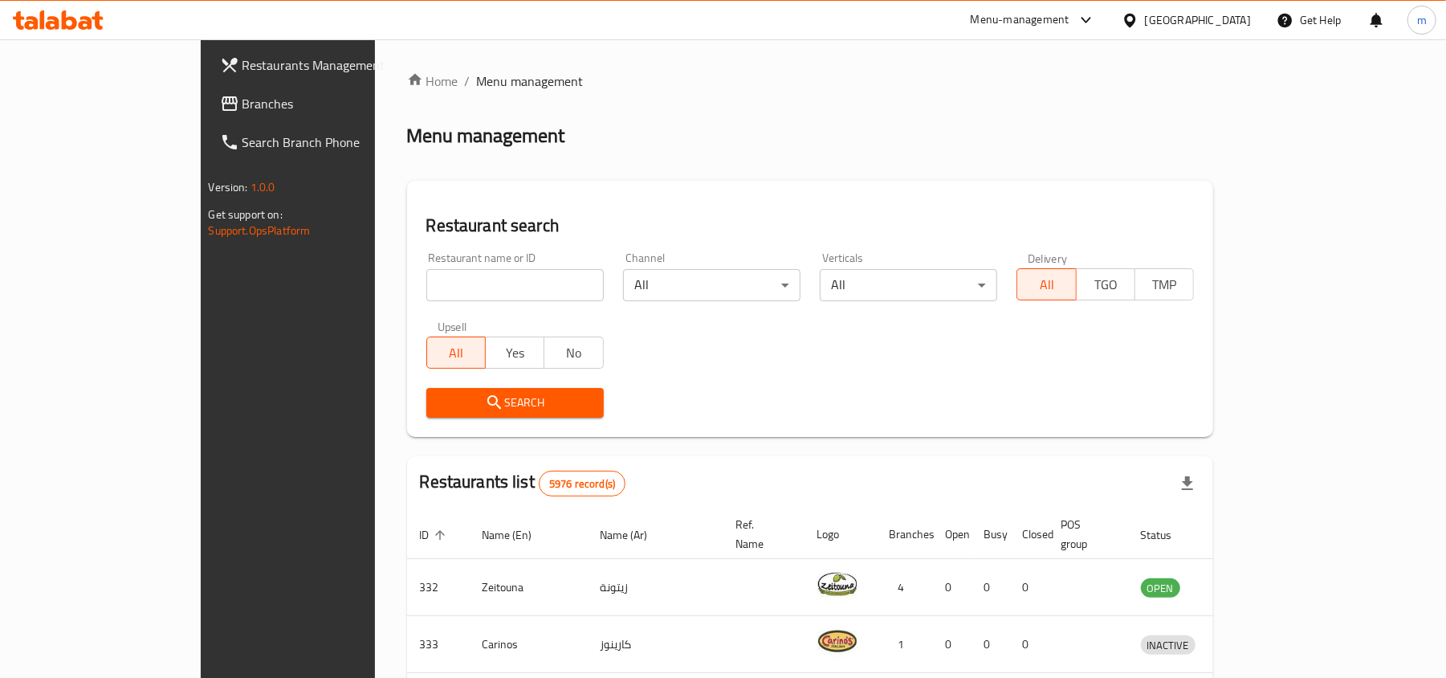
click at [426, 288] on input "search" at bounding box center [514, 285] width 177 height 32
paste input "661302"
type input "661302"
click button "Search" at bounding box center [514, 403] width 177 height 30
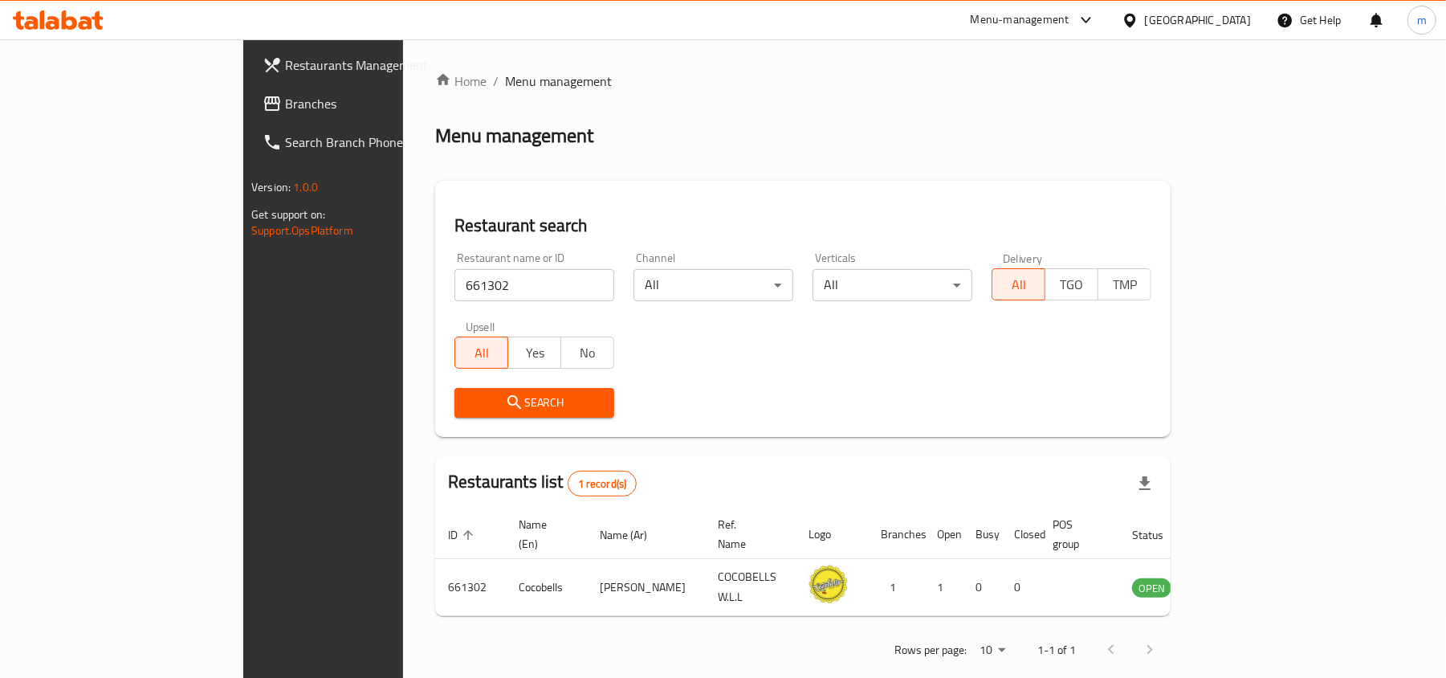
click at [1139, 18] on icon at bounding box center [1130, 20] width 17 height 17
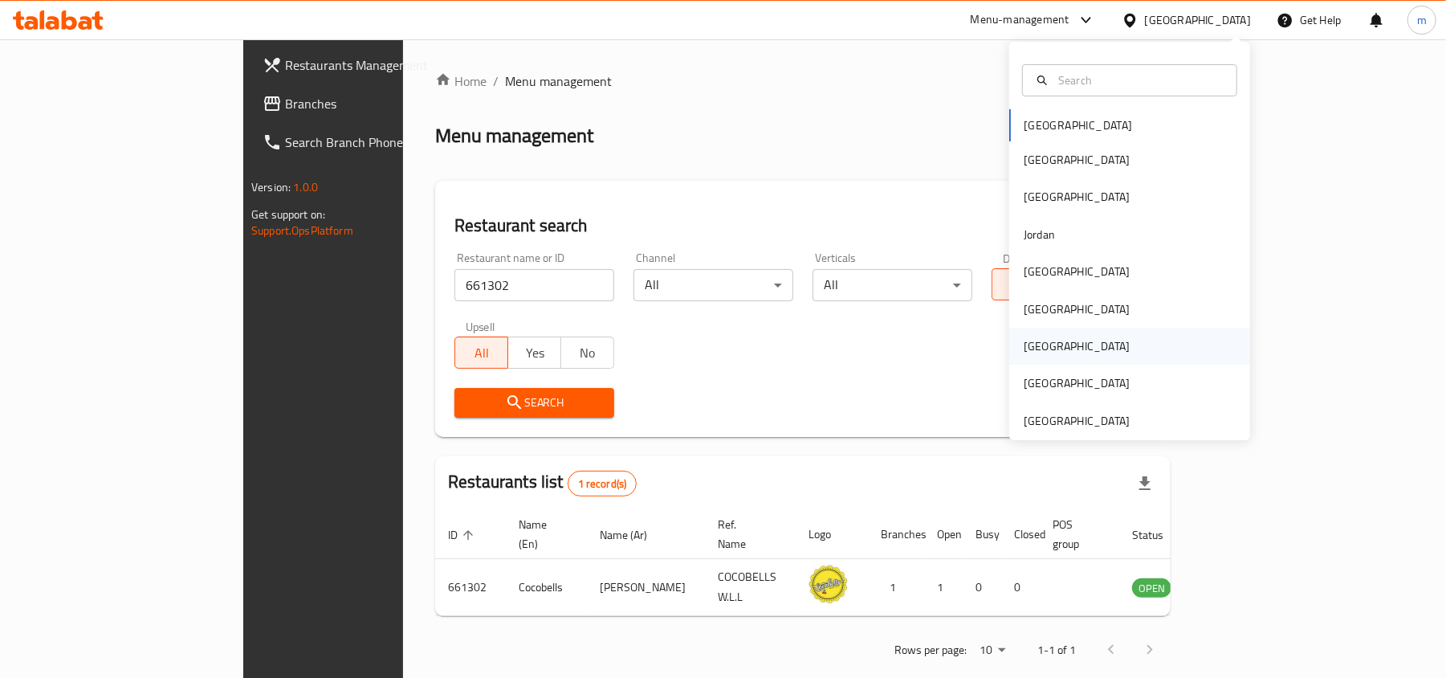
click at [1039, 337] on div "[GEOGRAPHIC_DATA]" at bounding box center [1077, 346] width 132 height 37
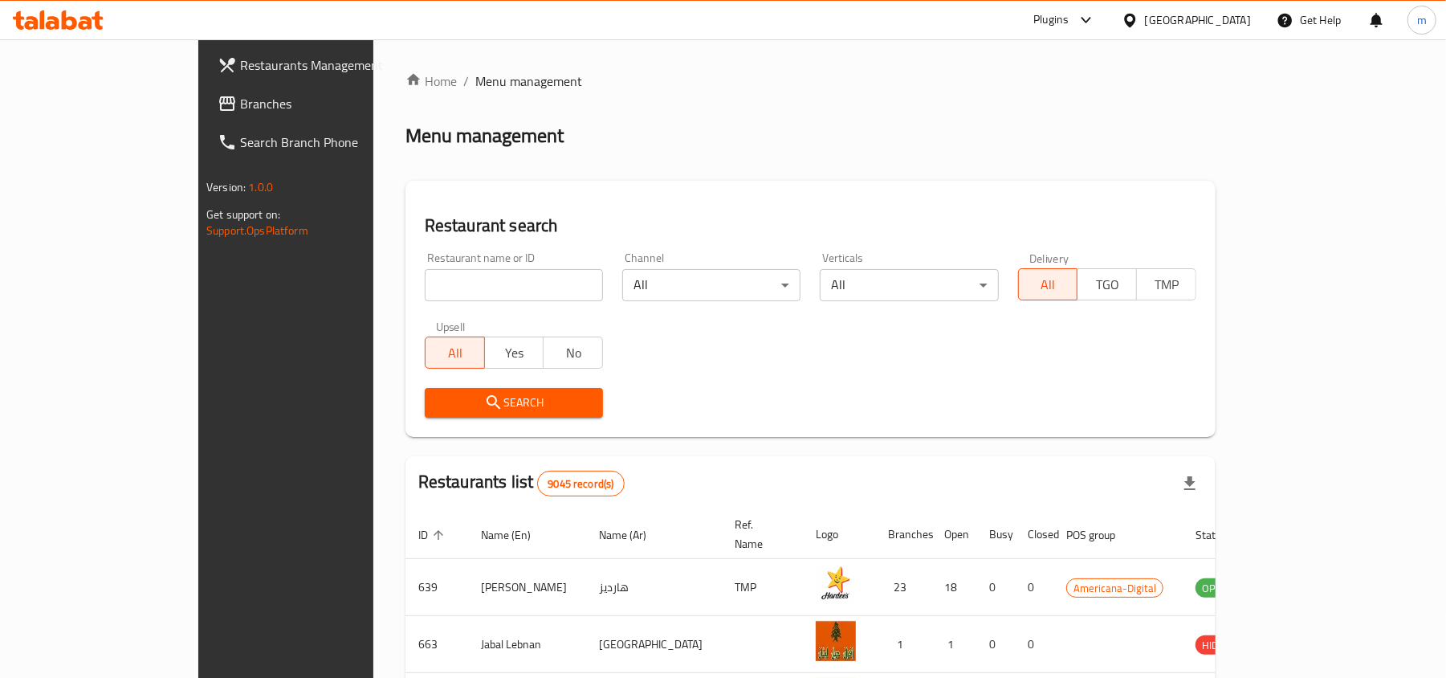
click at [240, 107] on span "Branches" at bounding box center [333, 103] width 187 height 19
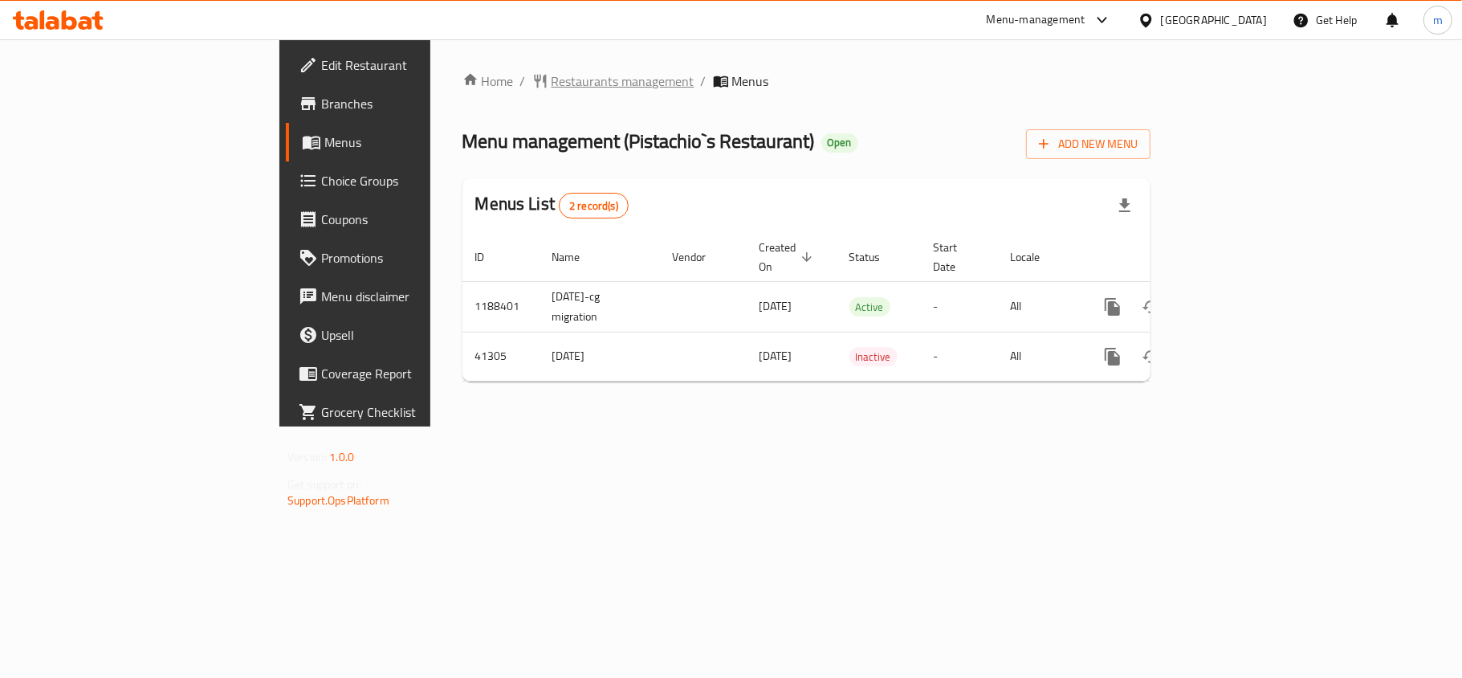
click at [552, 81] on span "Restaurants management" at bounding box center [623, 80] width 143 height 19
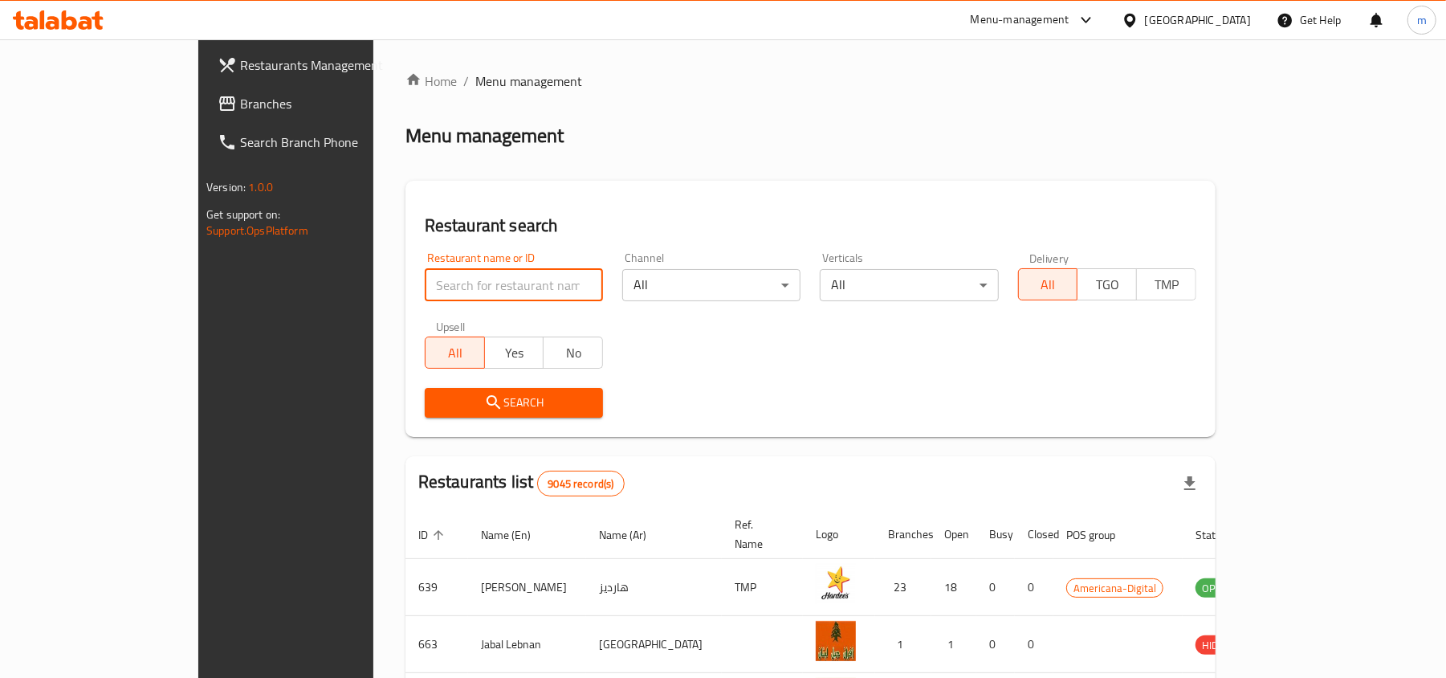
click at [425, 270] on input "search" at bounding box center [514, 285] width 178 height 32
paste input "21498"
type input "21498"
click button "Search" at bounding box center [514, 403] width 178 height 30
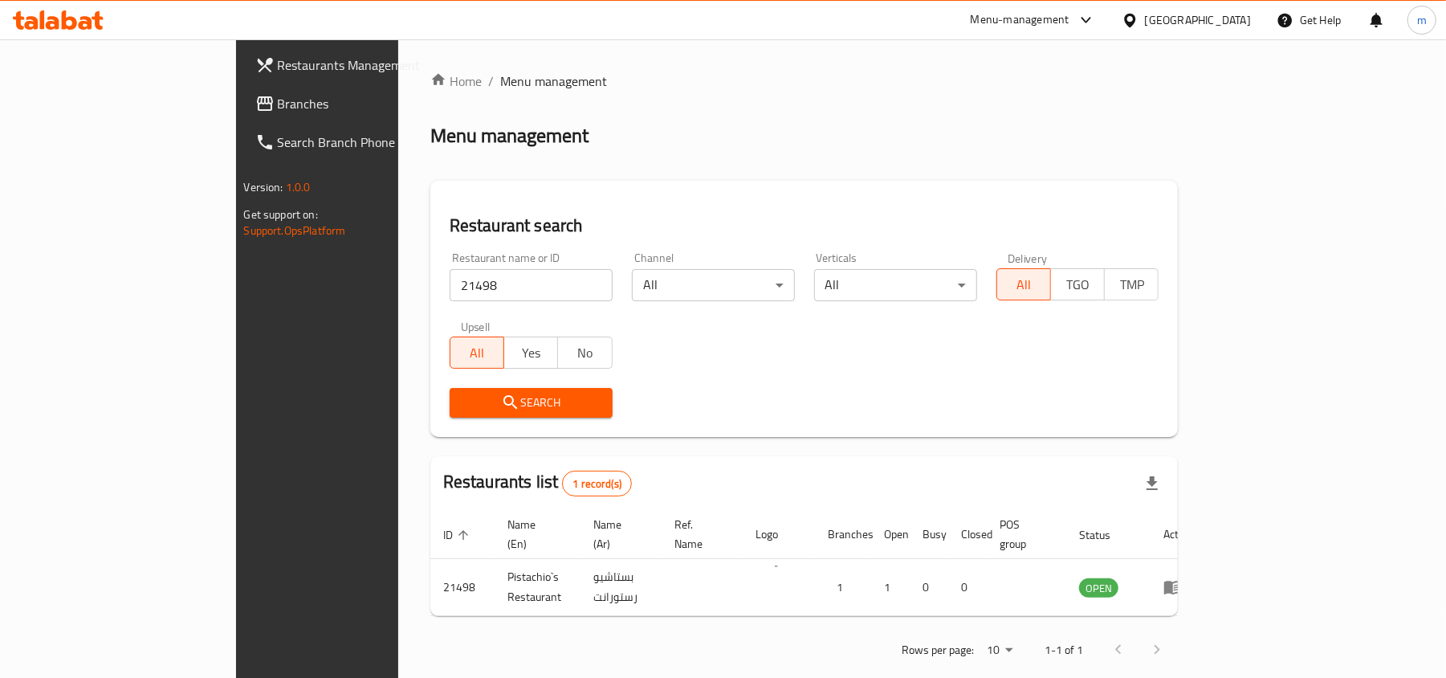
click at [1226, 26] on div "[GEOGRAPHIC_DATA]" at bounding box center [1198, 20] width 106 height 18
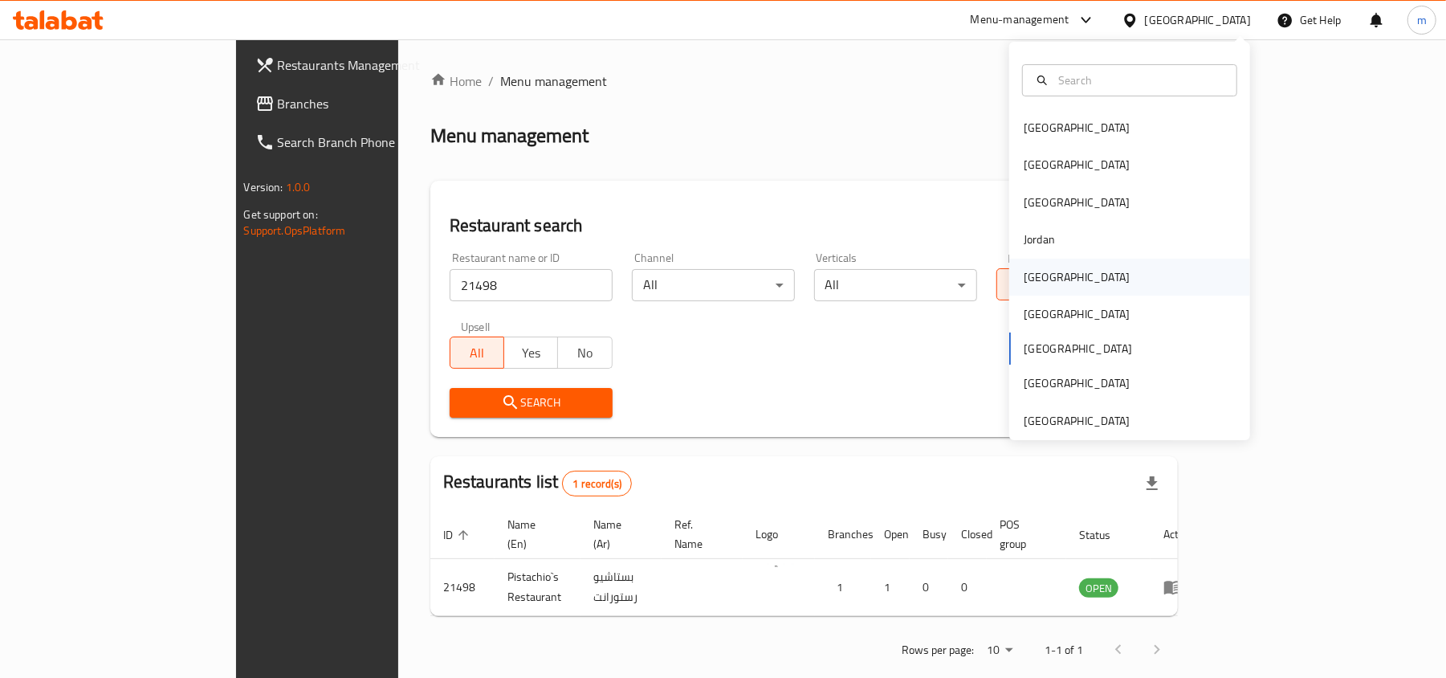
click at [1035, 268] on div "[GEOGRAPHIC_DATA]" at bounding box center [1077, 277] width 106 height 18
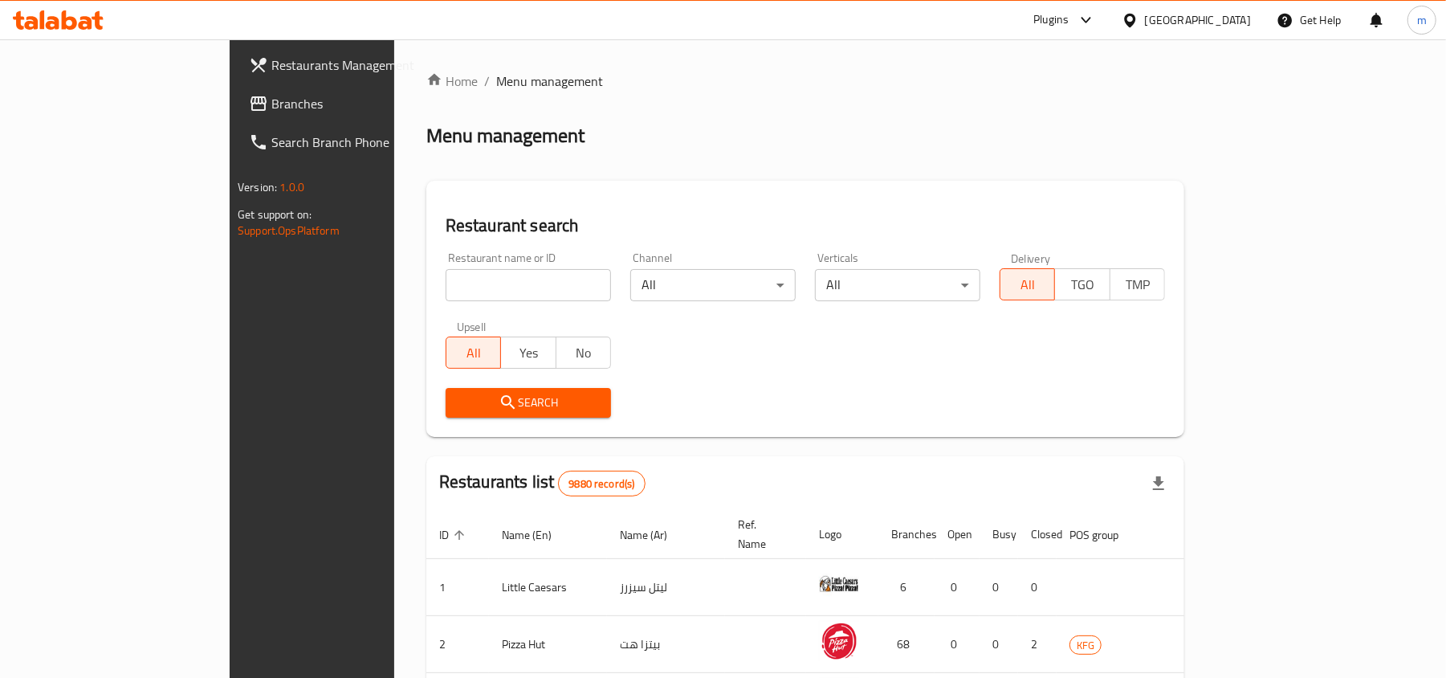
click at [271, 104] on span "Branches" at bounding box center [364, 103] width 187 height 19
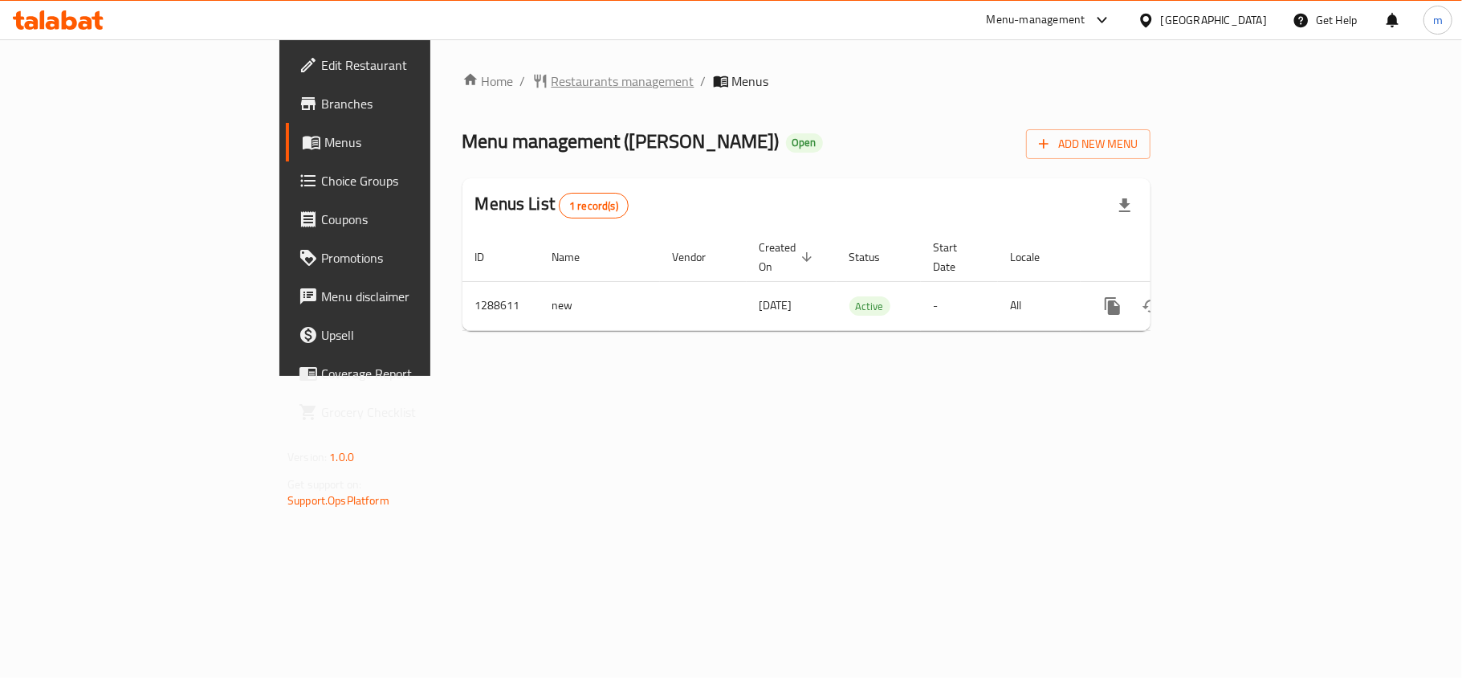
click at [552, 74] on span "Restaurants management" at bounding box center [623, 80] width 143 height 19
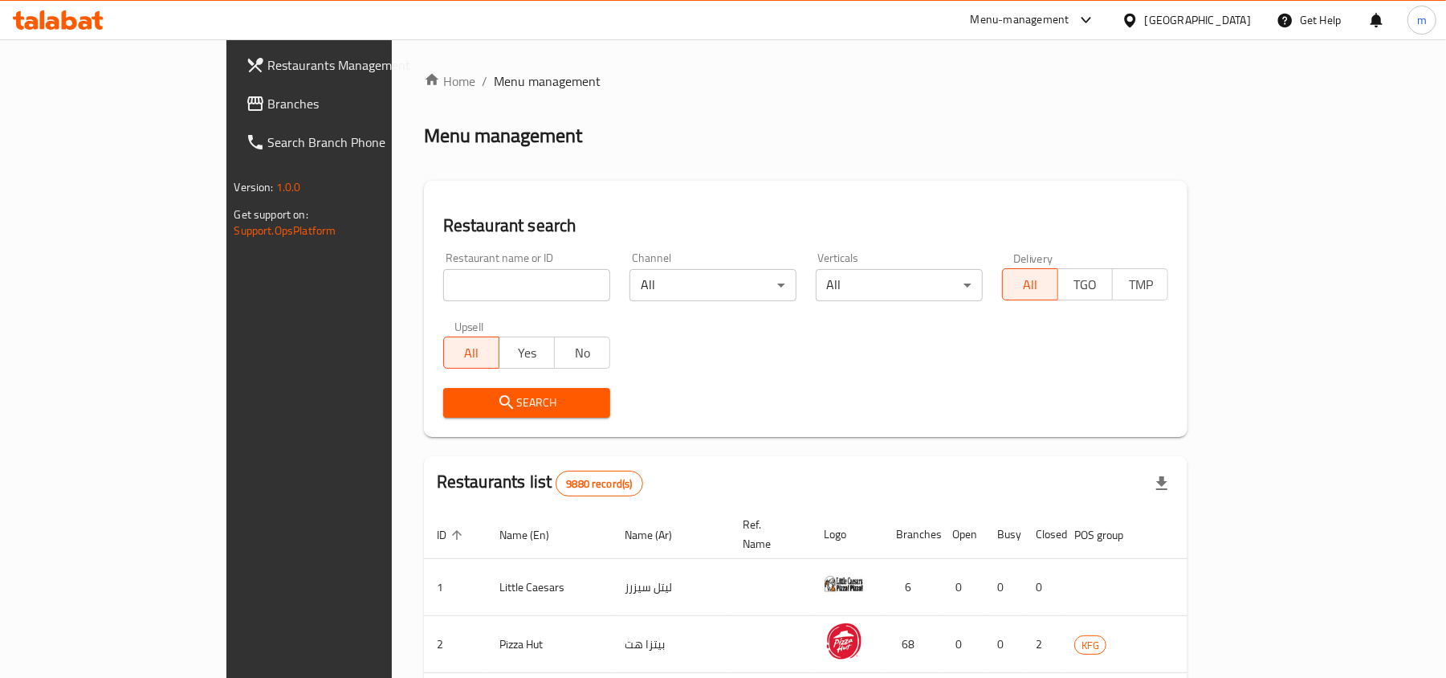
click at [443, 293] on input "search" at bounding box center [526, 285] width 167 height 32
paste input "697267"
type input "697267"
click button "Search" at bounding box center [526, 403] width 167 height 30
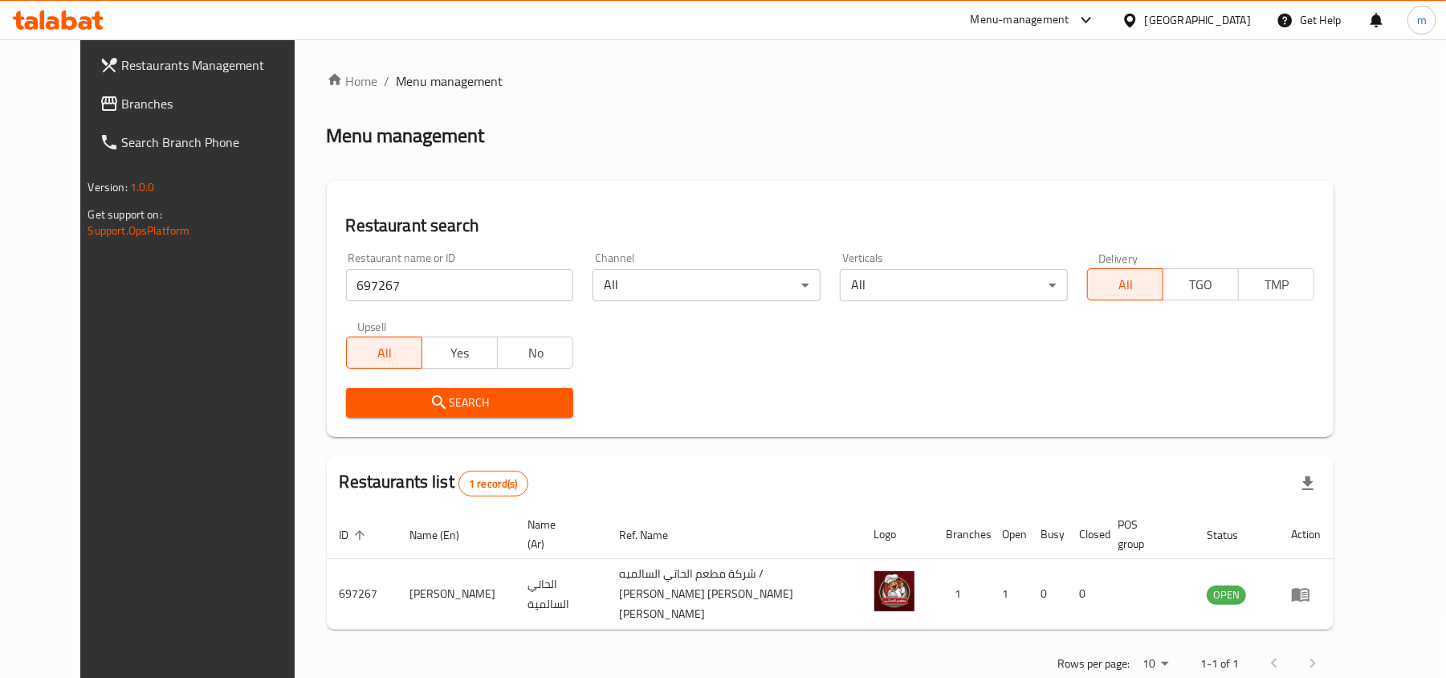
click at [1139, 24] on icon at bounding box center [1130, 20] width 17 height 17
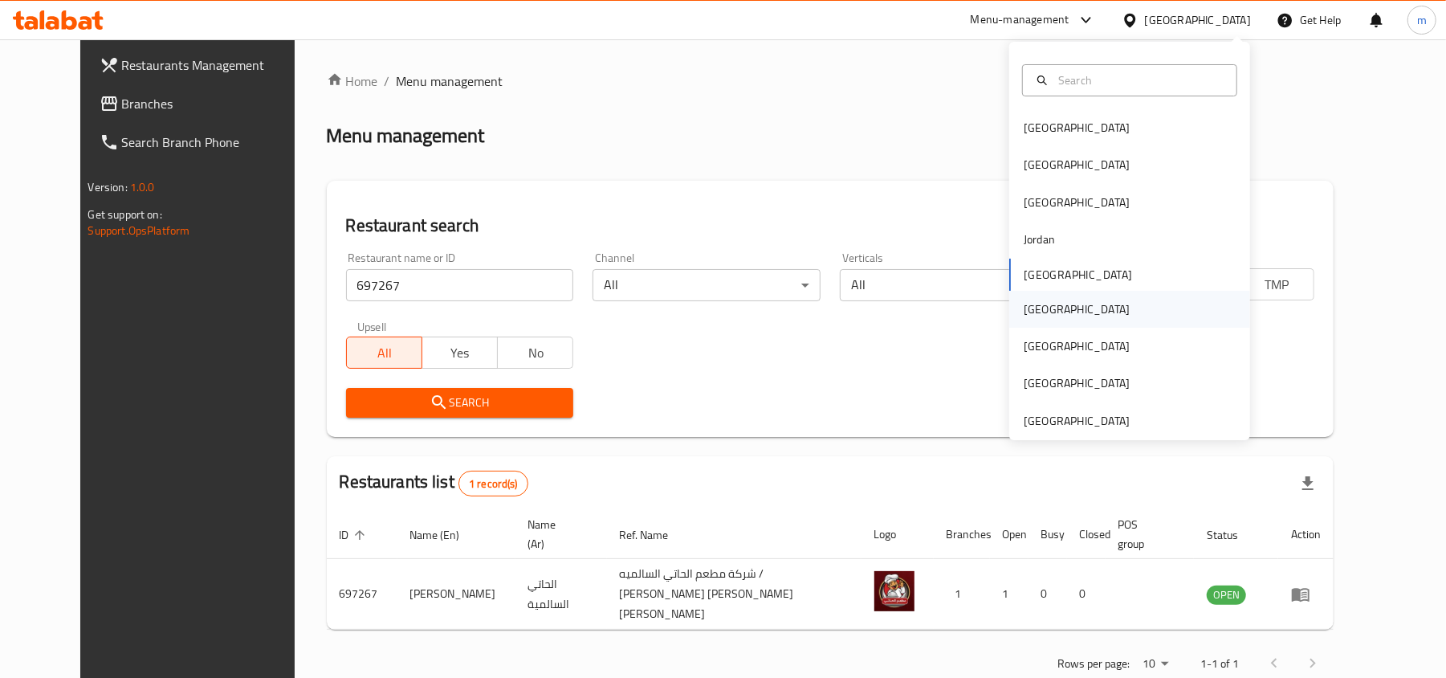
click at [1038, 316] on div "Oman" at bounding box center [1077, 309] width 132 height 37
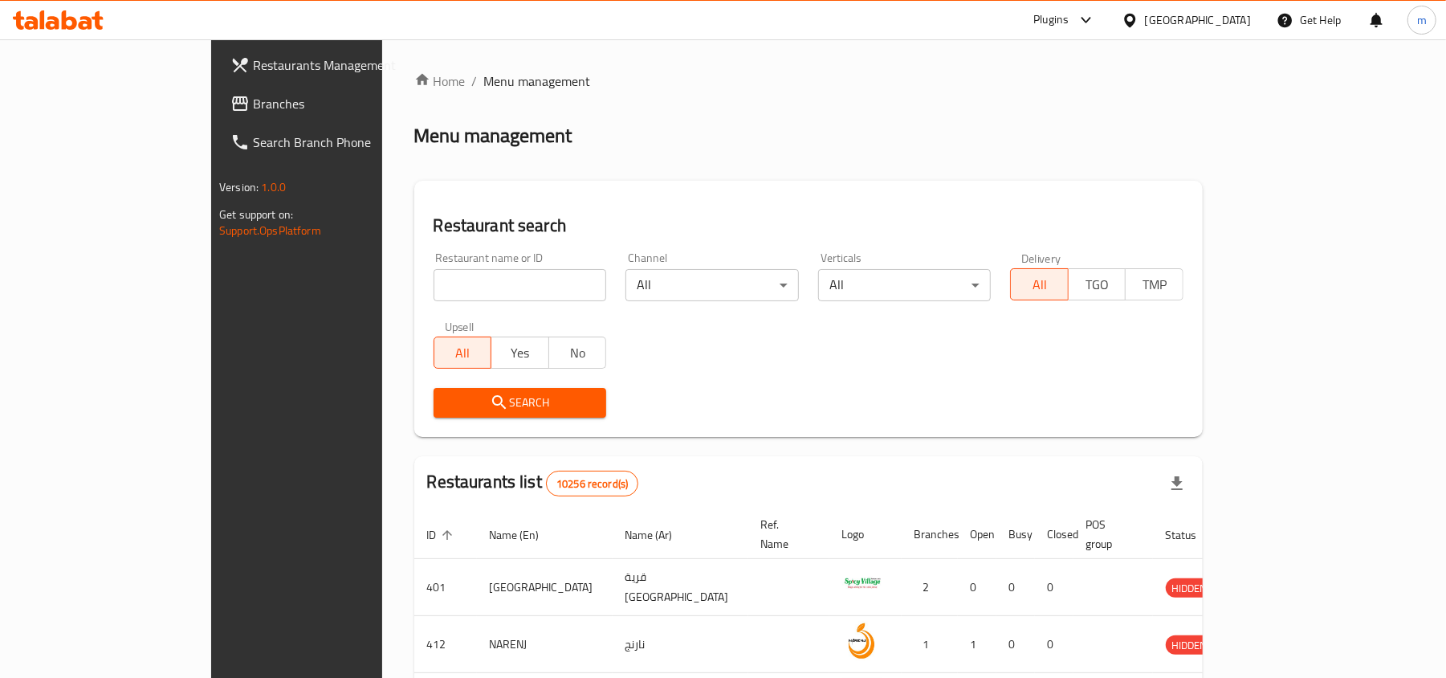
click at [253, 107] on span "Branches" at bounding box center [346, 103] width 187 height 19
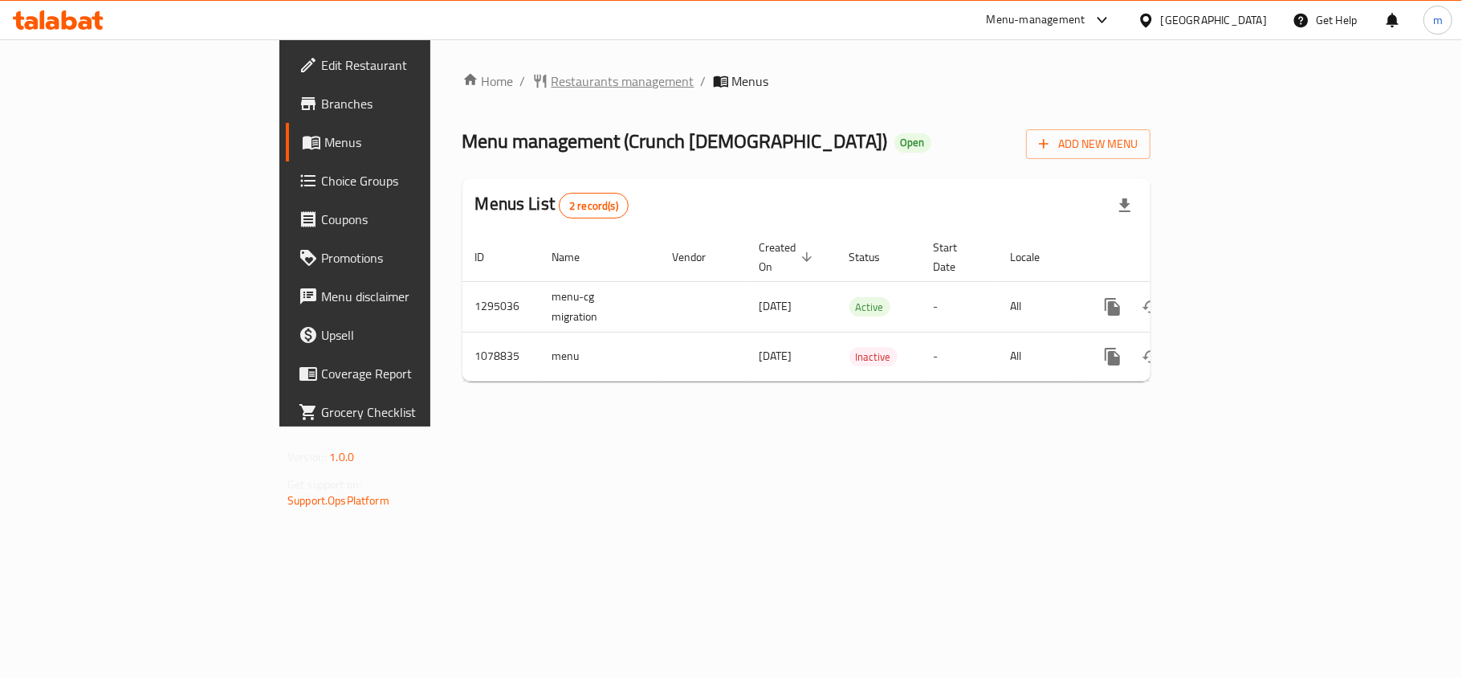
click at [552, 84] on span "Restaurants management" at bounding box center [623, 80] width 143 height 19
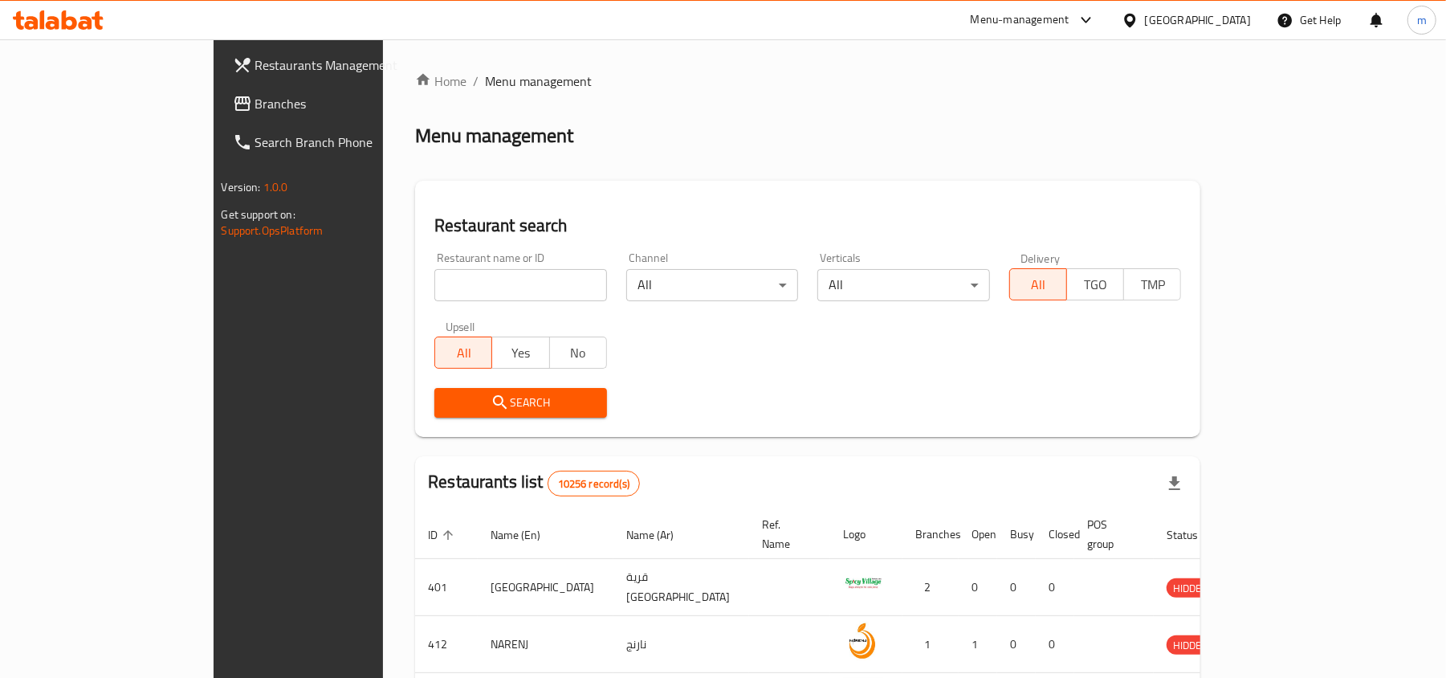
click at [434, 277] on input "search" at bounding box center [520, 285] width 173 height 32
paste input "664103"
type input "664103"
click button "Search" at bounding box center [520, 403] width 173 height 30
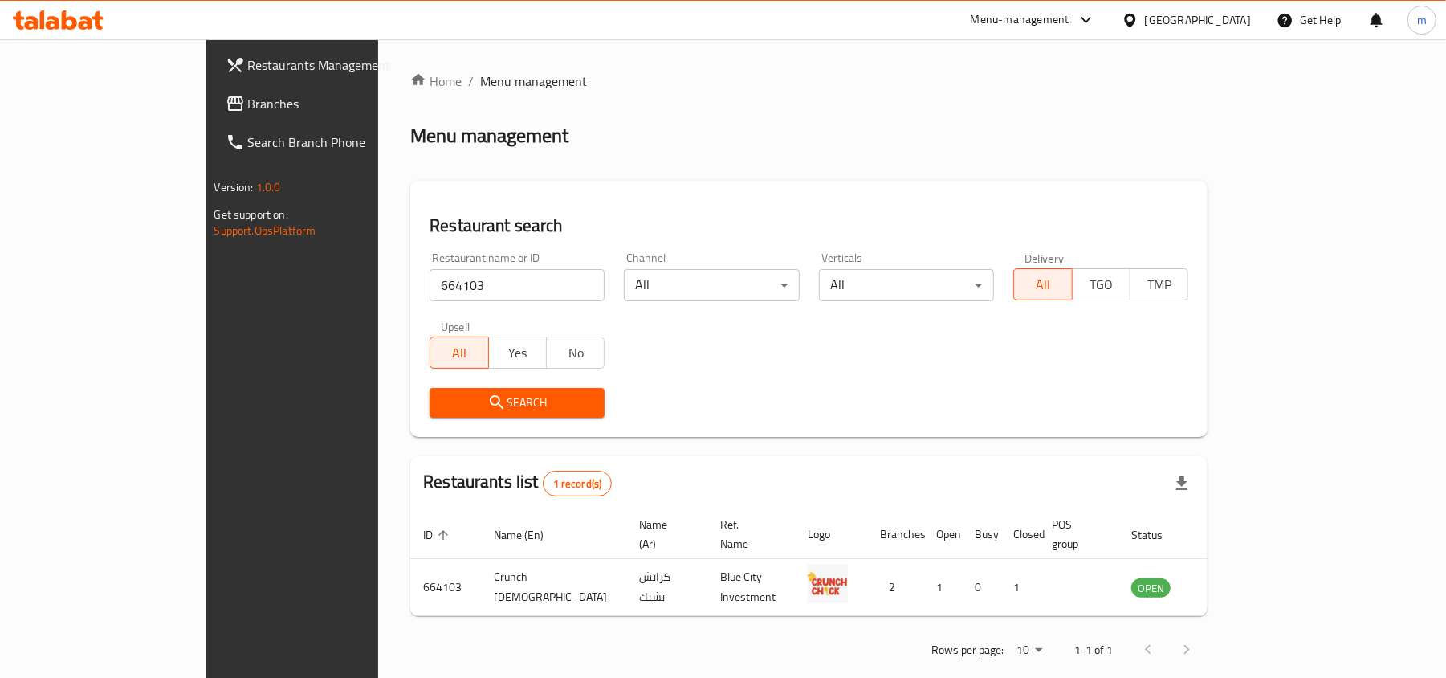
click at [1136, 24] on icon at bounding box center [1129, 20] width 11 height 14
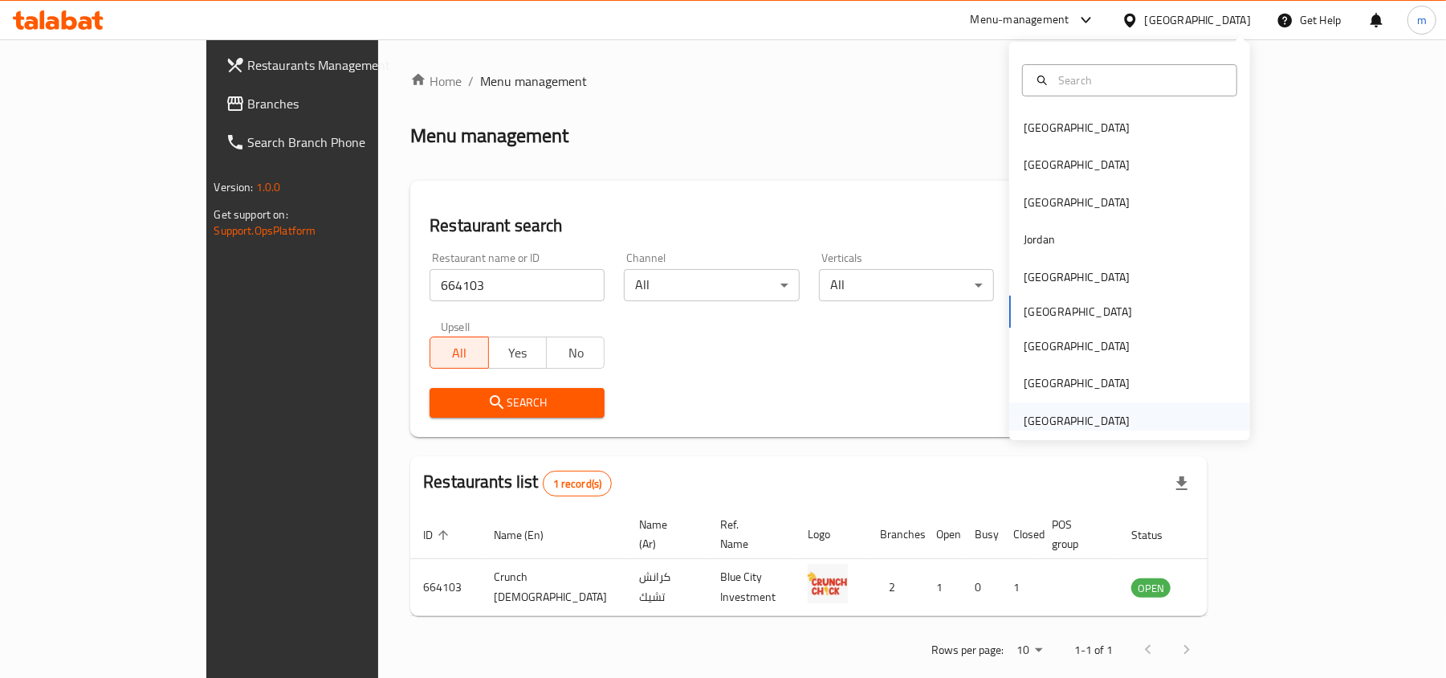
click at [1071, 414] on div "[GEOGRAPHIC_DATA]" at bounding box center [1077, 421] width 106 height 18
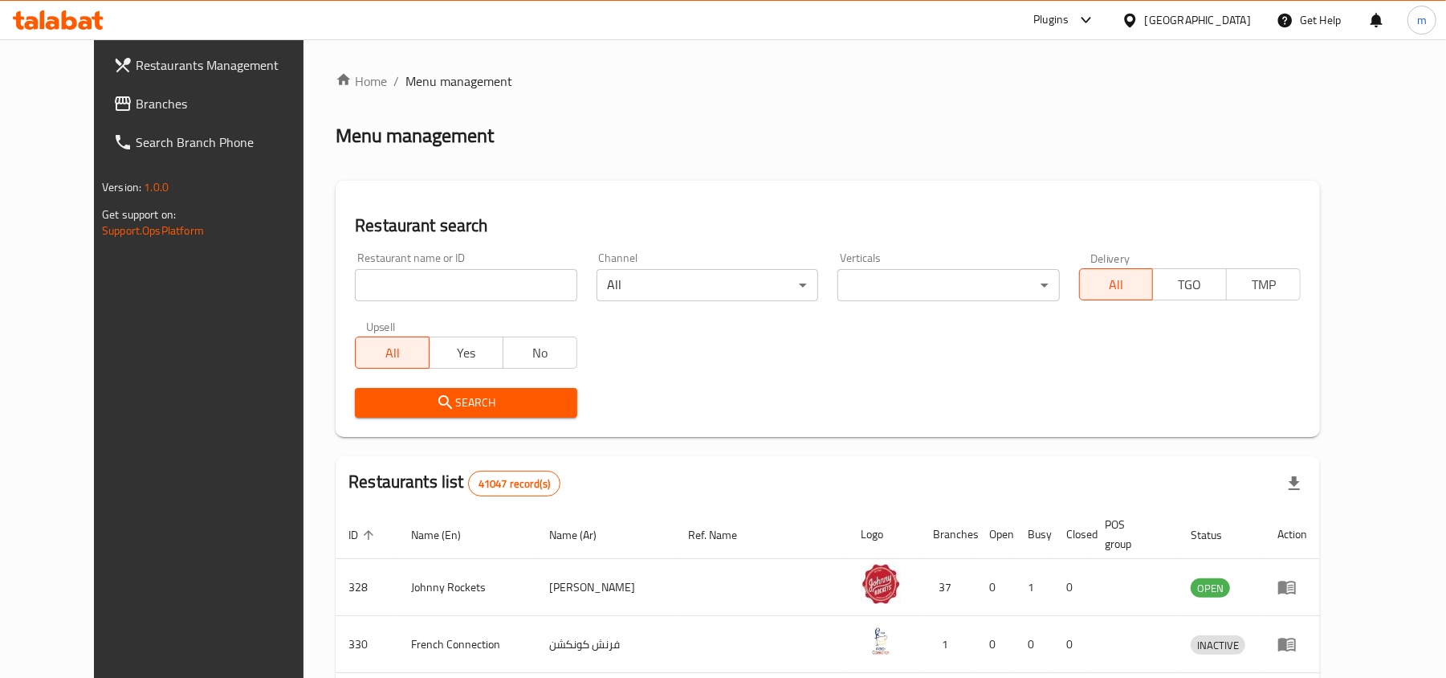
click at [136, 100] on span "Branches" at bounding box center [229, 103] width 187 height 19
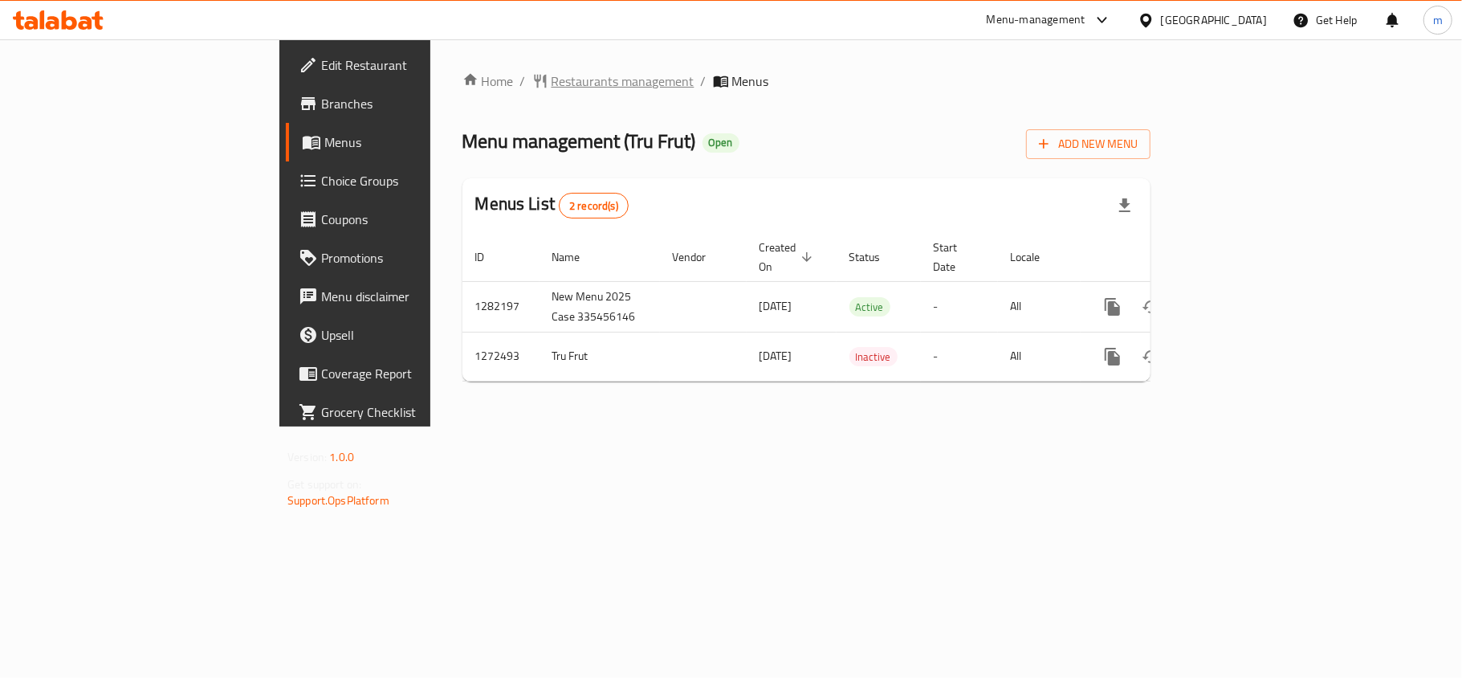
click at [552, 84] on span "Restaurants management" at bounding box center [623, 80] width 143 height 19
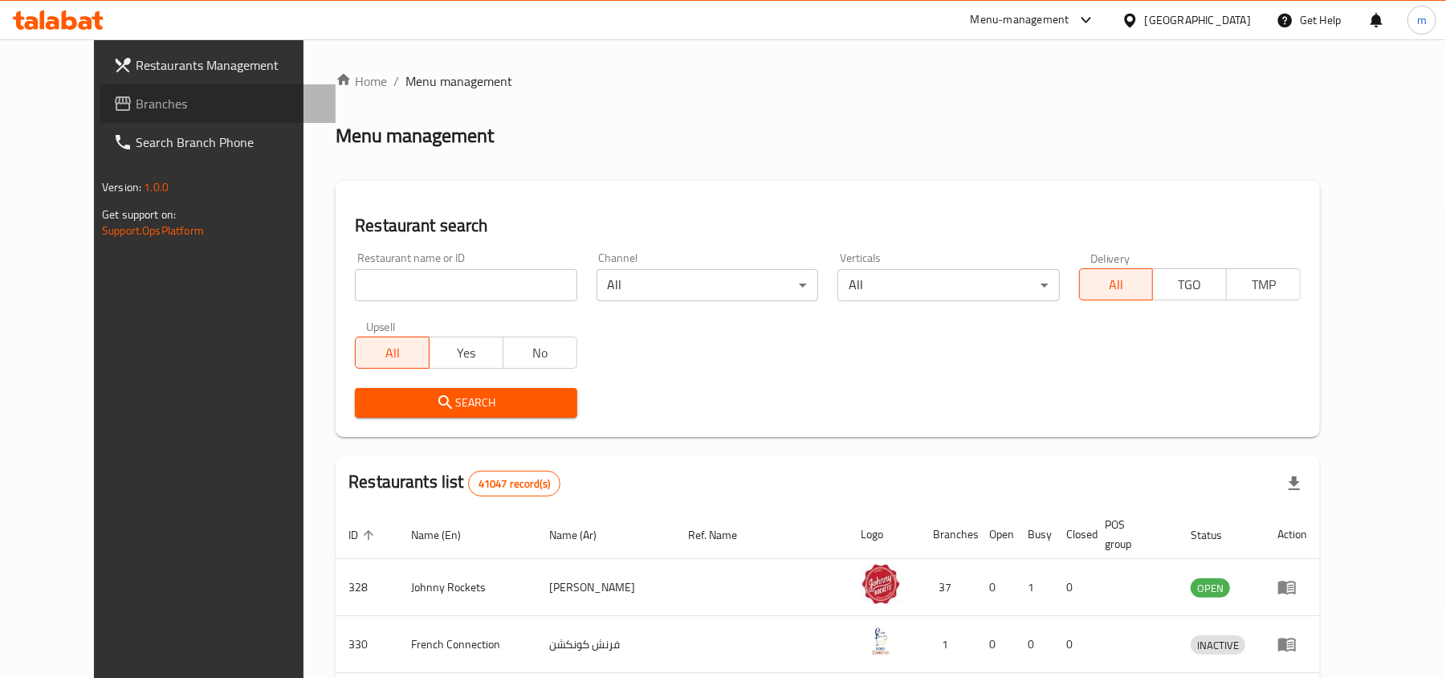
click at [136, 106] on span "Branches" at bounding box center [229, 103] width 187 height 19
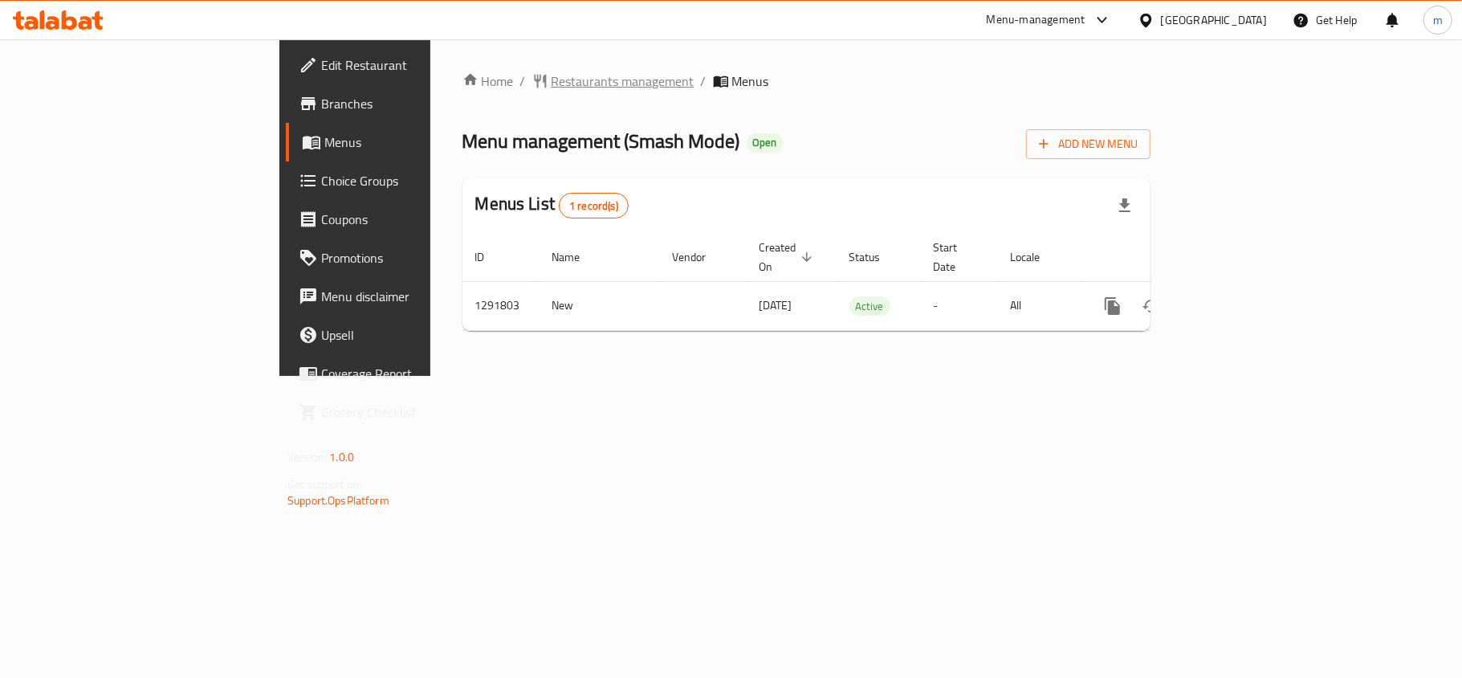
click at [552, 71] on span "Restaurants management" at bounding box center [623, 80] width 143 height 19
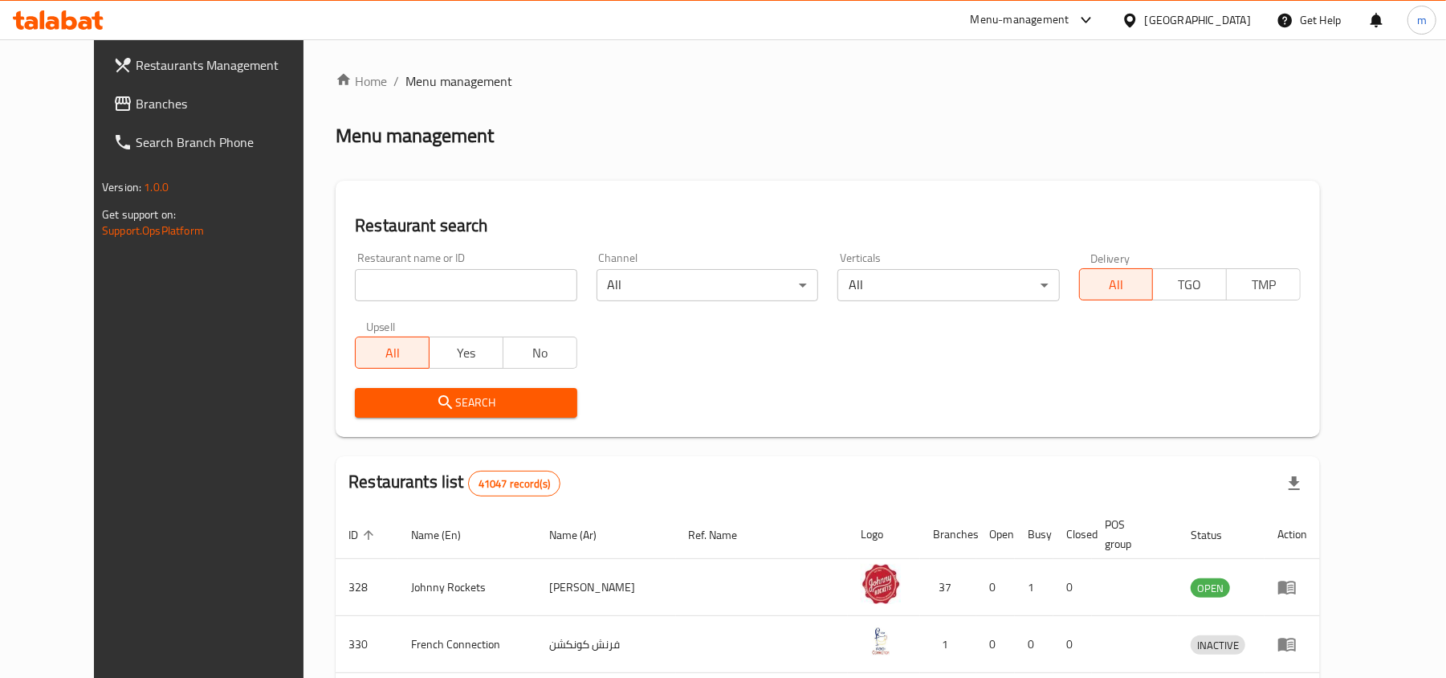
click at [355, 284] on input "search" at bounding box center [466, 285] width 222 height 32
paste input "698884"
type input "698884"
click button "Search" at bounding box center [466, 403] width 222 height 30
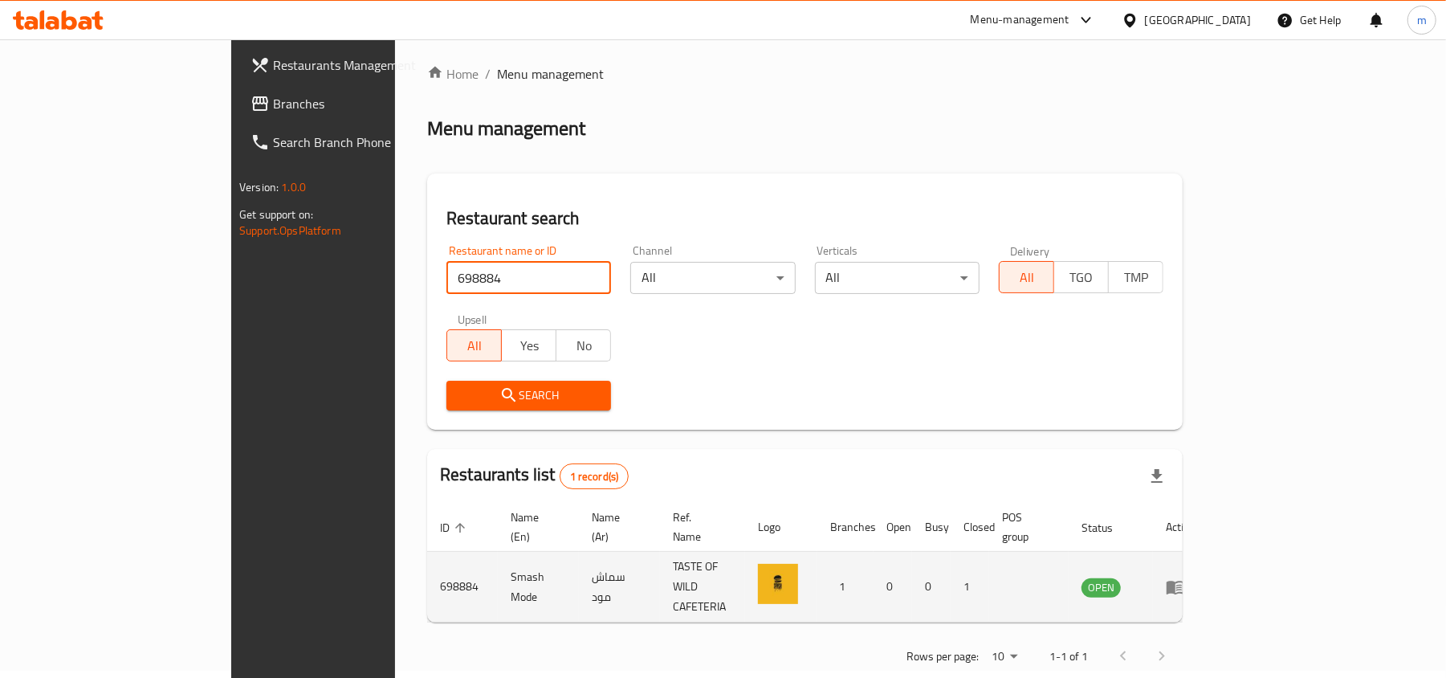
scroll to position [8, 0]
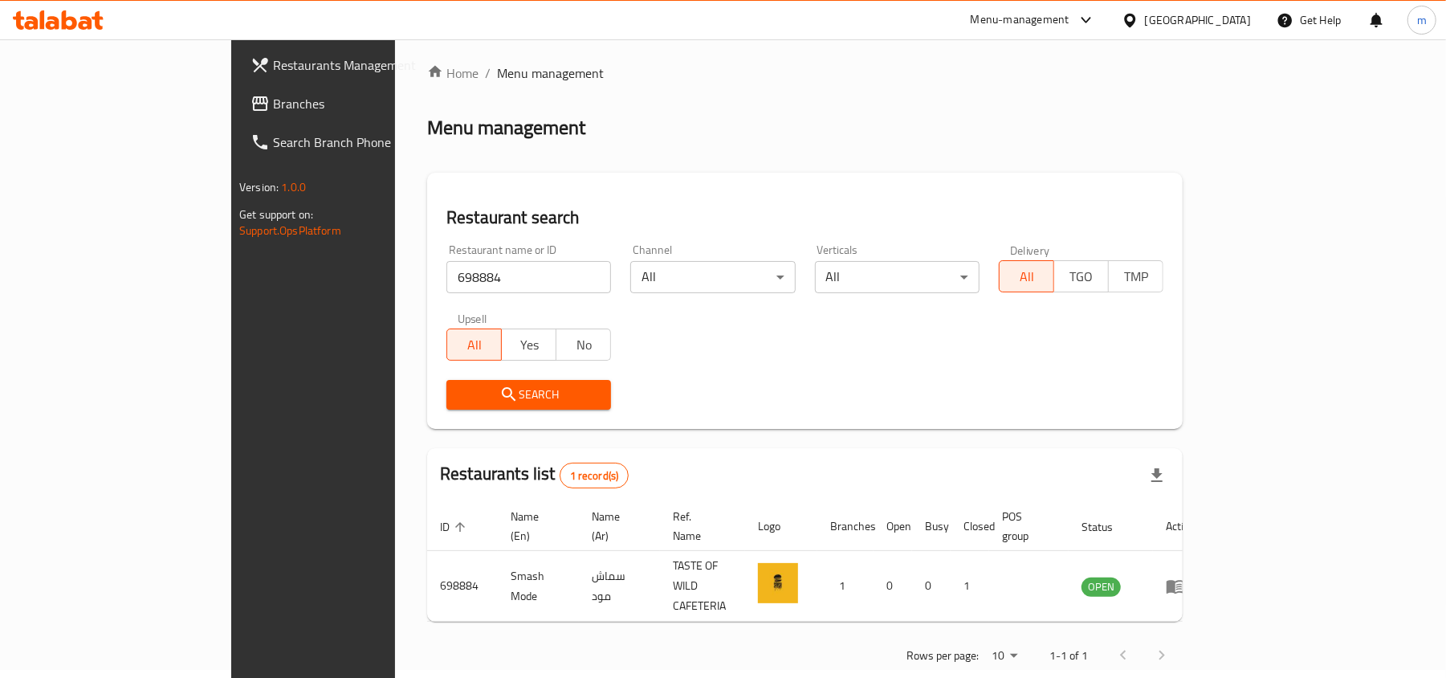
click at [238, 92] on link "Branches" at bounding box center [355, 103] width 235 height 39
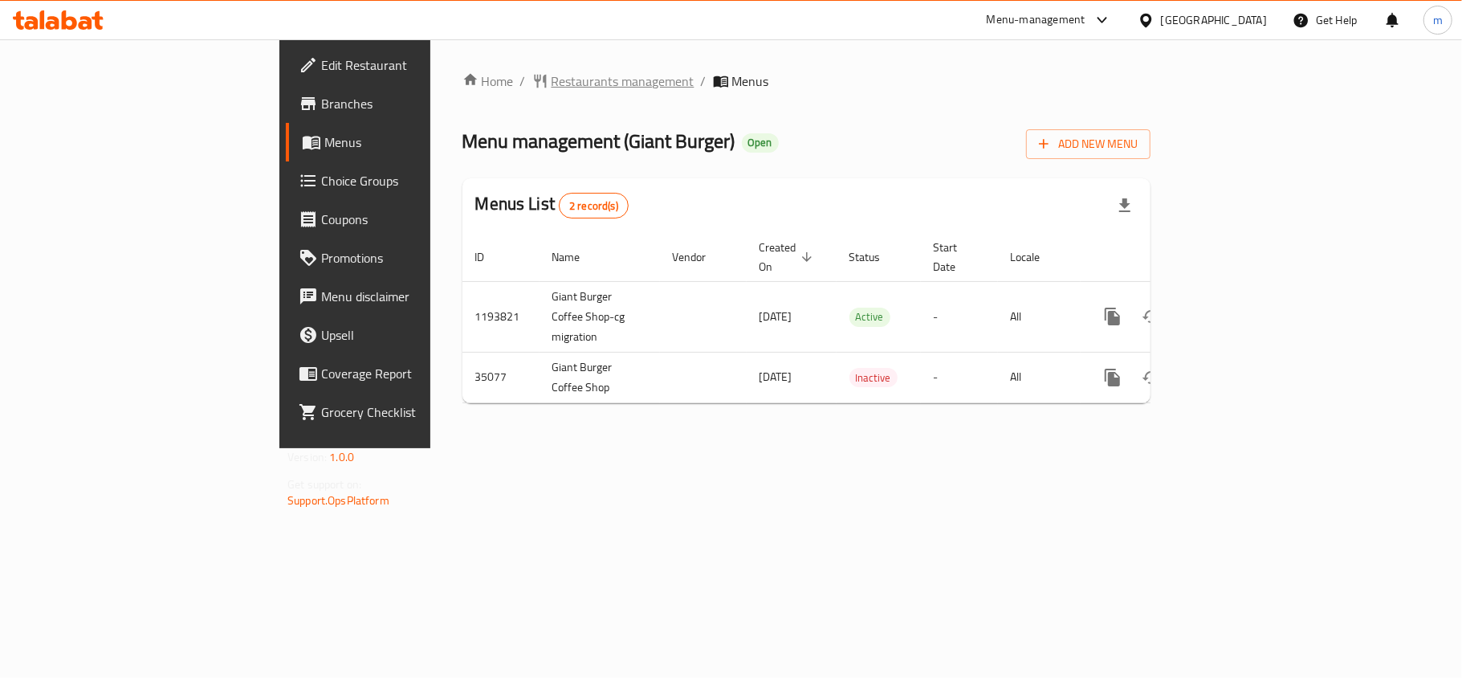
click at [552, 88] on span "Restaurants management" at bounding box center [623, 80] width 143 height 19
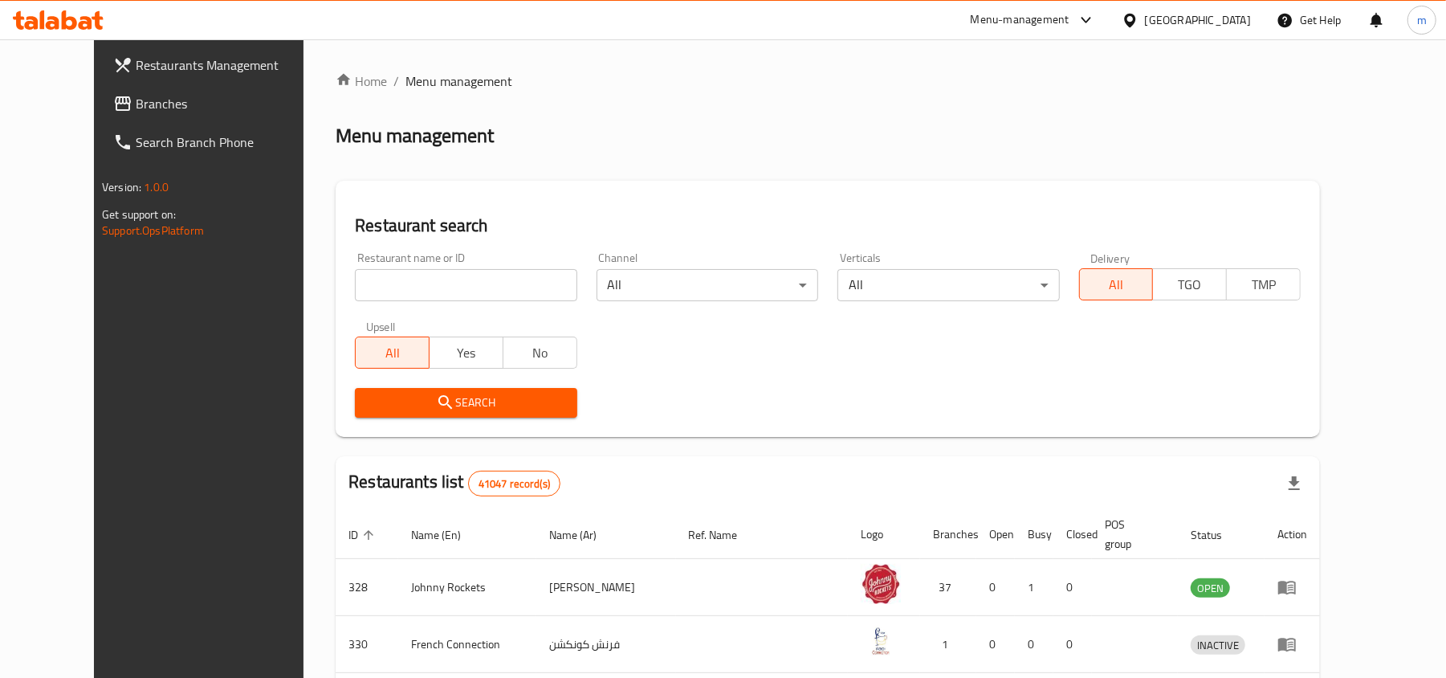
click at [355, 286] on input "search" at bounding box center [466, 285] width 222 height 32
paste input "18081"
type input "18081"
click button "Search" at bounding box center [466, 403] width 222 height 30
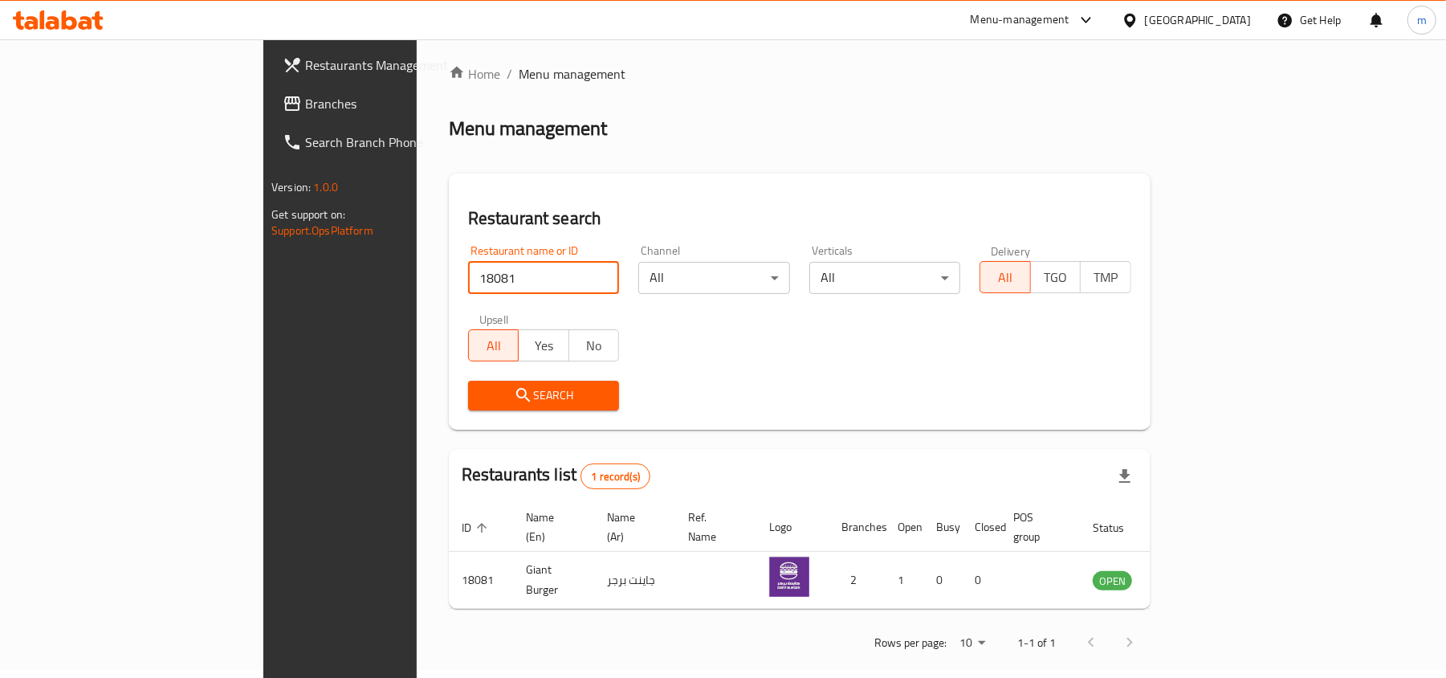
scroll to position [8, 0]
